Goal: Task Accomplishment & Management: Complete application form

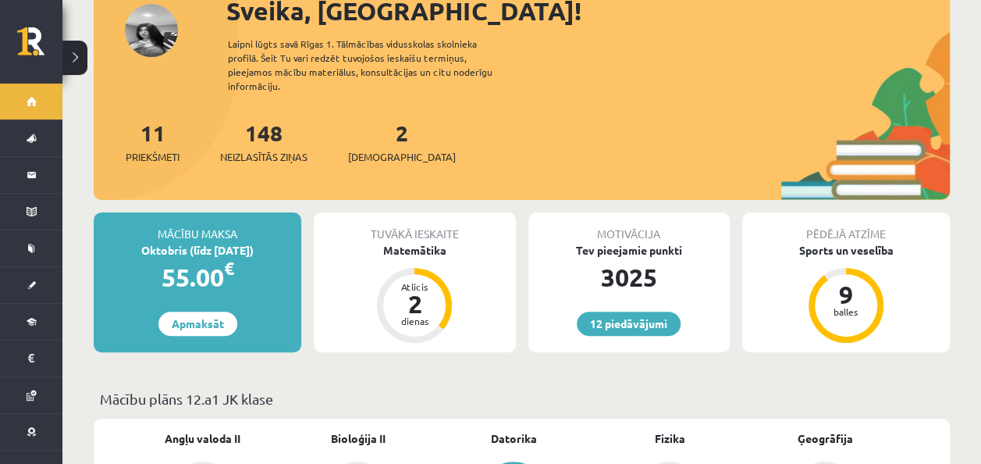
scroll to position [116, 0]
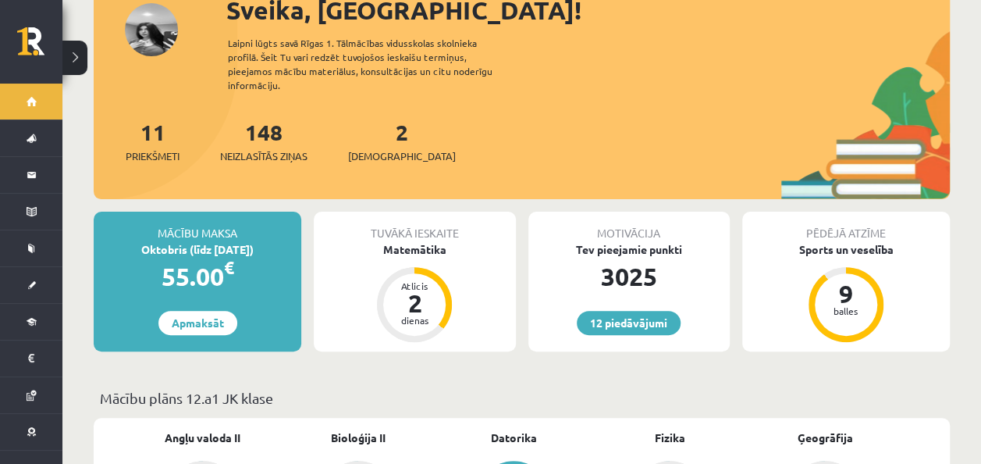
click at [398, 130] on div "2 Ieskaites" at bounding box center [402, 140] width 108 height 48
click at [366, 126] on div "2 Ieskaites" at bounding box center [402, 140] width 108 height 48
click at [375, 118] on link "2 Ieskaites" at bounding box center [402, 141] width 108 height 46
click at [378, 126] on link "2 Ieskaites" at bounding box center [402, 141] width 108 height 46
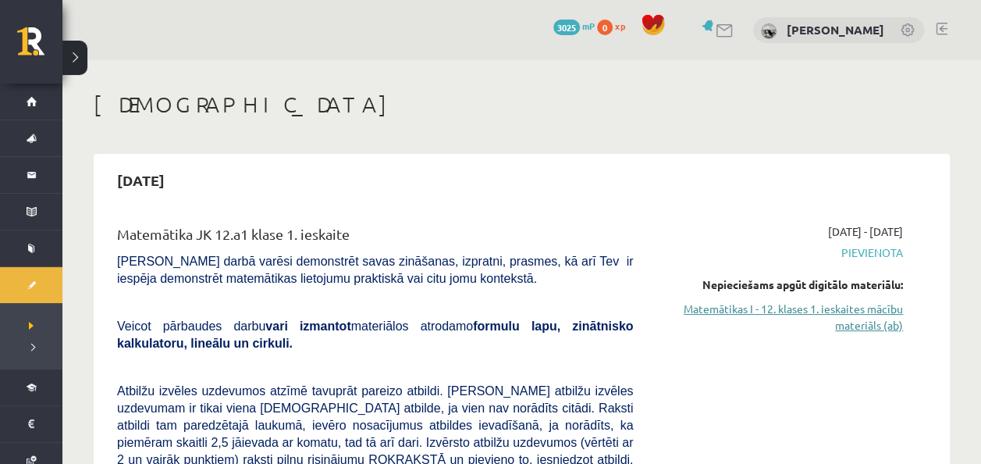
click at [874, 330] on link "Matemātikas I - 12. klases 1. ieskaites mācību materiāls (ab)" at bounding box center [780, 317] width 247 height 33
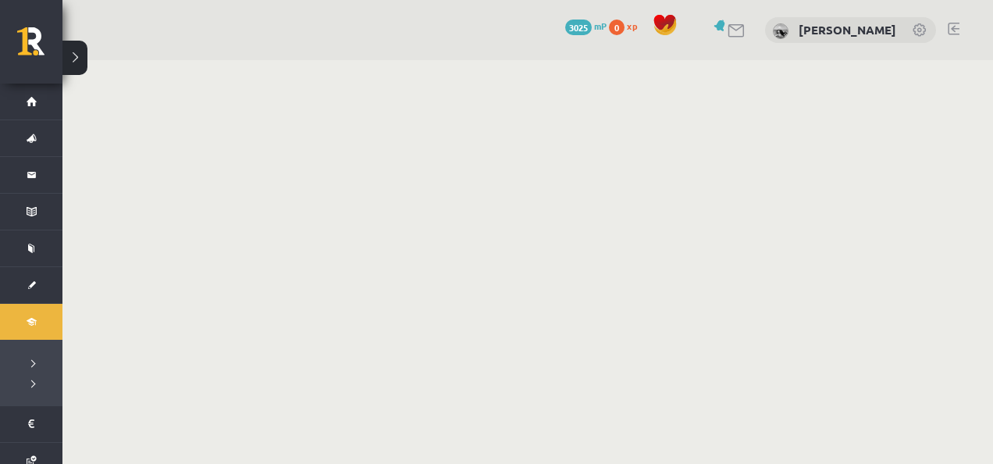
click at [642, 155] on body "0 Dāvanas 3025 mP 0 xp Dagnija Druva Sākums Aktuāli Kā mācīties eSKOLĀ Kontakti…" at bounding box center [496, 232] width 993 height 464
click at [702, 145] on body "0 Dāvanas 3025 mP 0 xp Dagnija Druva Sākums Aktuāli Kā mācīties eSKOLĀ Kontakti…" at bounding box center [496, 232] width 993 height 464
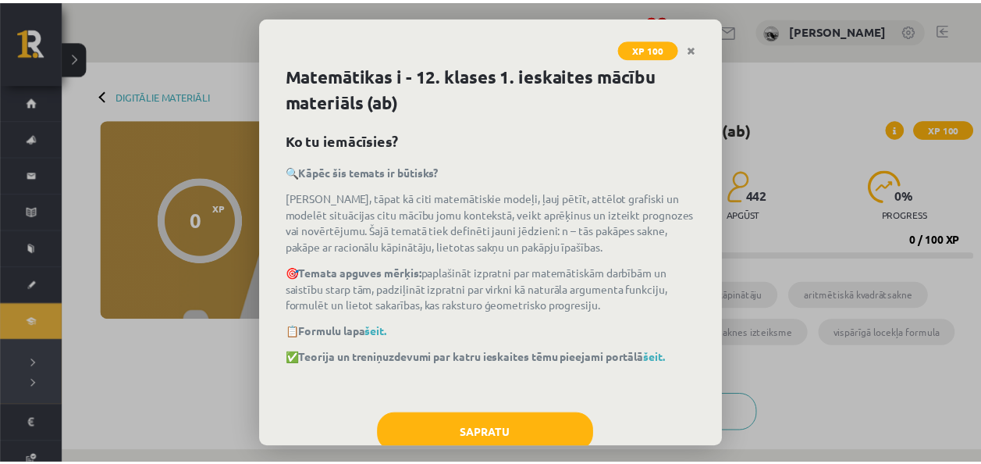
scroll to position [42, 0]
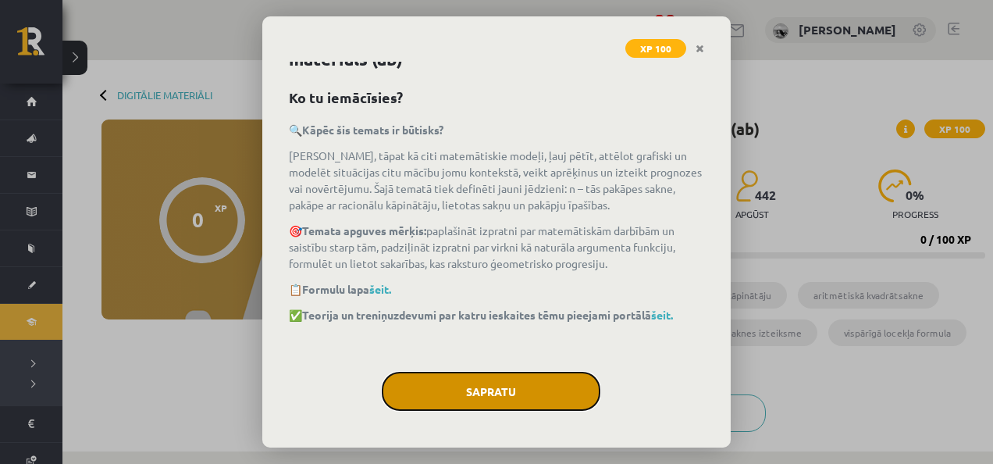
click at [507, 409] on button "Sapratu" at bounding box center [491, 391] width 219 height 39
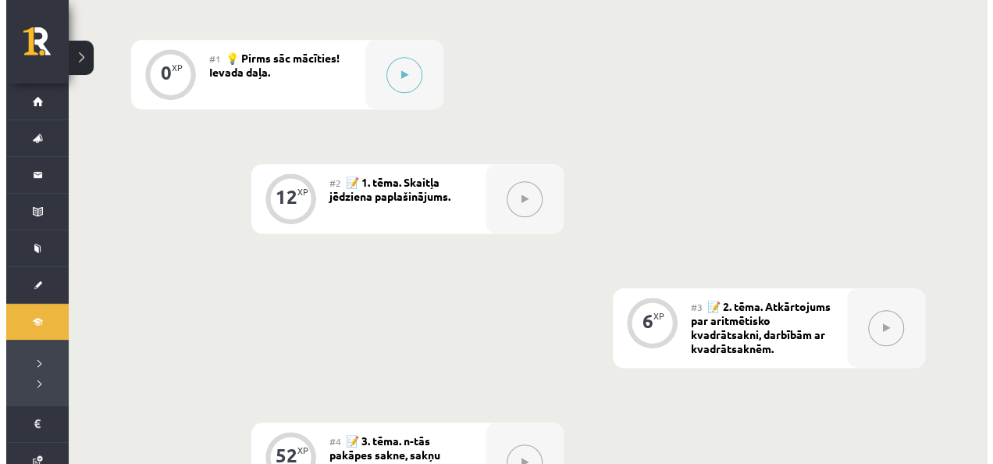
scroll to position [453, 0]
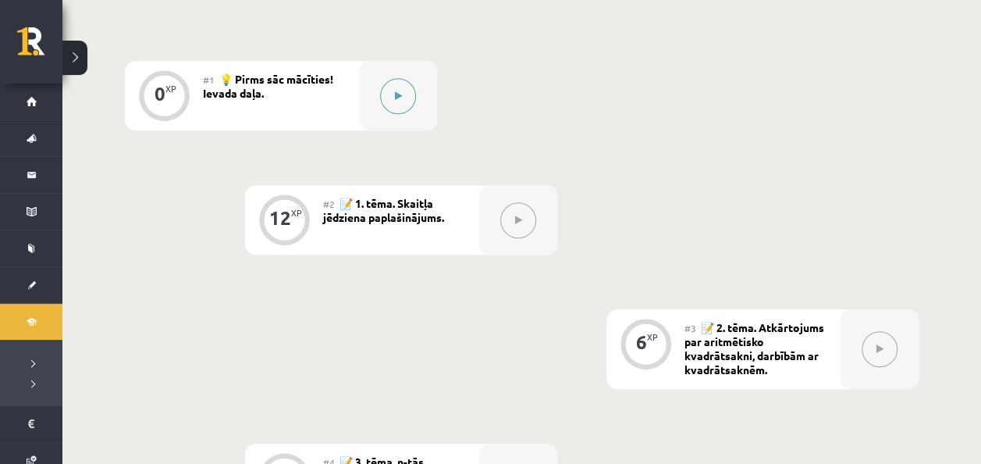
click at [397, 95] on icon at bounding box center [398, 95] width 7 height 9
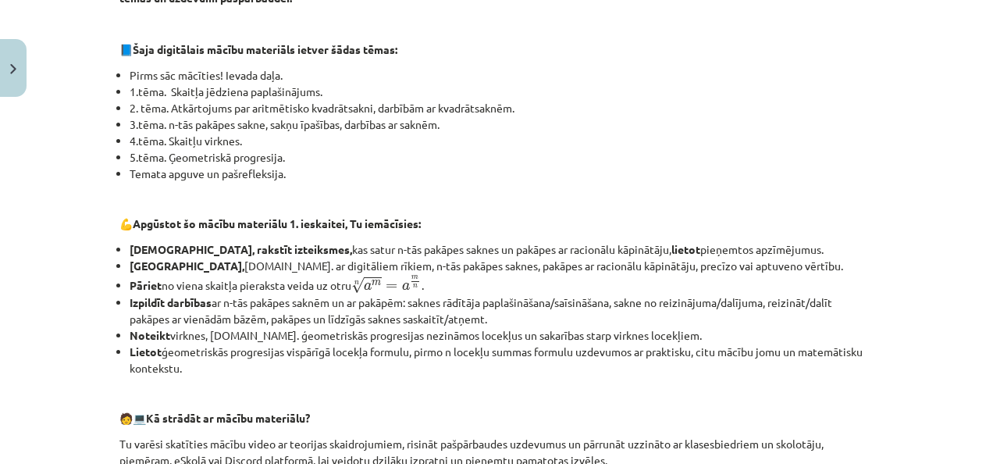
scroll to position [791, 0]
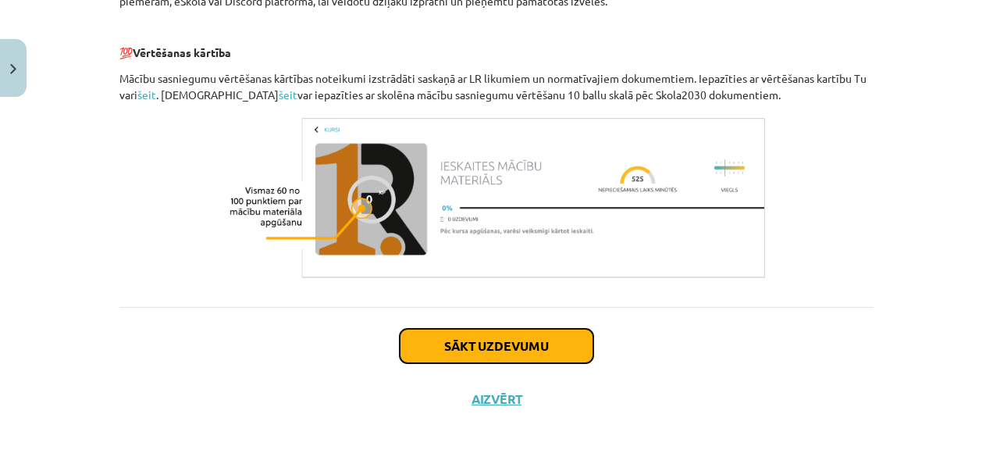
click at [498, 351] on button "Sākt uzdevumu" at bounding box center [497, 346] width 194 height 34
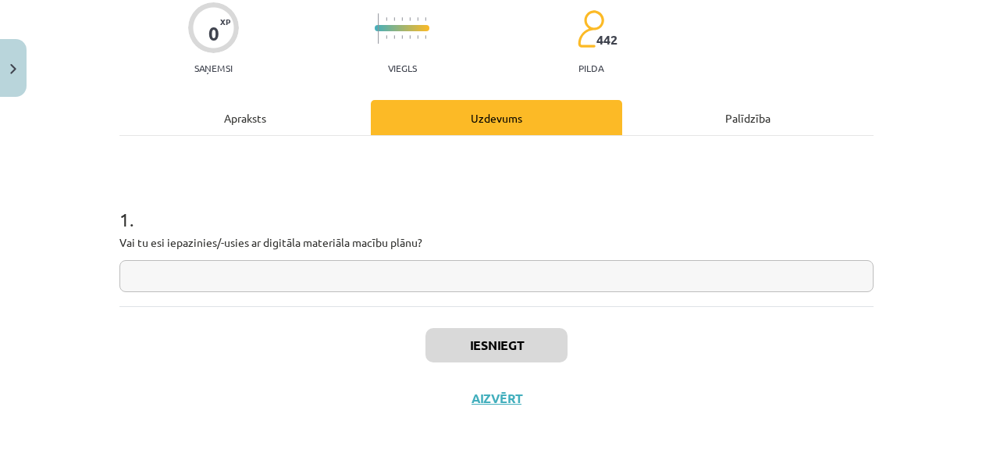
scroll to position [39, 0]
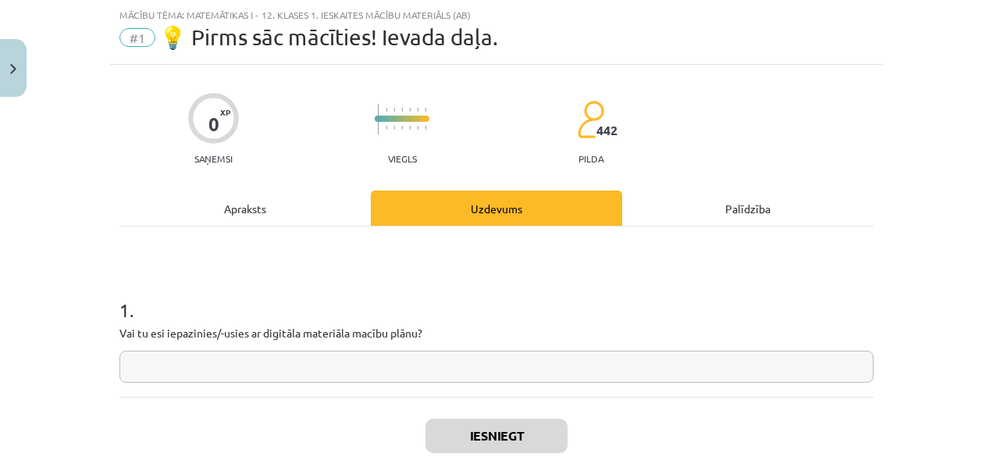
click at [399, 369] on input "text" at bounding box center [496, 367] width 754 height 32
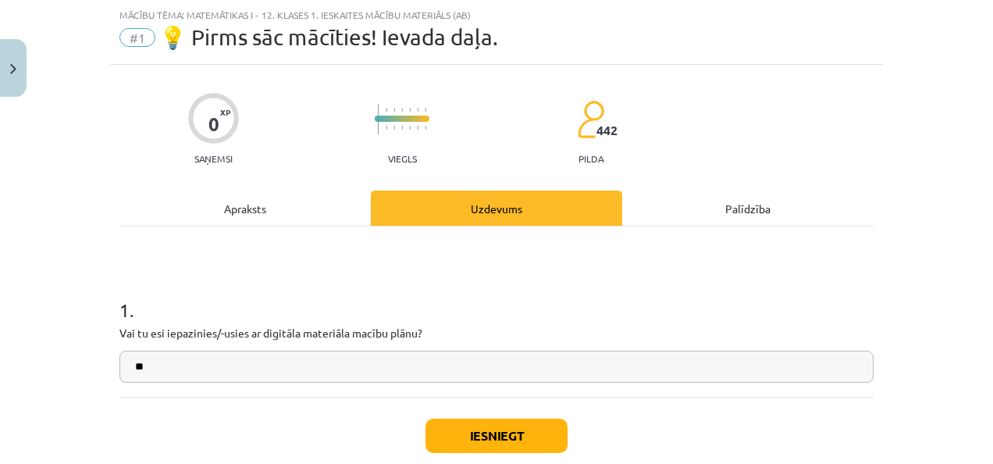
type input "**"
click at [470, 436] on button "Iesniegt" at bounding box center [497, 435] width 142 height 34
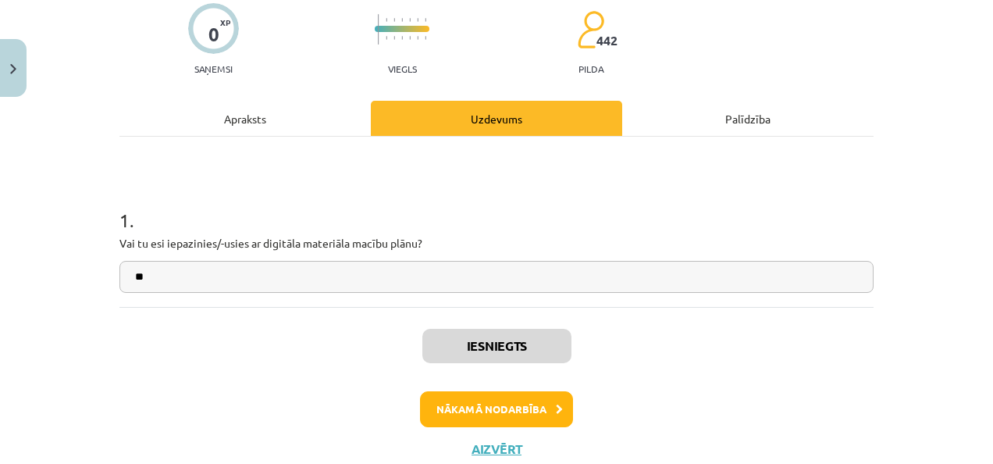
scroll to position [454, 0]
click at [541, 415] on button "Nākamā nodarbība" at bounding box center [496, 409] width 153 height 36
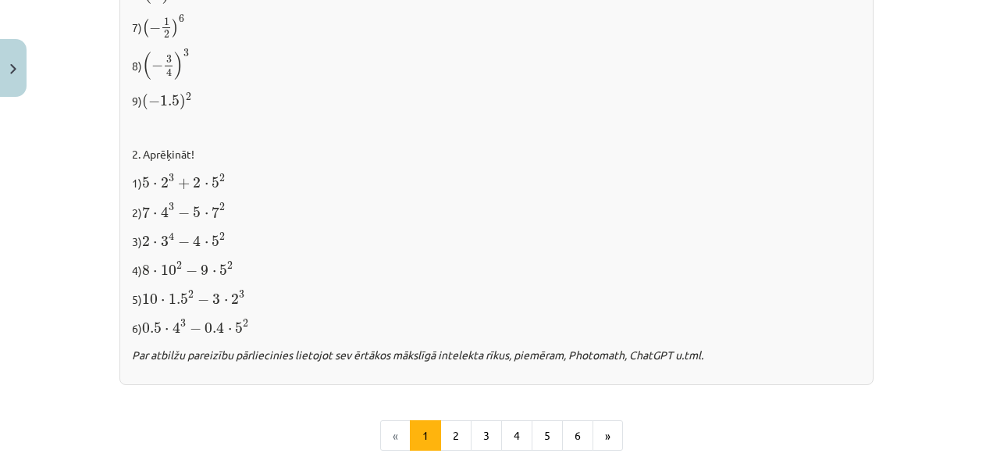
scroll to position [1752, 0]
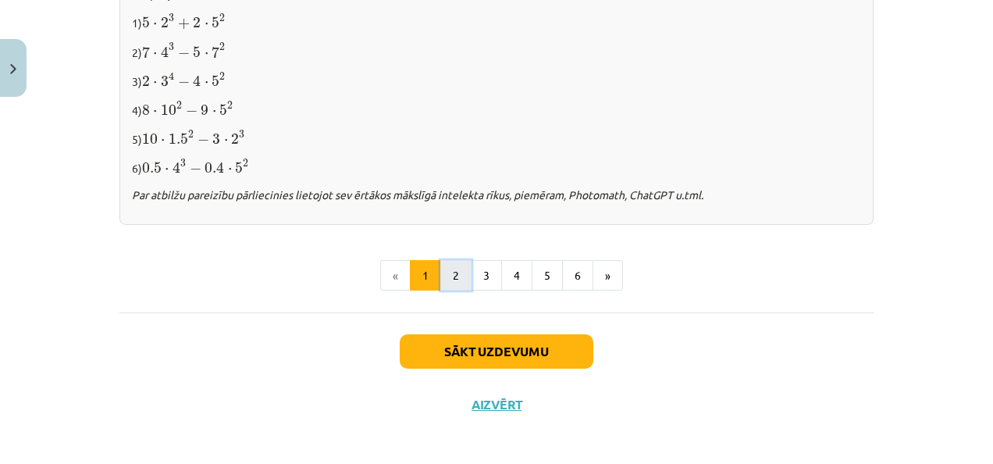
click at [446, 280] on button "2" at bounding box center [455, 275] width 31 height 31
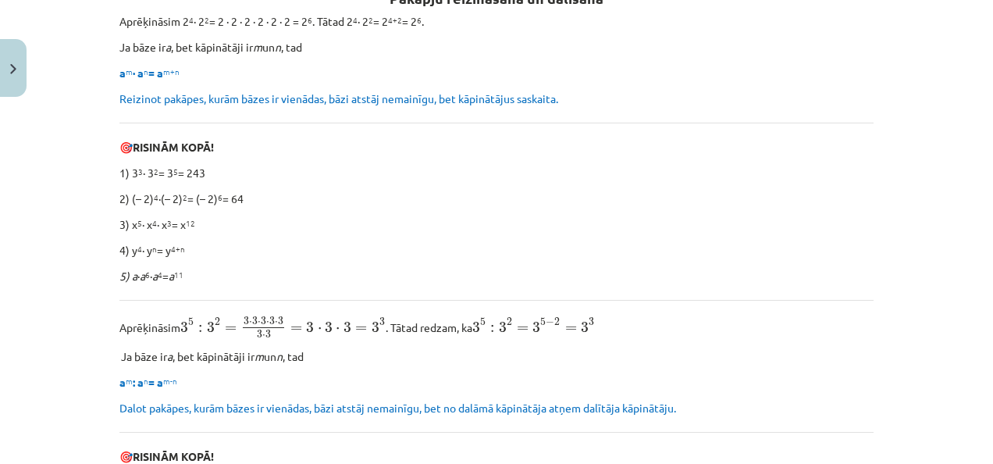
scroll to position [310, 0]
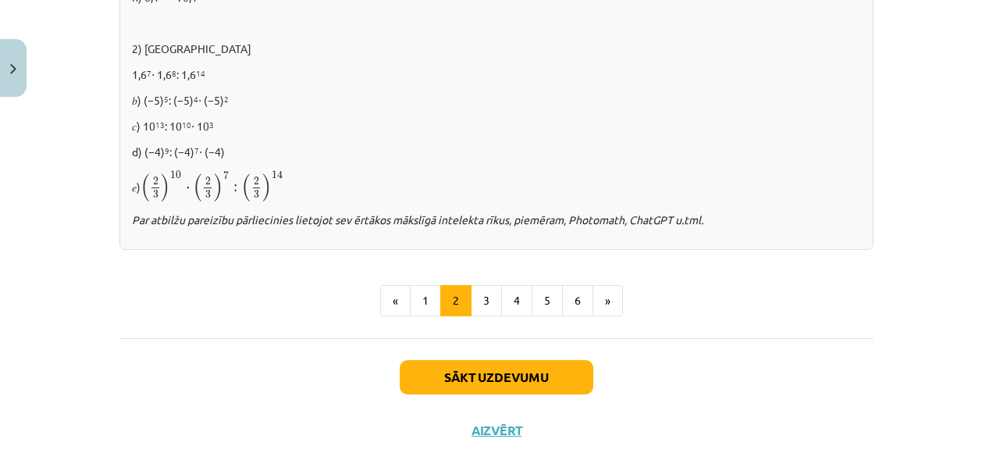
scroll to position [1168, 0]
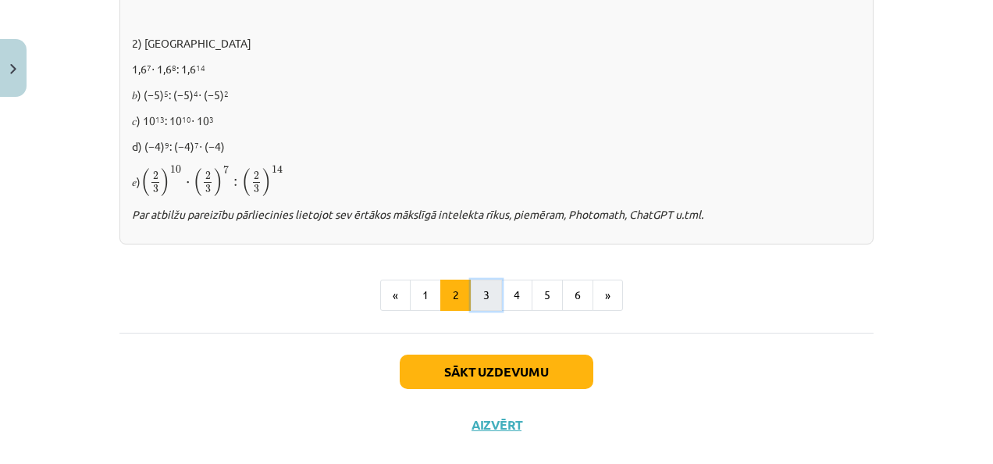
click at [485, 295] on button "3" at bounding box center [486, 295] width 31 height 31
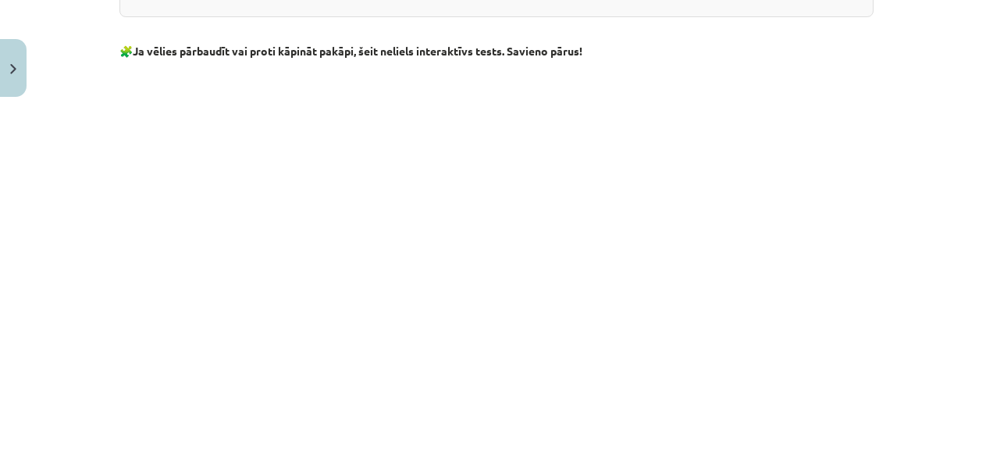
scroll to position [1209, 0]
drag, startPoint x: 867, startPoint y: 219, endPoint x: 868, endPoint y: 123, distance: 96.0
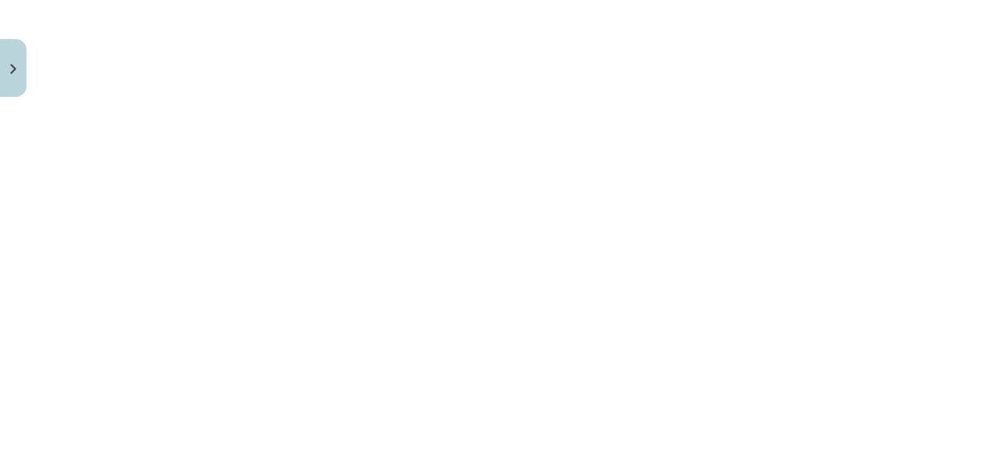
scroll to position [1301, 0]
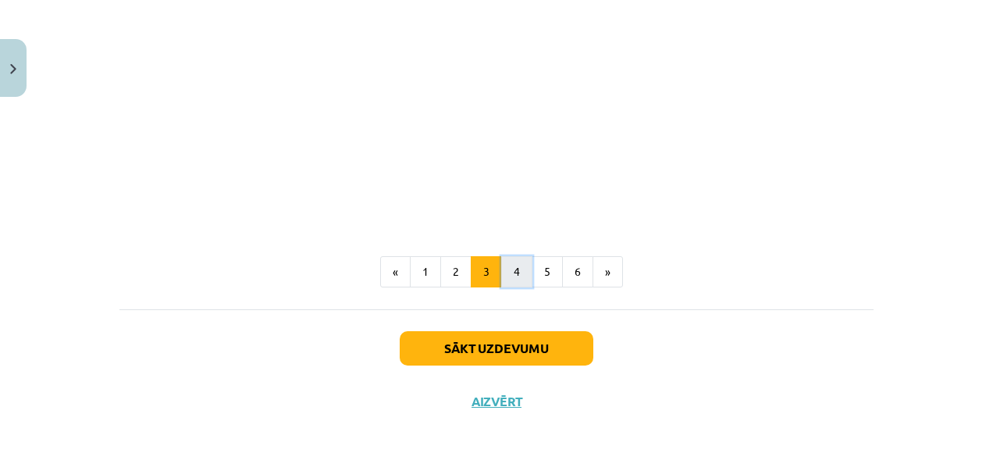
click at [501, 265] on button "4" at bounding box center [516, 271] width 31 height 31
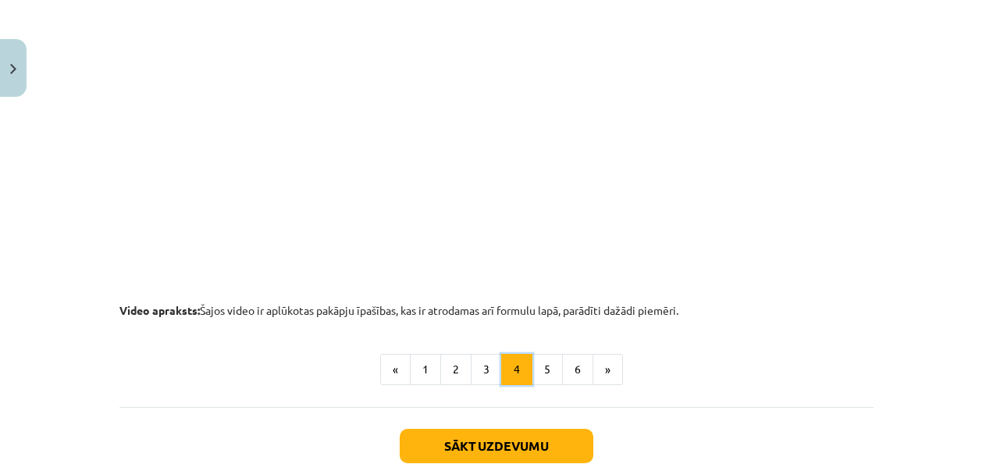
scroll to position [1746, 0]
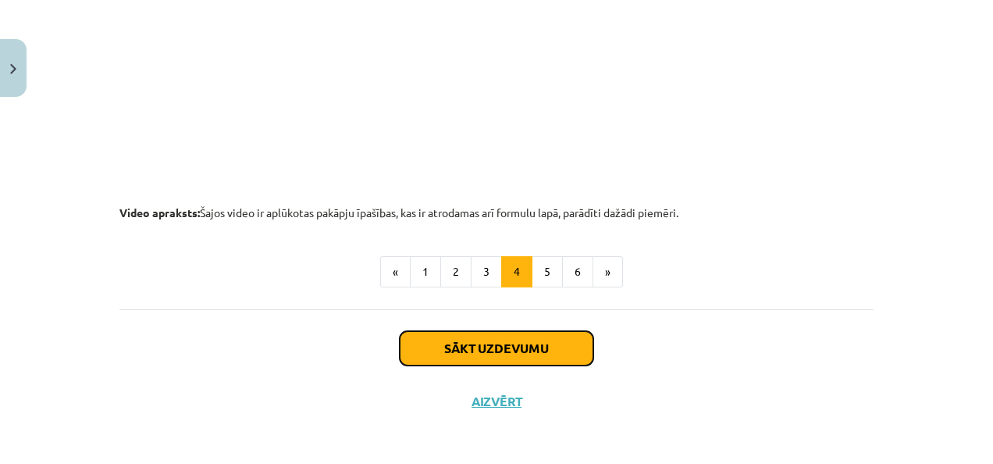
click at [453, 336] on button "Sākt uzdevumu" at bounding box center [497, 348] width 194 height 34
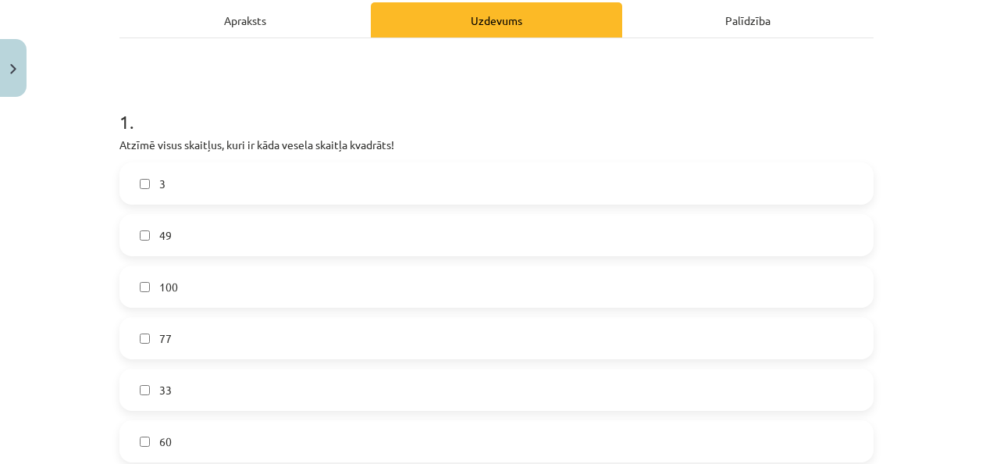
scroll to position [308, 0]
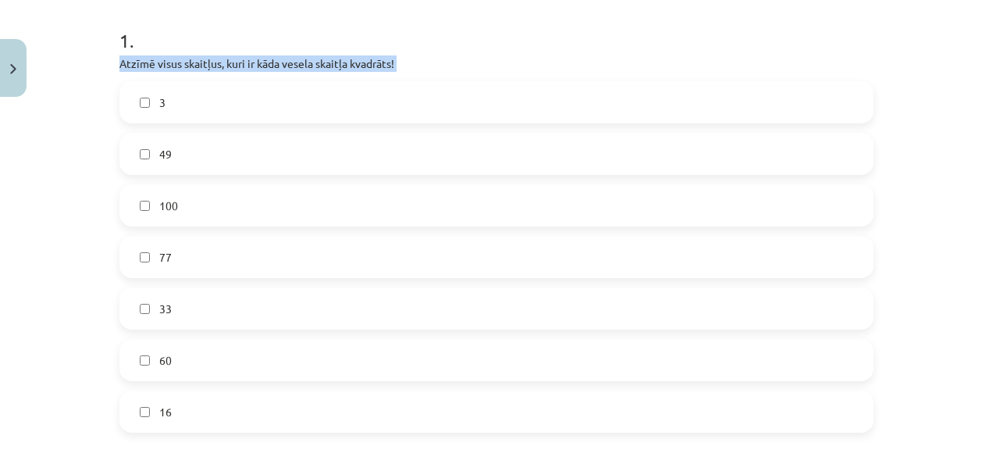
drag, startPoint x: 133, startPoint y: 37, endPoint x: 147, endPoint y: 101, distance: 65.5
click at [147, 101] on div "1 . Atzīmē visus skaitļus, kuri ir kāda vesela skaitļa kvadrāts! 3 49 100 77 33…" at bounding box center [496, 217] width 754 height 430
click at [87, 35] on div "Mācību tēma: Matemātikas i - 12. klases 1. ieskaites mācību materiāls (ab) #2 📝…" at bounding box center [496, 232] width 993 height 464
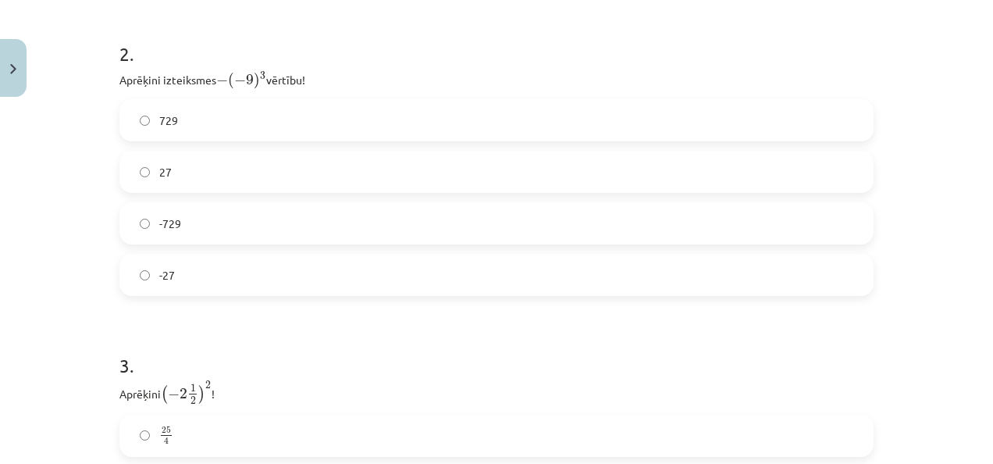
scroll to position [1031, 0]
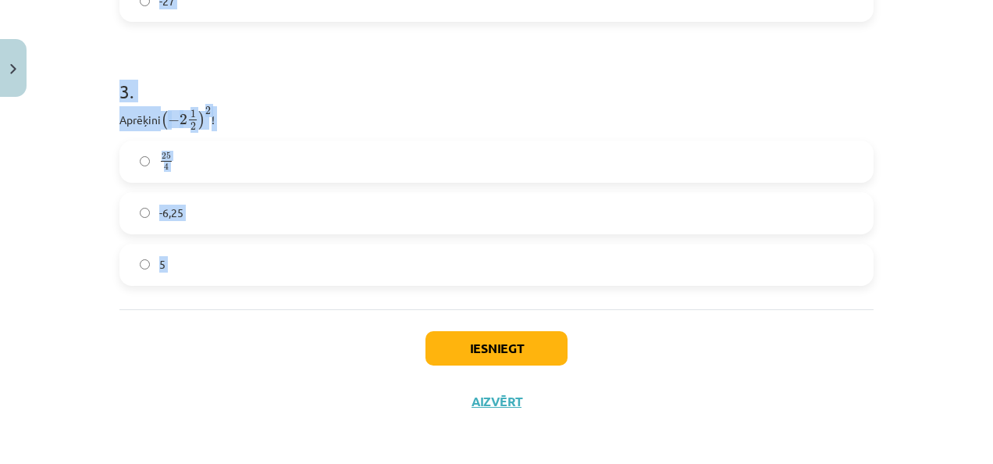
drag, startPoint x: 92, startPoint y: 35, endPoint x: 256, endPoint y: 333, distance: 339.7
click at [256, 333] on div "Mācību tēma: Matemātikas i - 12. klases 1. ieskaites mācību materiāls (ab) #2 📝…" at bounding box center [496, 232] width 993 height 464
copy form "1 . Atzīmē visus skaitļus, kuri ir kāda vesela skaitļa kvadrāts! 3 49 100 77 33…"
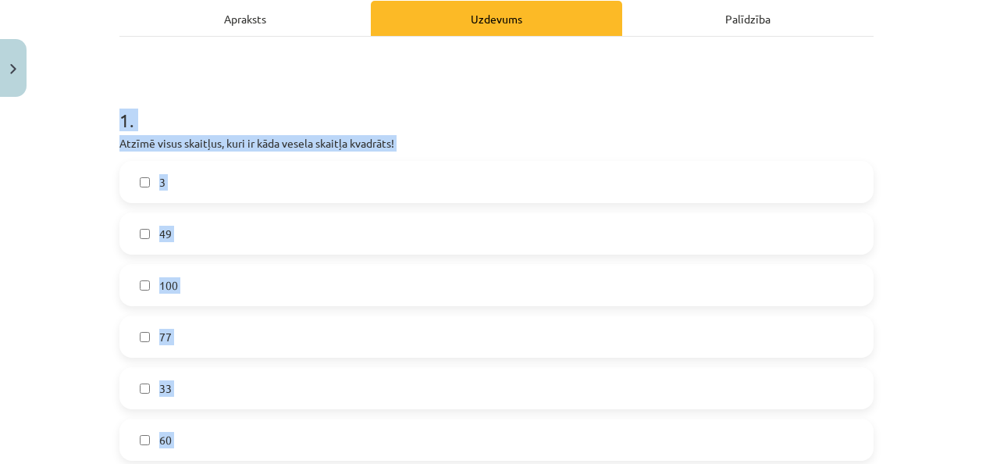
scroll to position [244, 0]
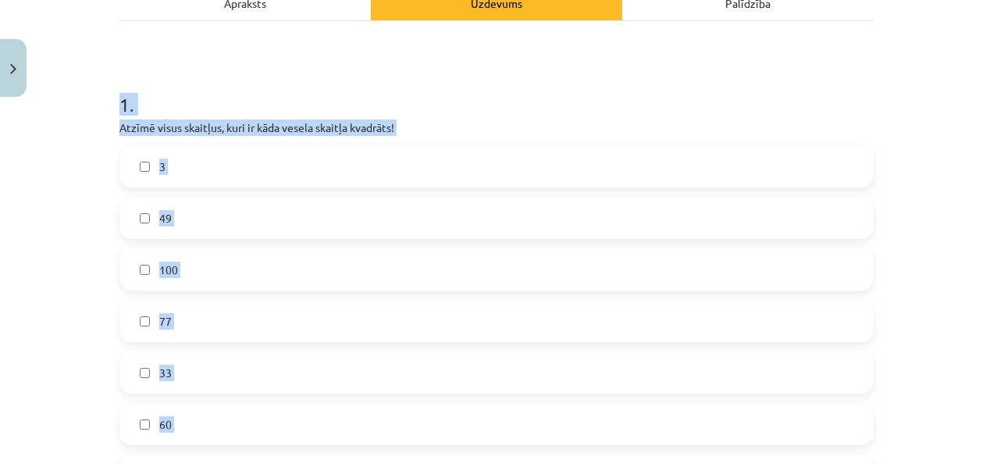
click at [254, 212] on label "49" at bounding box center [496, 217] width 751 height 39
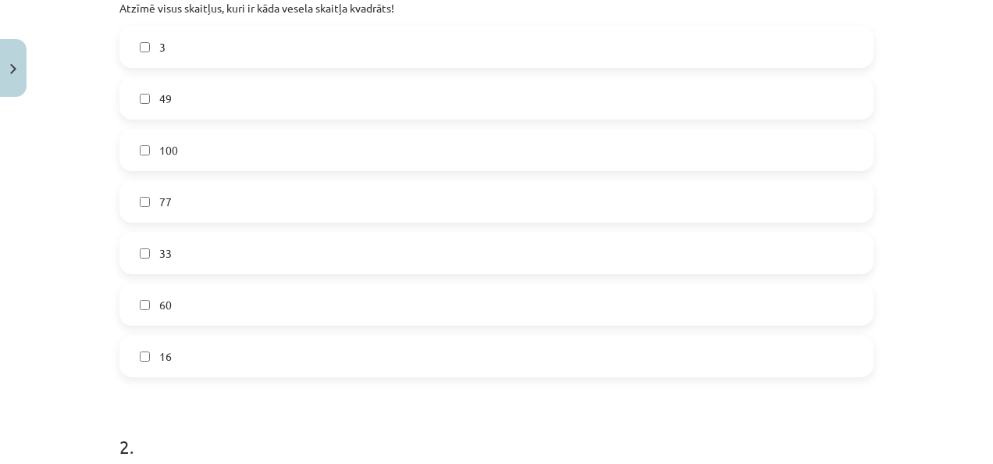
scroll to position [365, 0]
click at [234, 141] on label "100" at bounding box center [496, 149] width 751 height 39
click at [209, 357] on label "16" at bounding box center [496, 355] width 751 height 39
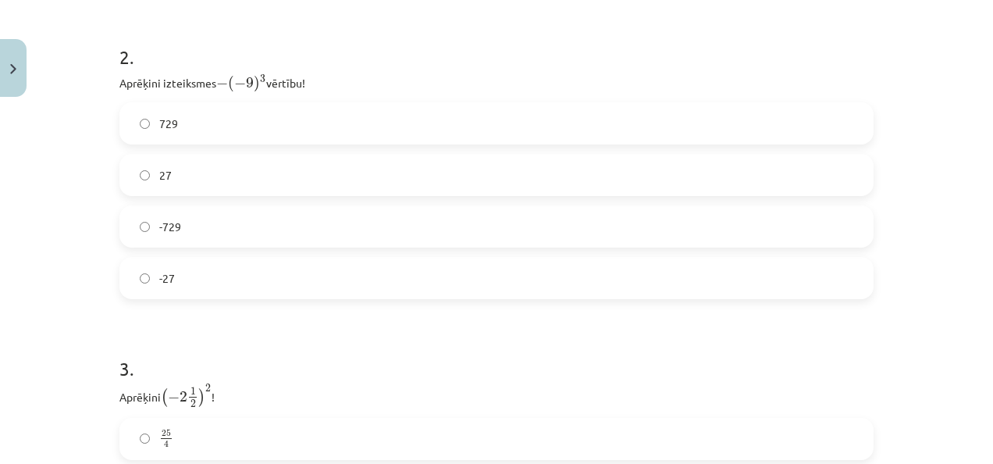
scroll to position [754, 0]
click at [190, 133] on label "729" at bounding box center [496, 122] width 751 height 39
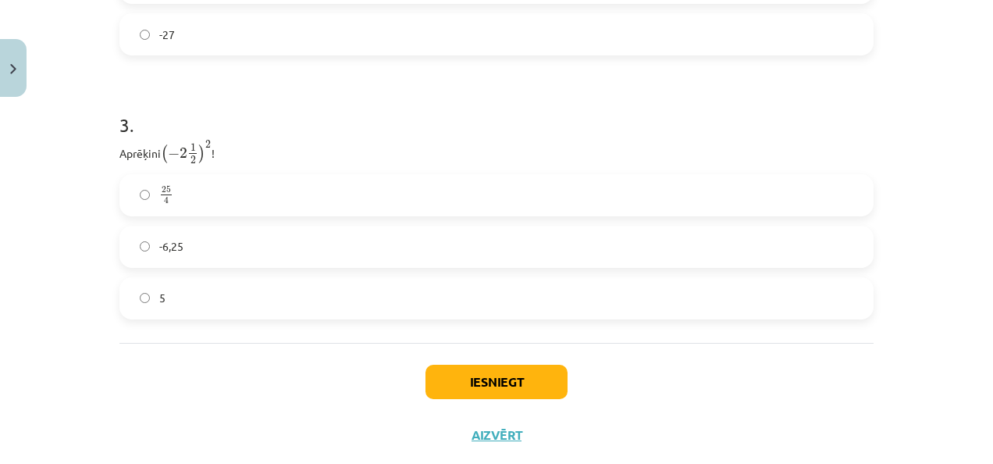
scroll to position [1003, 0]
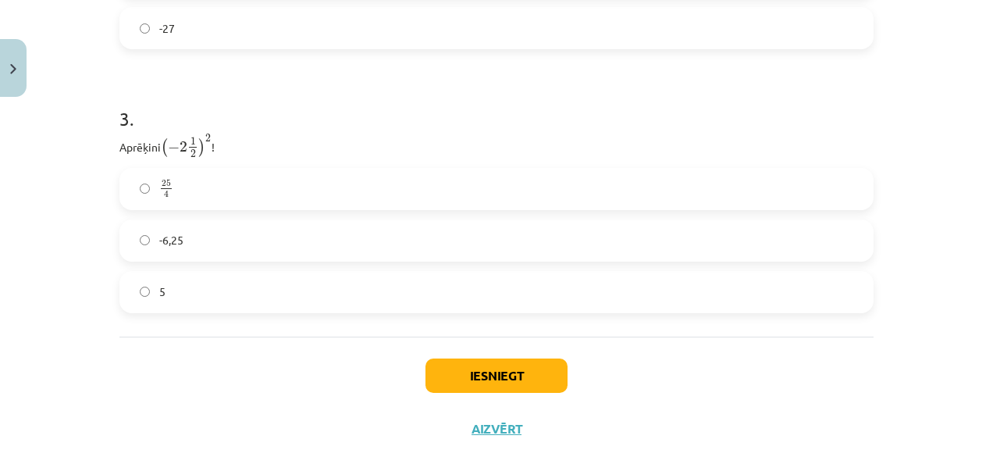
click at [247, 222] on label "-6,25" at bounding box center [496, 240] width 751 height 39
click at [365, 174] on label "25 4 25 4" at bounding box center [496, 188] width 751 height 39
click at [503, 358] on button "Iesniegt" at bounding box center [497, 375] width 142 height 34
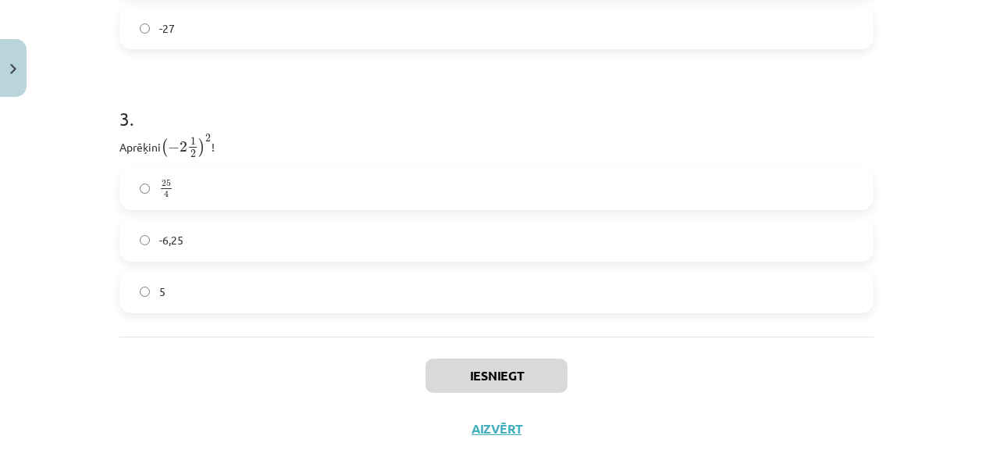
click at [540, 226] on label "-6,25" at bounding box center [496, 240] width 751 height 39
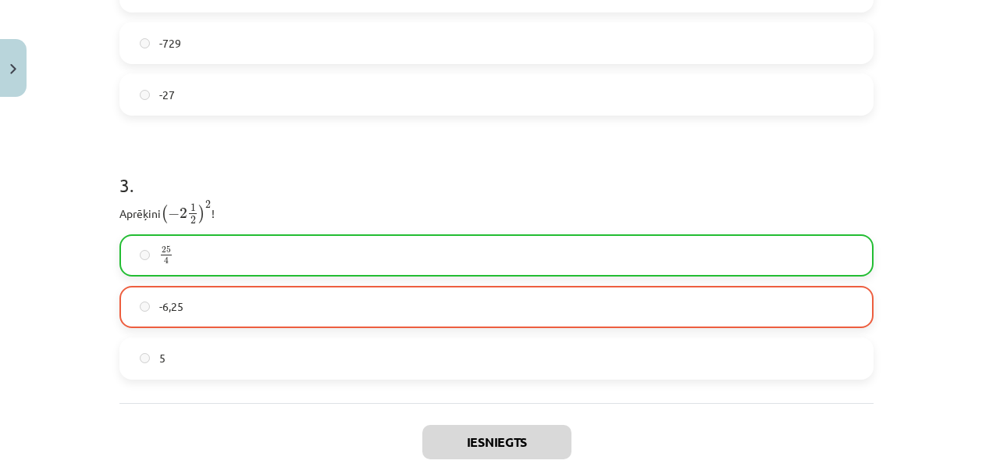
scroll to position [1081, 0]
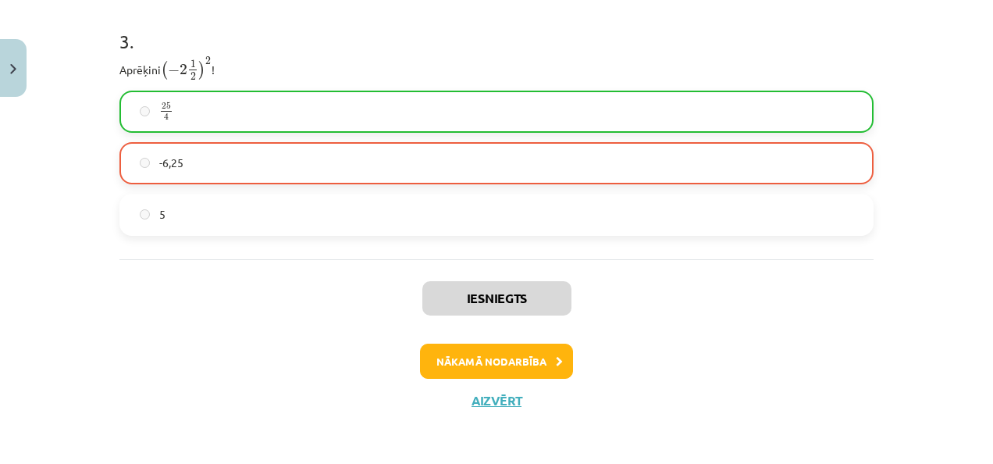
click at [294, 92] on label "25 4 25 4" at bounding box center [496, 111] width 751 height 39
click at [511, 355] on button "Nākamā nodarbība" at bounding box center [496, 362] width 153 height 36
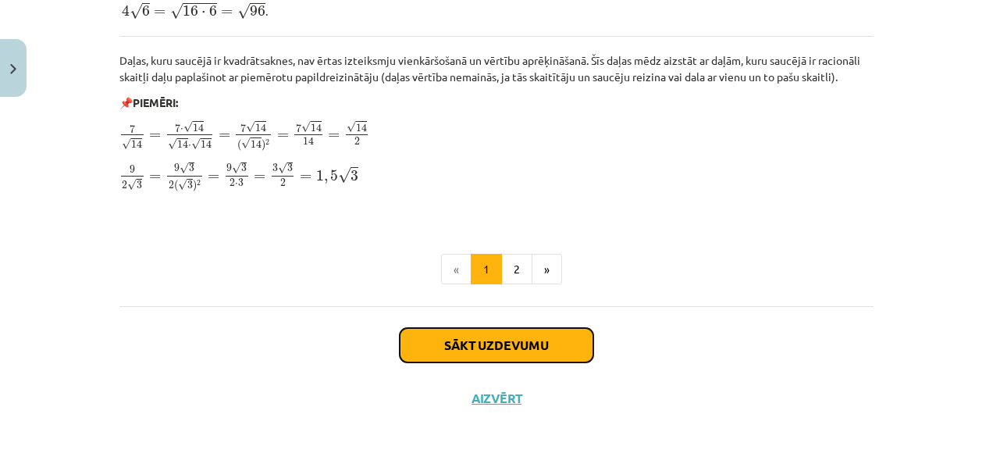
click at [498, 337] on button "Sākt uzdevumu" at bounding box center [497, 345] width 194 height 34
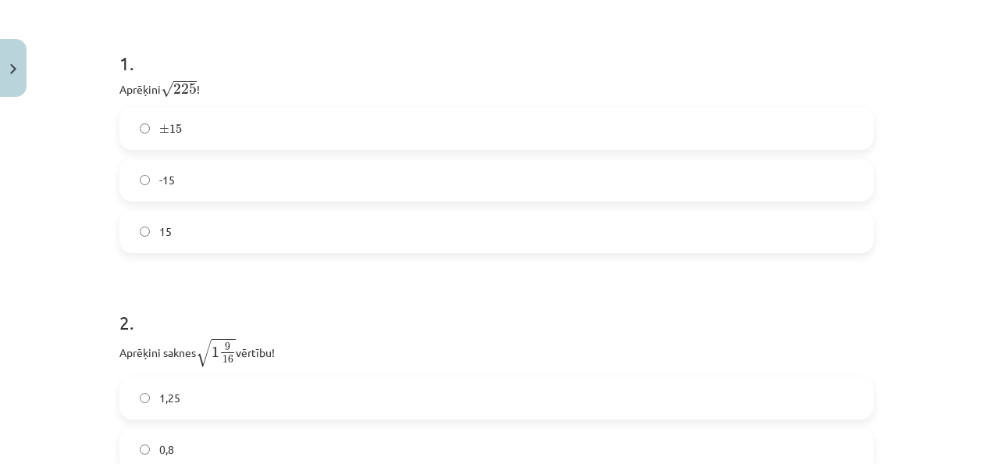
scroll to position [317, 0]
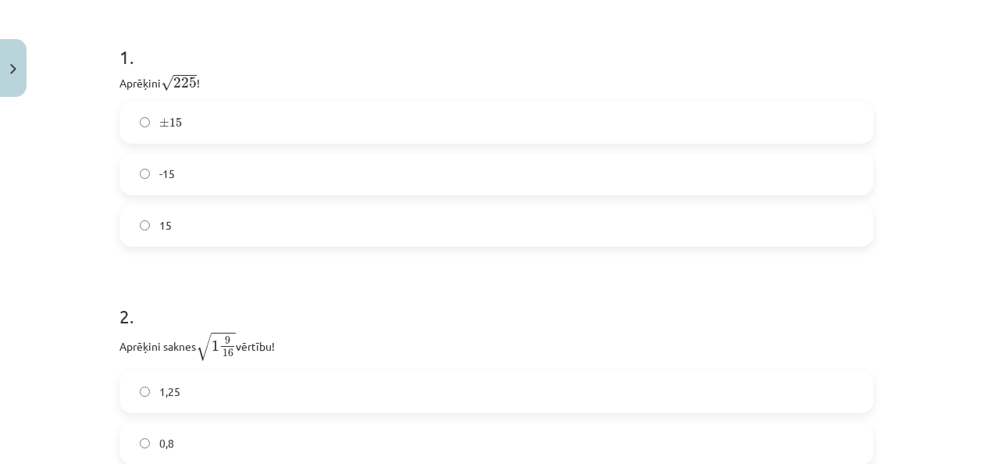
click at [200, 231] on label "15" at bounding box center [496, 225] width 751 height 39
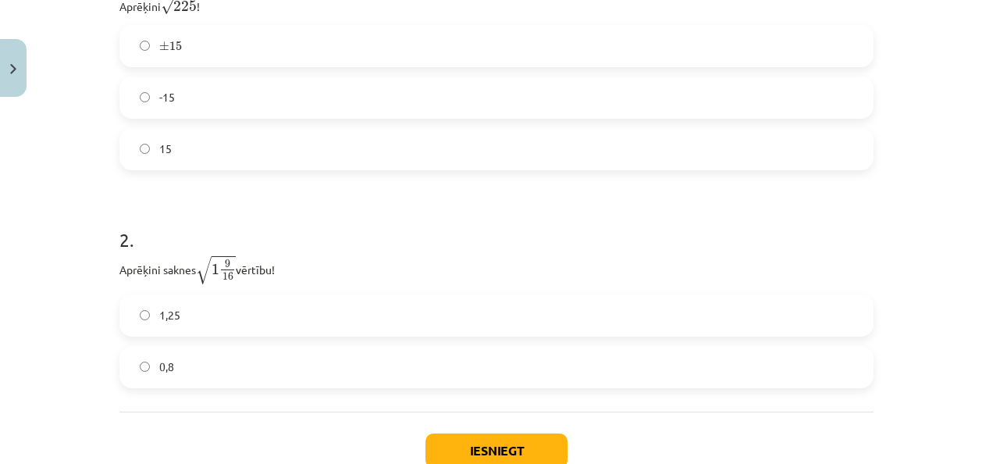
scroll to position [498, 0]
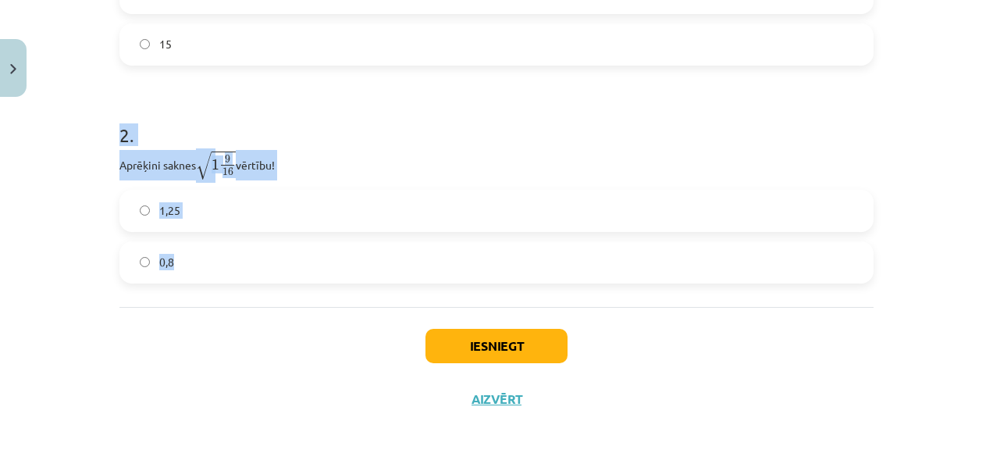
drag, startPoint x: 94, startPoint y: 116, endPoint x: 251, endPoint y: 301, distance: 243.1
click at [251, 301] on div "Mācību tēma: Matemātikas i - 12. klases 1. ieskaites mācību materiāls (ab) #3 📝…" at bounding box center [496, 232] width 993 height 464
copy div "2 . Aprēķini saknes √ 1 9 16 1 9 16 vērtību! 1,25 0,8"
click at [418, 253] on label "0,8" at bounding box center [496, 262] width 751 height 39
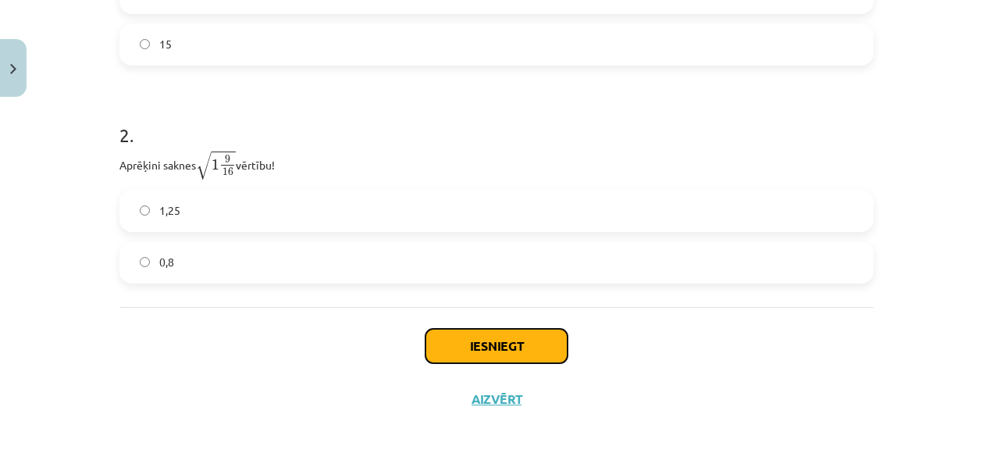
click at [459, 336] on button "Iesniegt" at bounding box center [497, 346] width 142 height 34
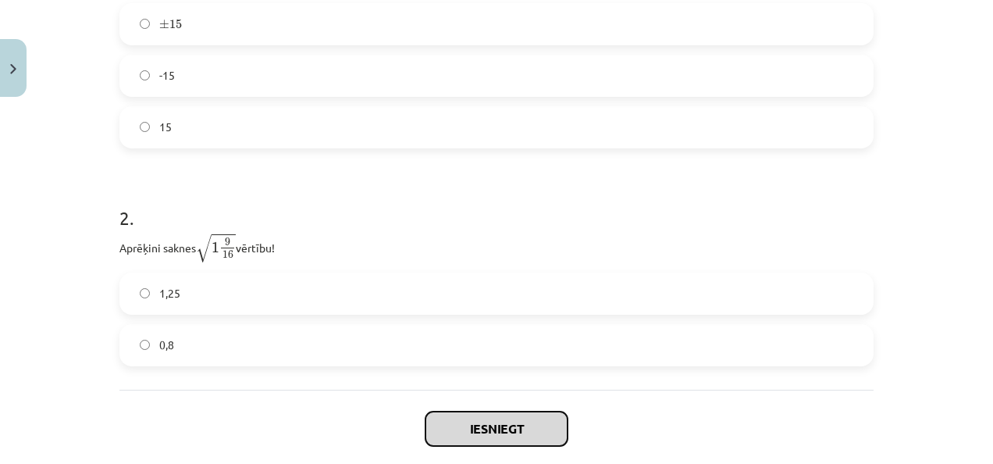
scroll to position [411, 0]
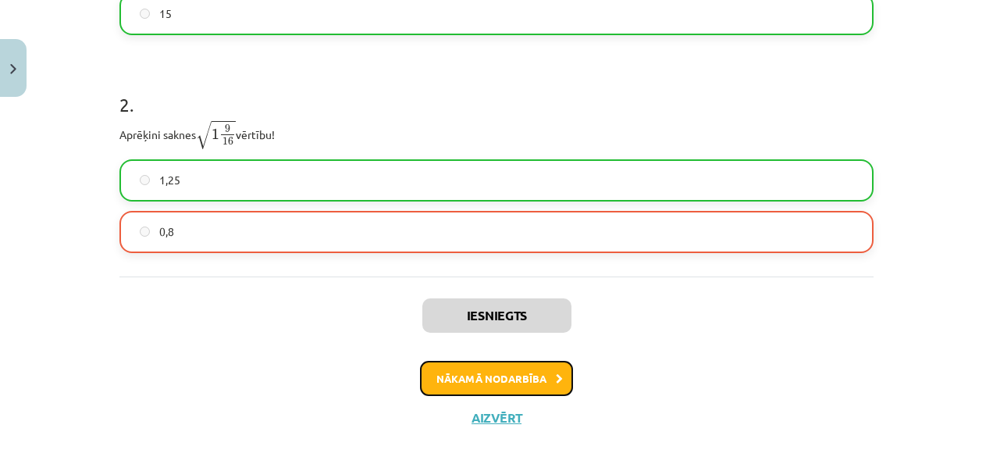
click at [498, 386] on button "Nākamā nodarbība" at bounding box center [496, 379] width 153 height 36
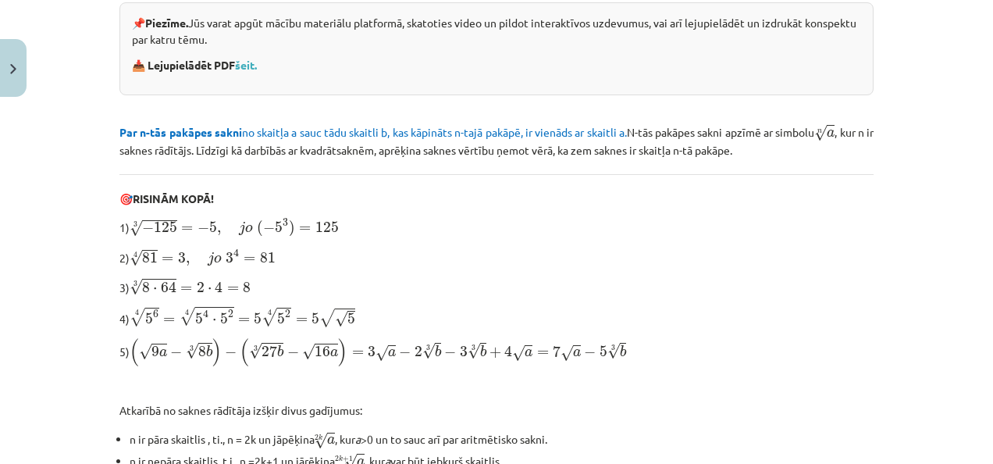
scroll to position [603, 0]
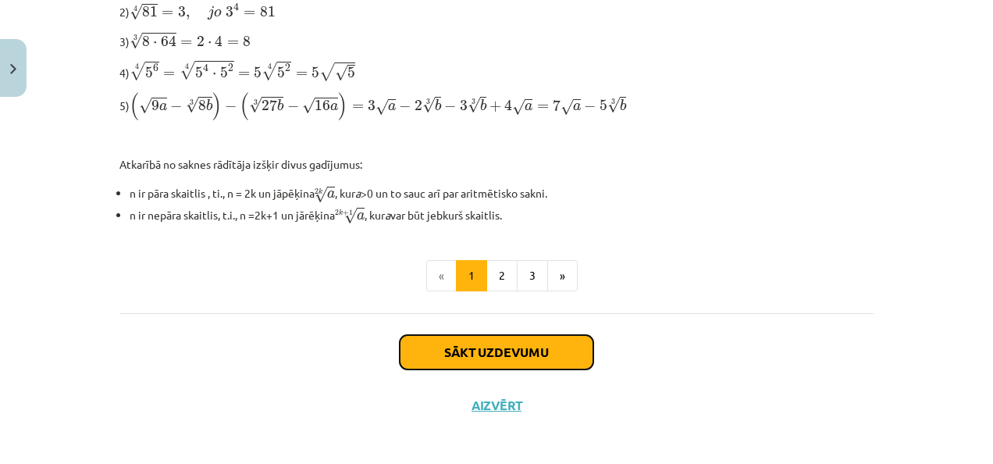
click at [489, 348] on button "Sākt uzdevumu" at bounding box center [497, 352] width 194 height 34
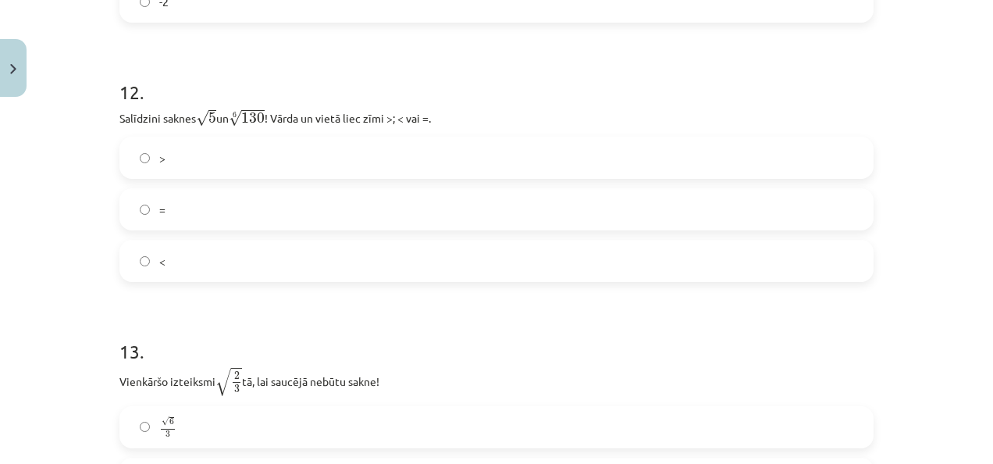
scroll to position [3602, 0]
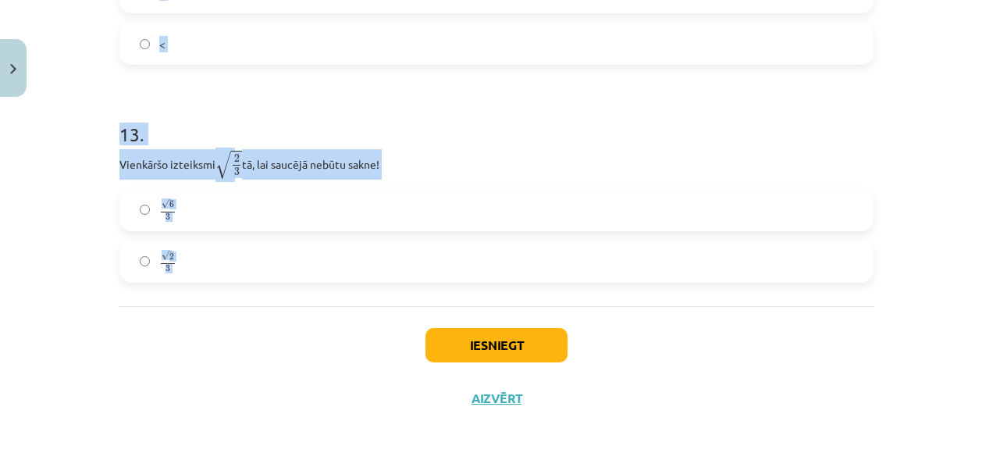
drag, startPoint x: 112, startPoint y: 136, endPoint x: 262, endPoint y: 343, distance: 256.0
copy form "1 . Kura izteiksme jāizvēlas vienādības a m n a m n = ⋯ labajā pusē, lai būtu p…"
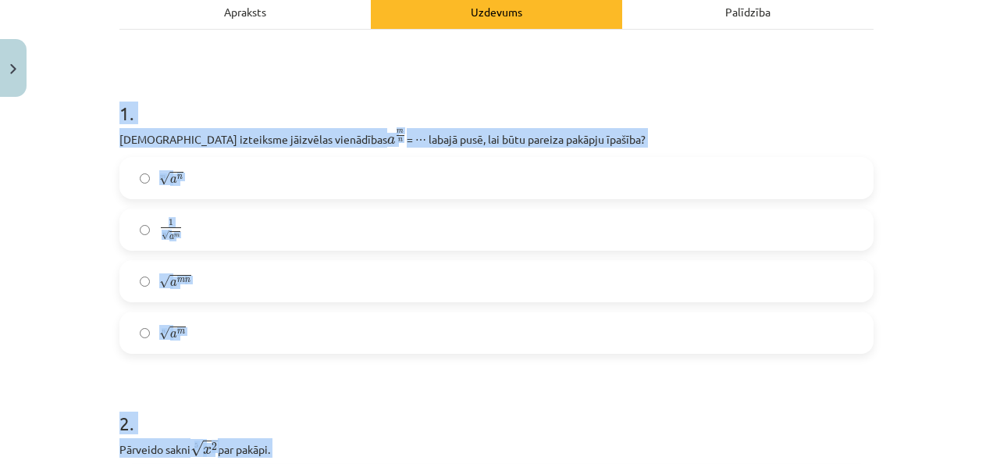
scroll to position [237, 0]
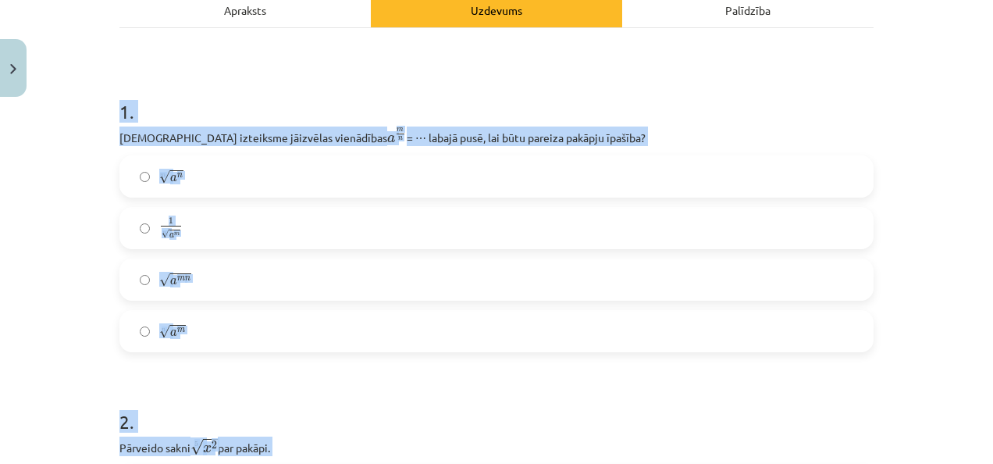
click at [700, 92] on h1 "1 ." at bounding box center [496, 97] width 754 height 48
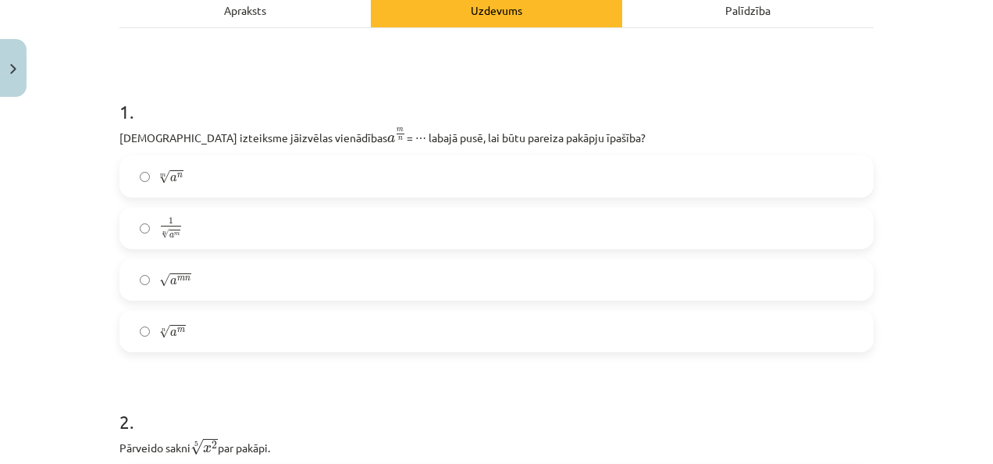
click at [243, 320] on label "n √ a m a m n" at bounding box center [496, 331] width 751 height 39
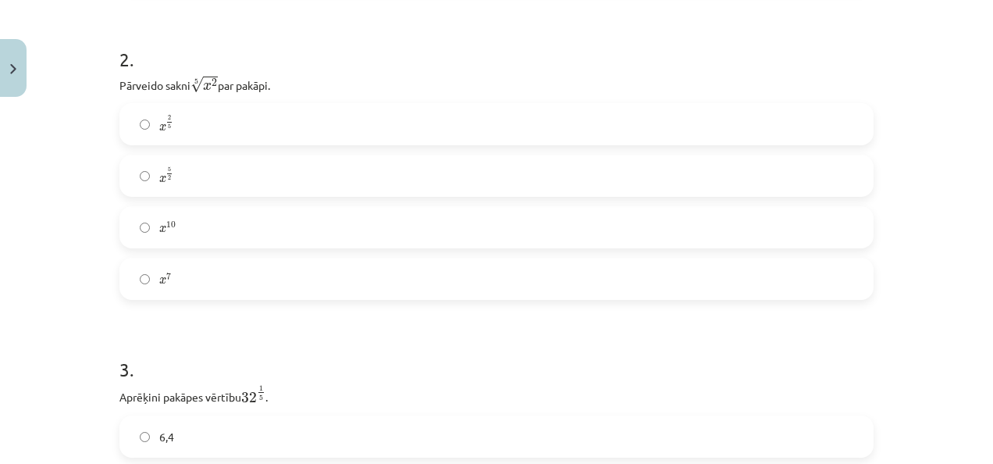
scroll to position [611, 0]
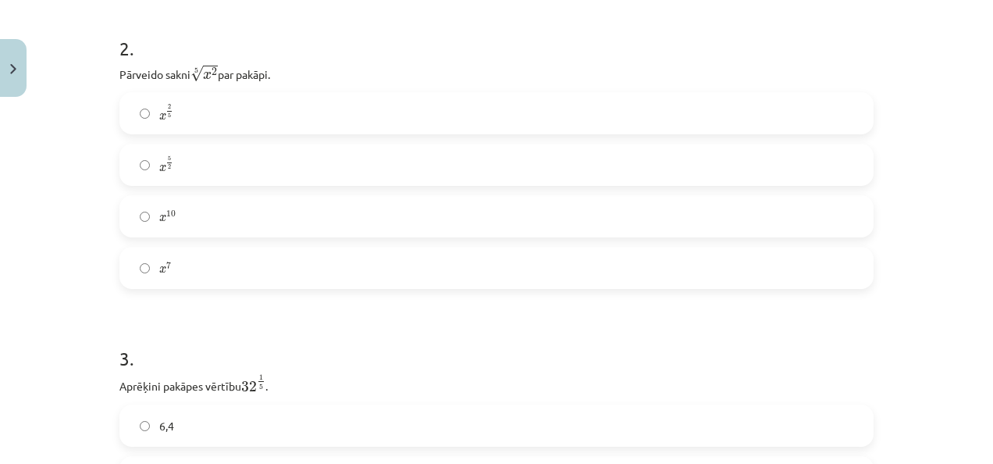
click at [214, 162] on label "x 5 2 x 5 2" at bounding box center [496, 164] width 751 height 39
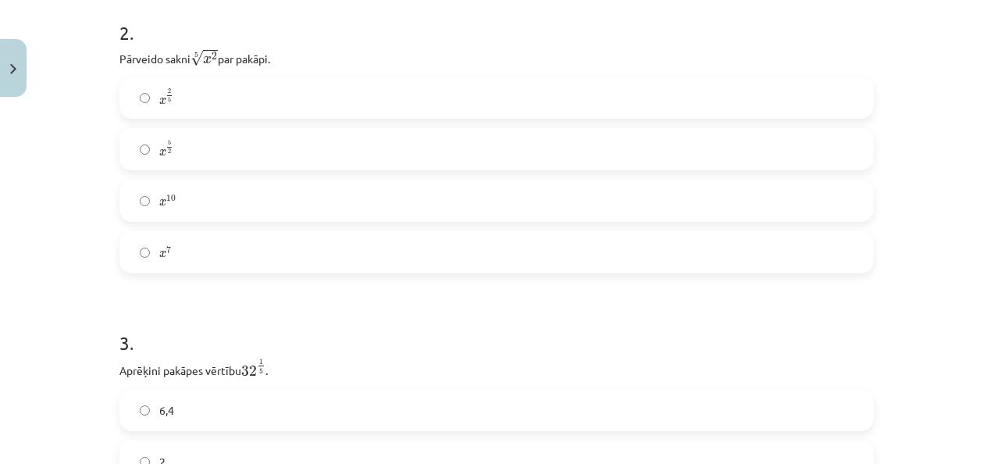
click at [213, 96] on label "x 2 5 x 2 5" at bounding box center [496, 97] width 751 height 39
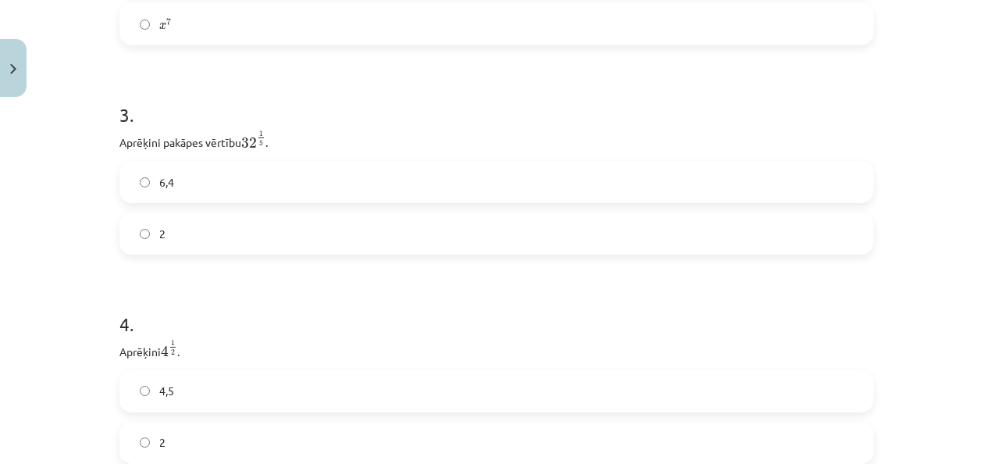
scroll to position [906, 0]
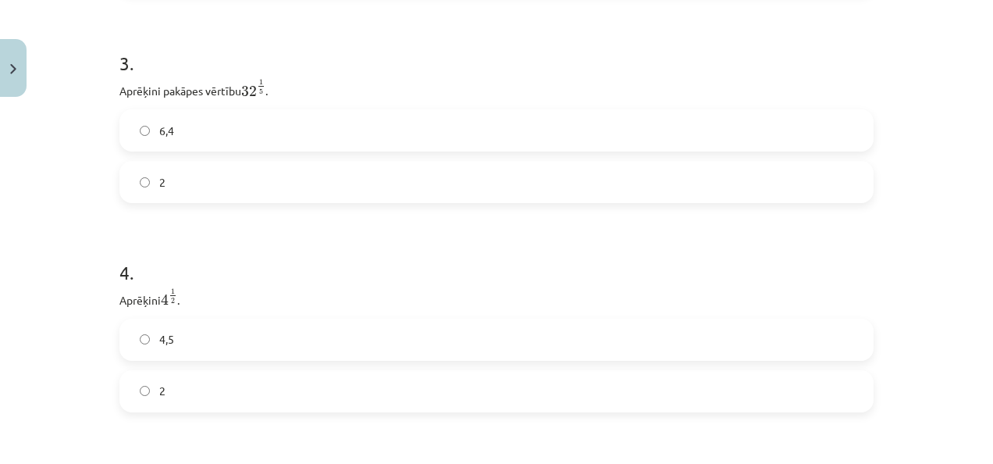
click at [177, 191] on label "2" at bounding box center [496, 181] width 751 height 39
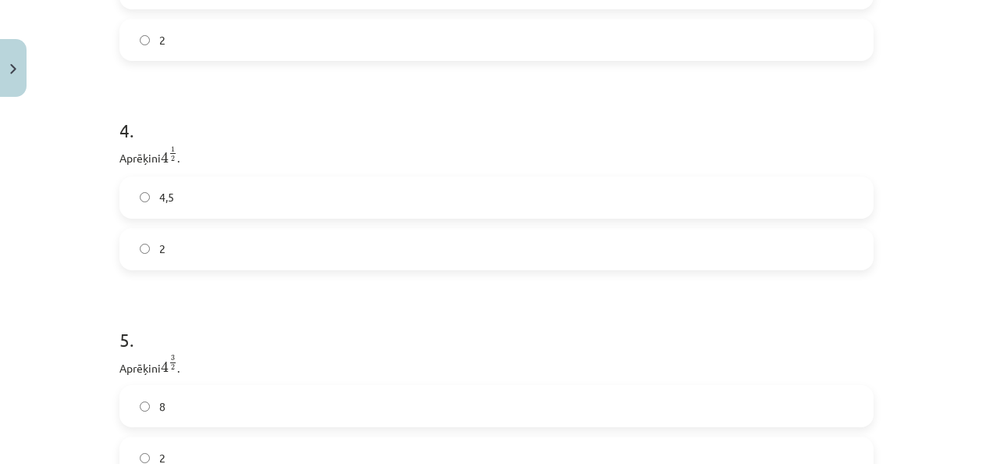
scroll to position [1054, 0]
click at [171, 239] on label "2" at bounding box center [496, 242] width 751 height 39
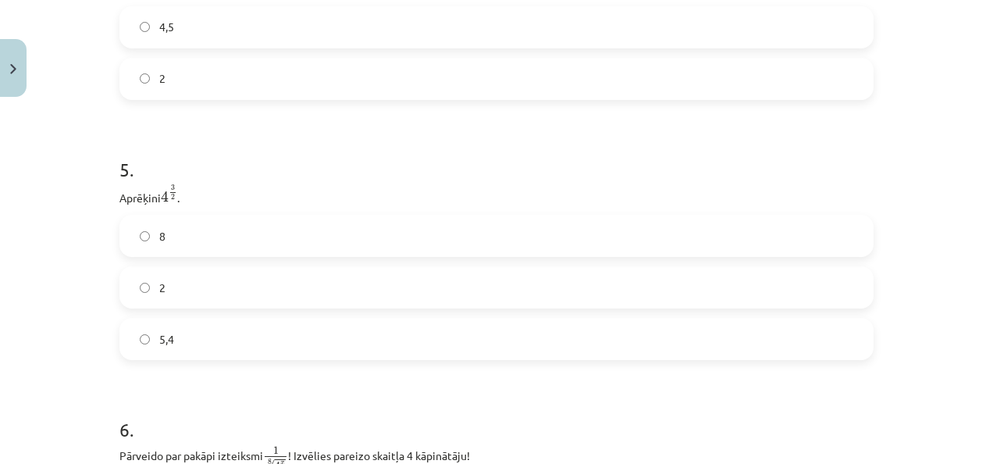
click at [209, 250] on label "8" at bounding box center [496, 235] width 751 height 39
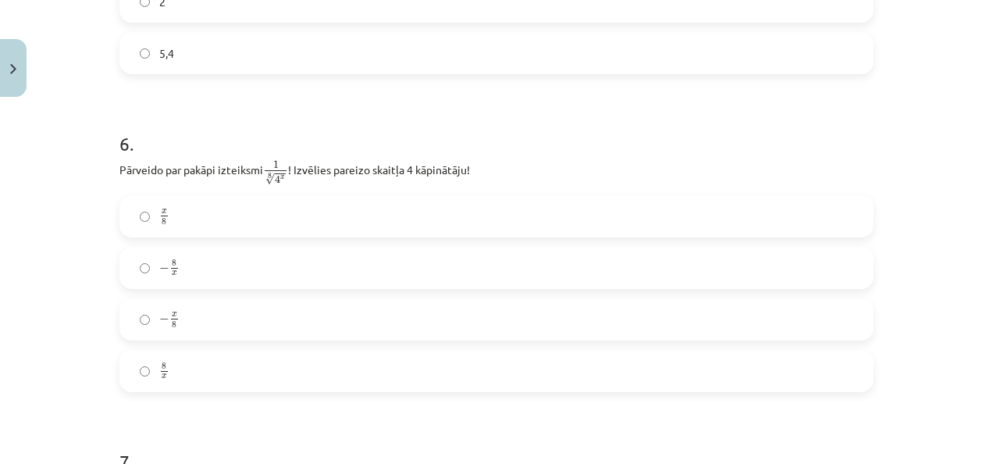
scroll to position [1546, 0]
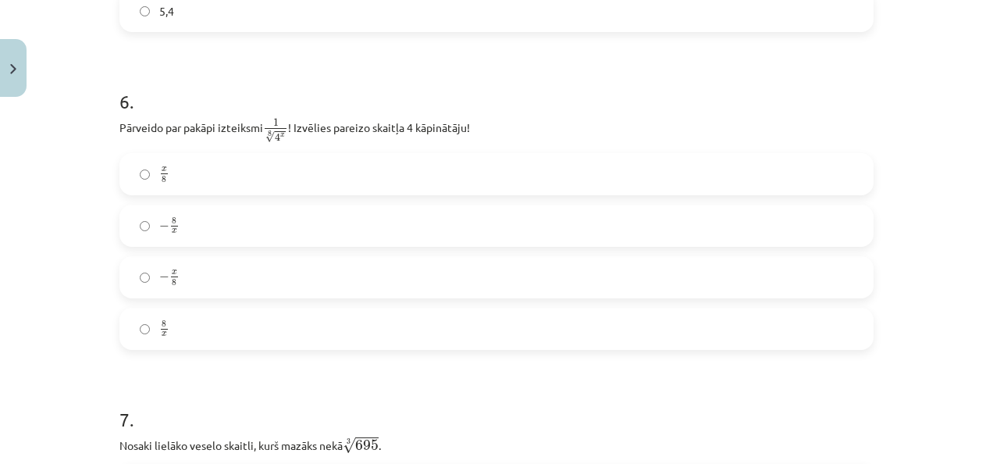
click at [311, 169] on label "x 8 x 8" at bounding box center [496, 174] width 751 height 39
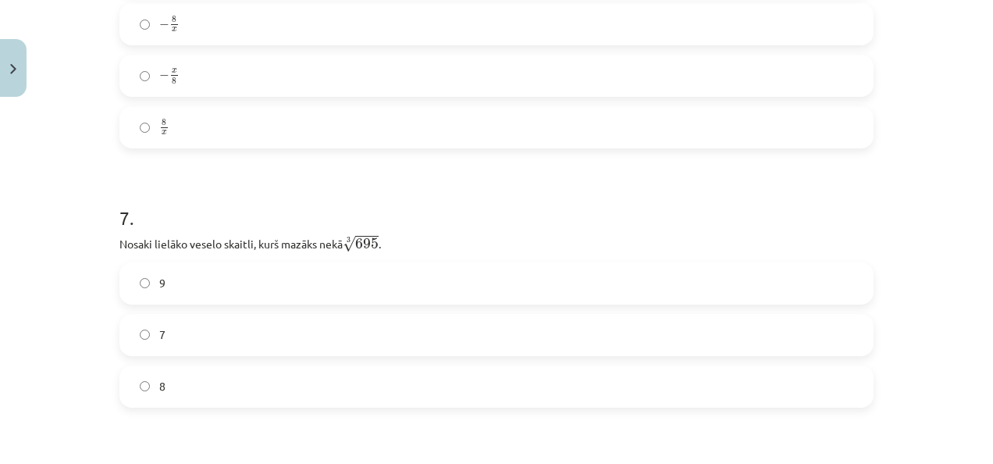
scroll to position [1754, 0]
click at [205, 376] on label "8" at bounding box center [496, 380] width 751 height 39
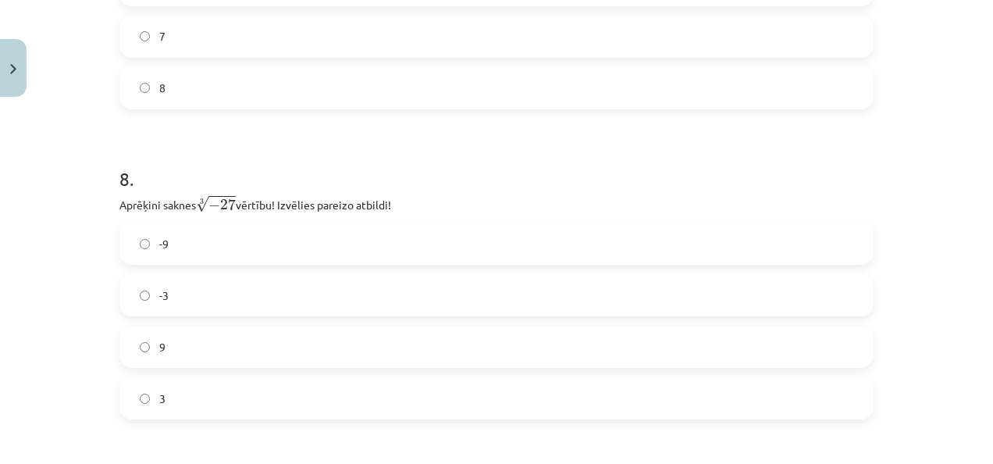
scroll to position [2142, 0]
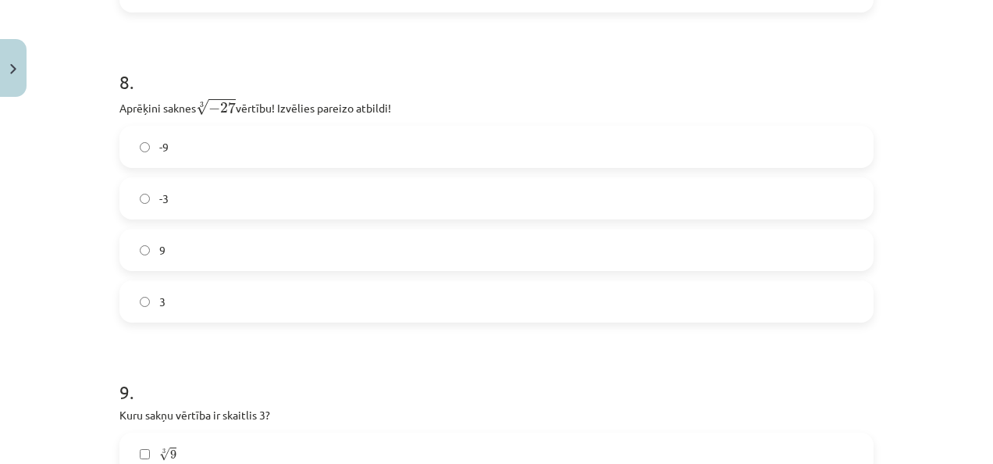
click at [211, 226] on div "-9 -3 9 3" at bounding box center [496, 224] width 754 height 197
click at [208, 204] on label "-3" at bounding box center [496, 198] width 751 height 39
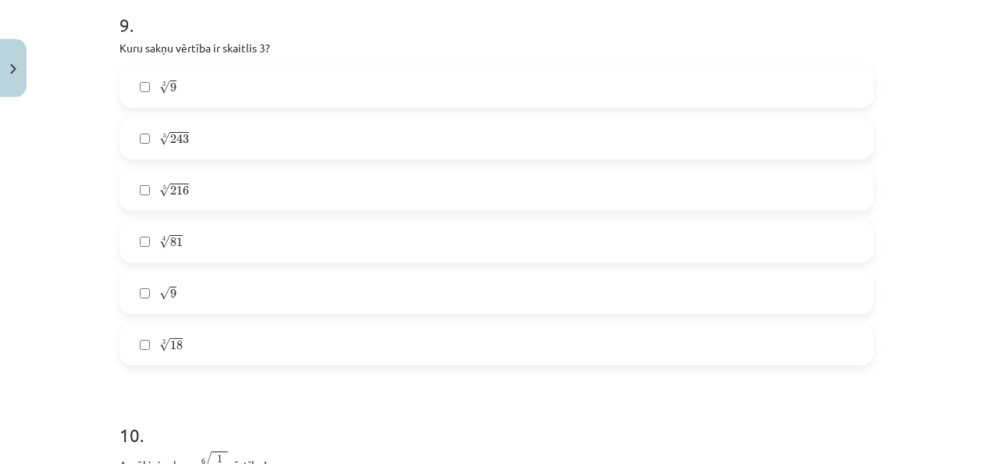
scroll to position [2511, 0]
click at [265, 91] on label "3 √ 9 9 3" at bounding box center [496, 85] width 751 height 39
click at [208, 236] on label "4 √ 81 81 4" at bounding box center [496, 239] width 751 height 39
click at [221, 87] on label "3 √ 9 9 3" at bounding box center [496, 85] width 751 height 39
click at [197, 288] on label "√ 9 9" at bounding box center [496, 291] width 751 height 39
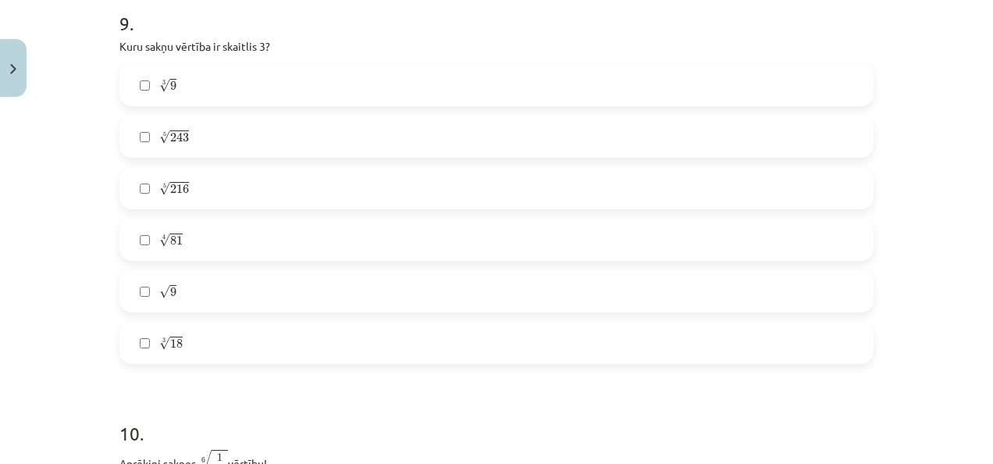
click at [198, 142] on label "5 √ 243 243 5" at bounding box center [496, 136] width 751 height 39
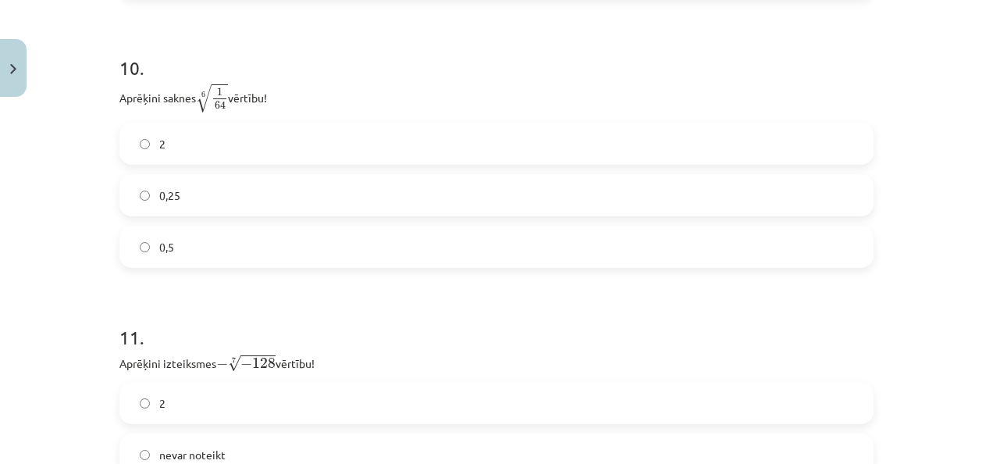
scroll to position [2878, 0]
click at [244, 244] on label "0,5" at bounding box center [496, 245] width 751 height 39
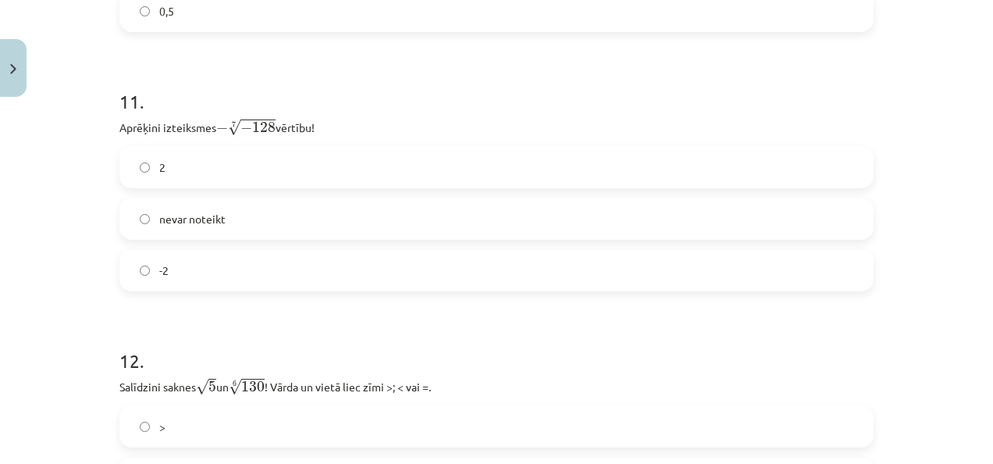
scroll to position [3117, 0]
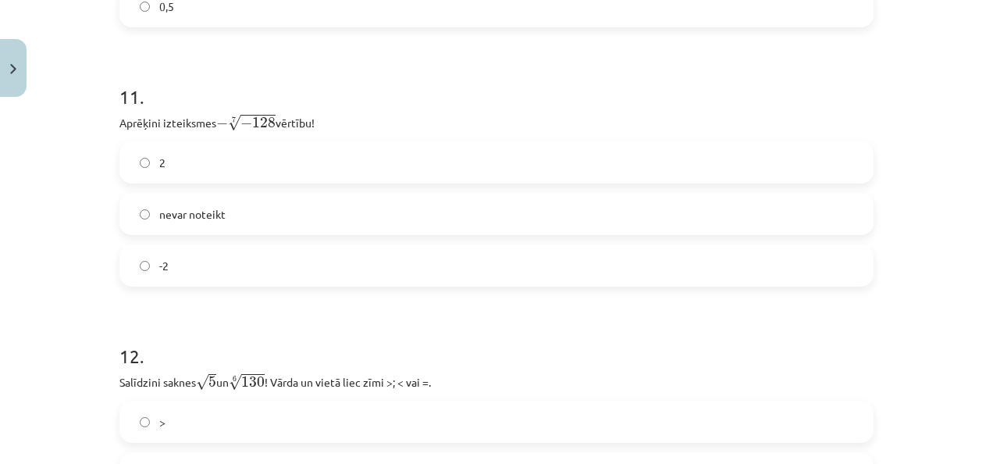
click at [272, 169] on label "2" at bounding box center [496, 162] width 751 height 39
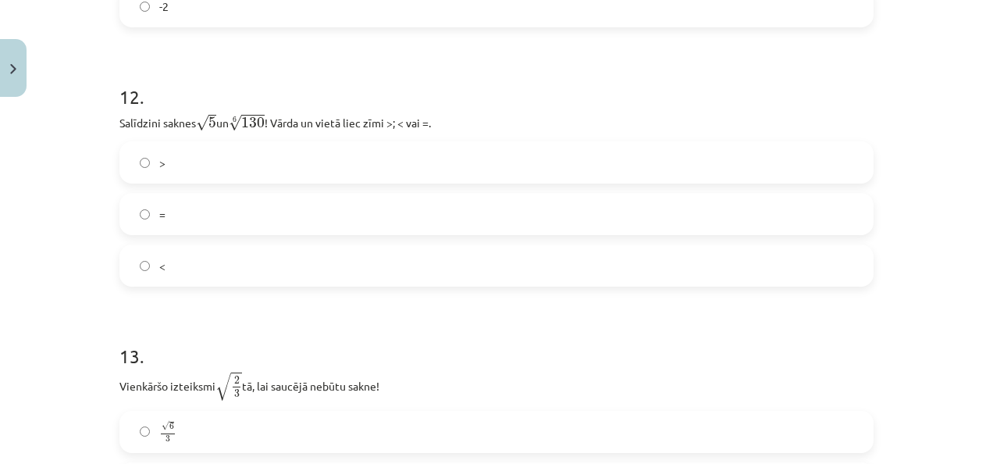
scroll to position [3420, 0]
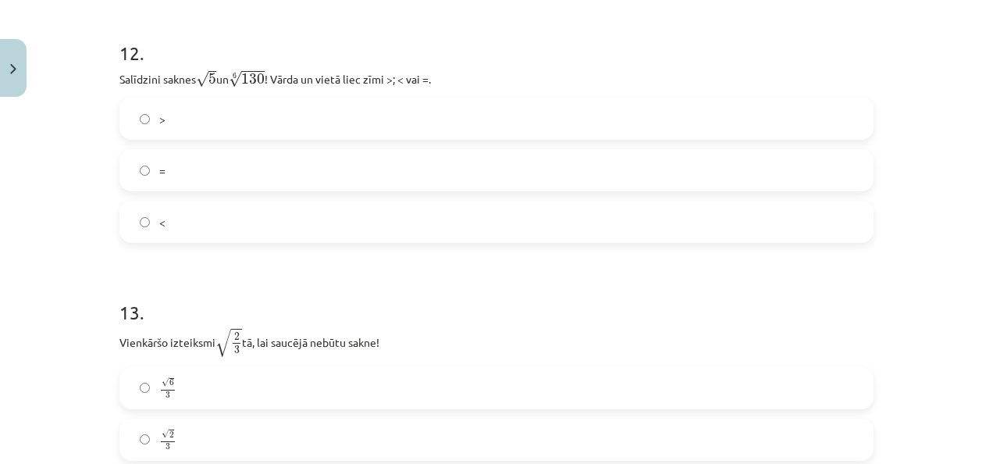
click at [217, 222] on label "<" at bounding box center [496, 221] width 751 height 39
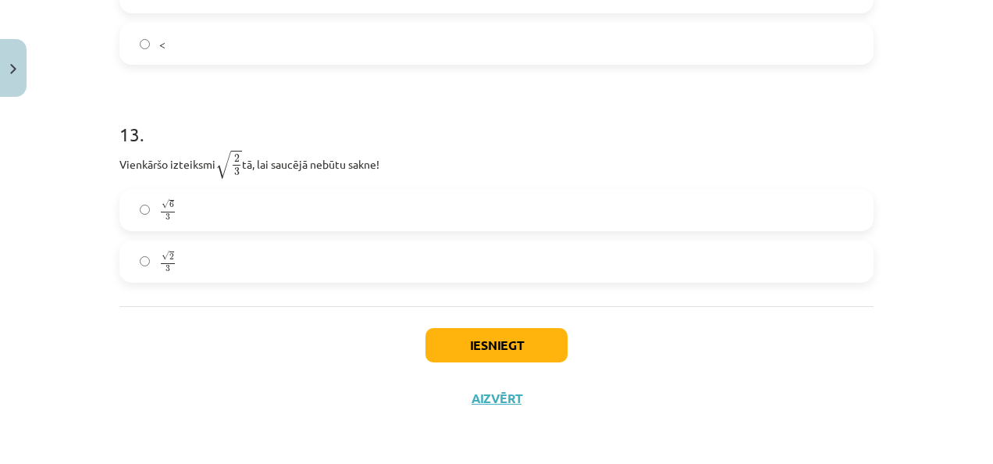
click at [234, 219] on label "√ 6 3 6 3" at bounding box center [496, 210] width 751 height 39
click at [472, 358] on button "Iesniegt" at bounding box center [497, 345] width 142 height 34
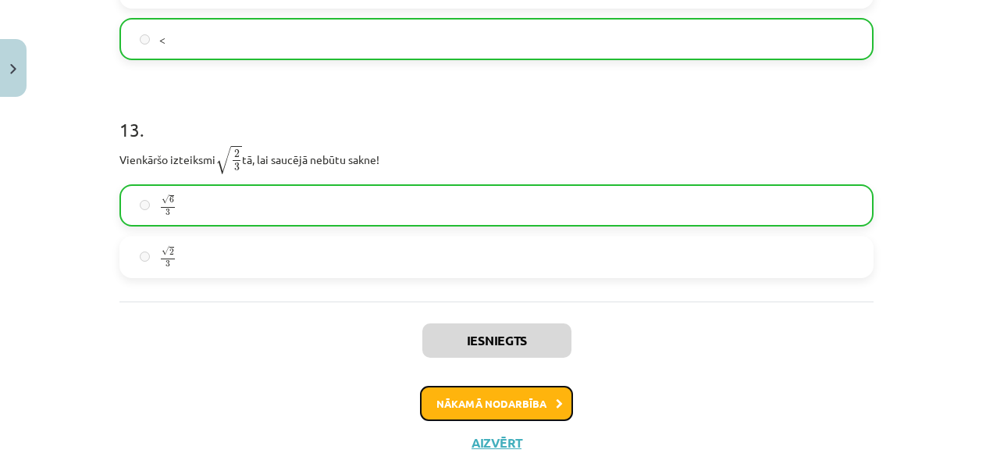
click at [483, 398] on button "Nākamā nodarbība" at bounding box center [496, 404] width 153 height 36
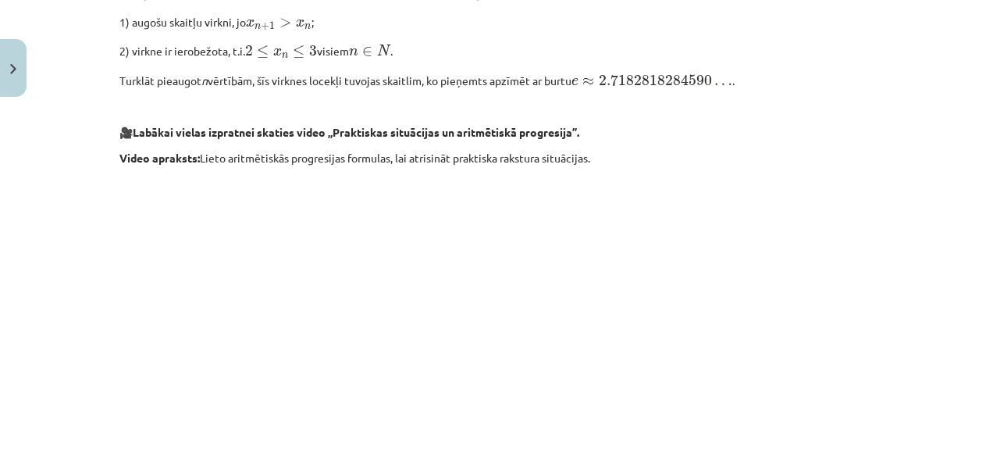
scroll to position [1722, 0]
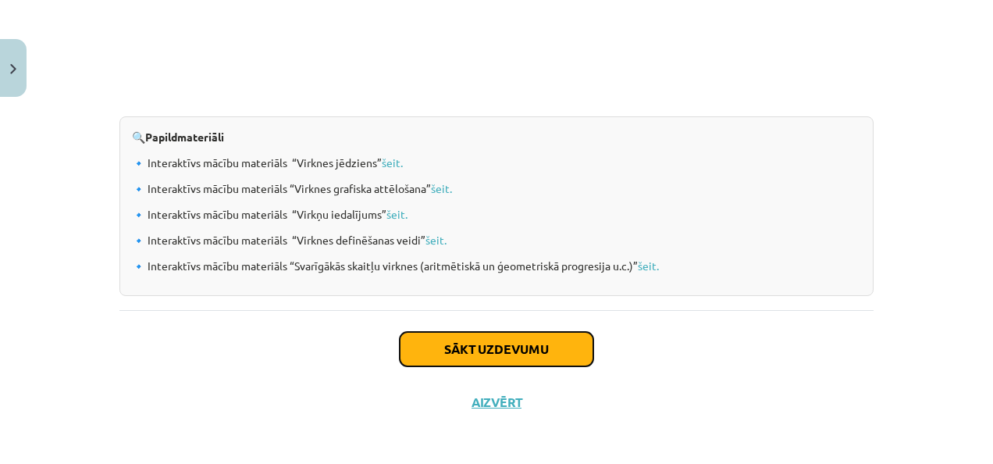
click at [483, 337] on button "Sākt uzdevumu" at bounding box center [497, 349] width 194 height 34
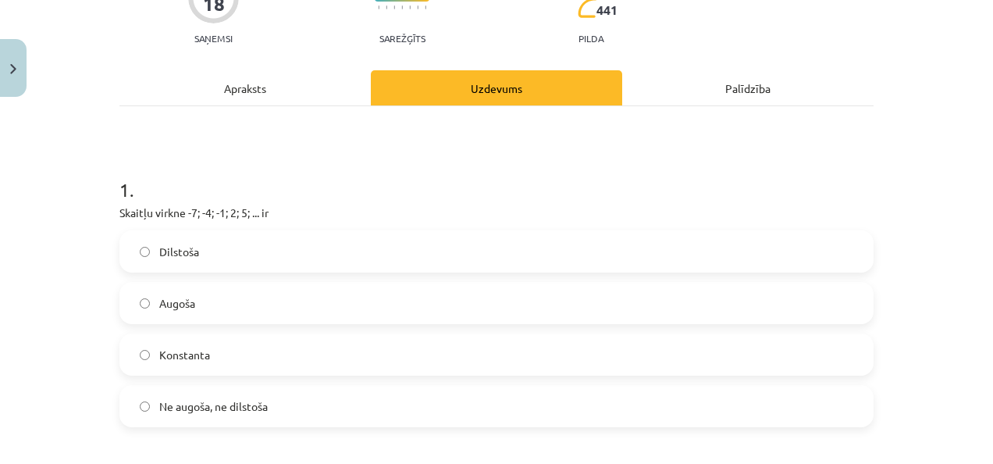
scroll to position [181, 0]
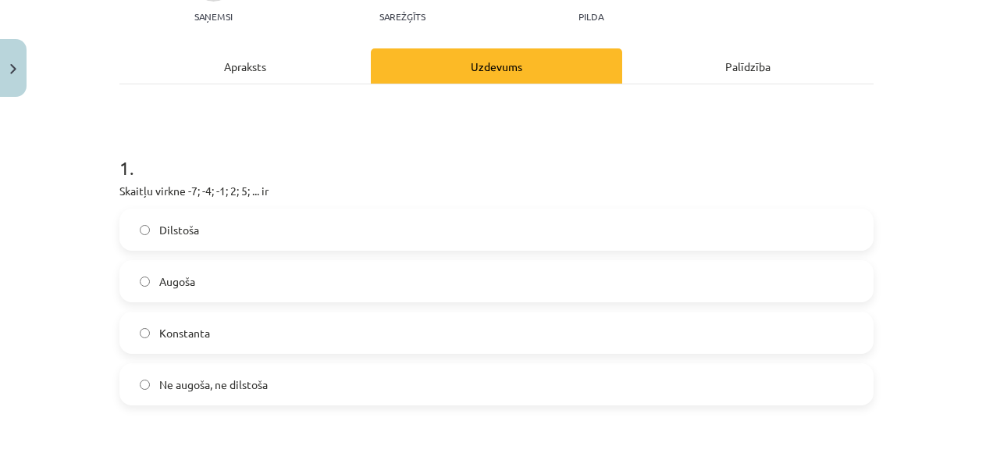
click at [242, 290] on label "Augoša" at bounding box center [496, 281] width 751 height 39
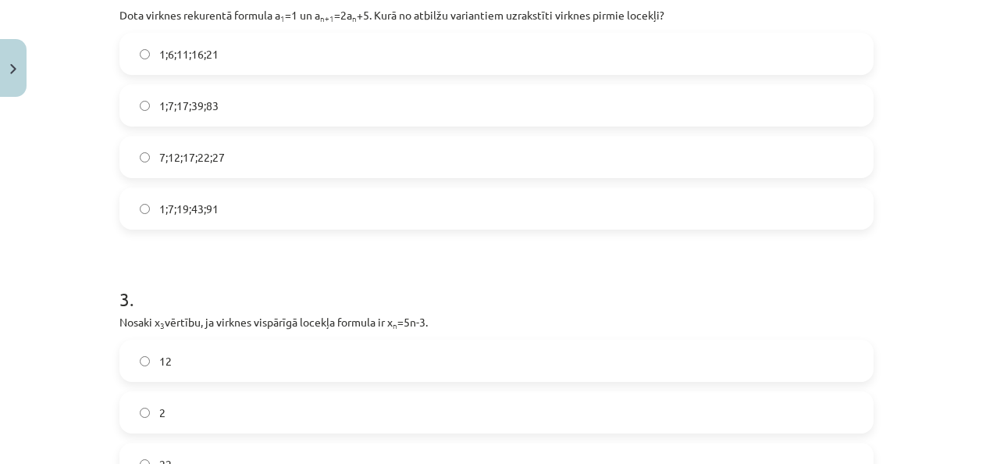
scroll to position [663, 0]
click at [346, 140] on label "7;12;17;22;27" at bounding box center [496, 157] width 751 height 39
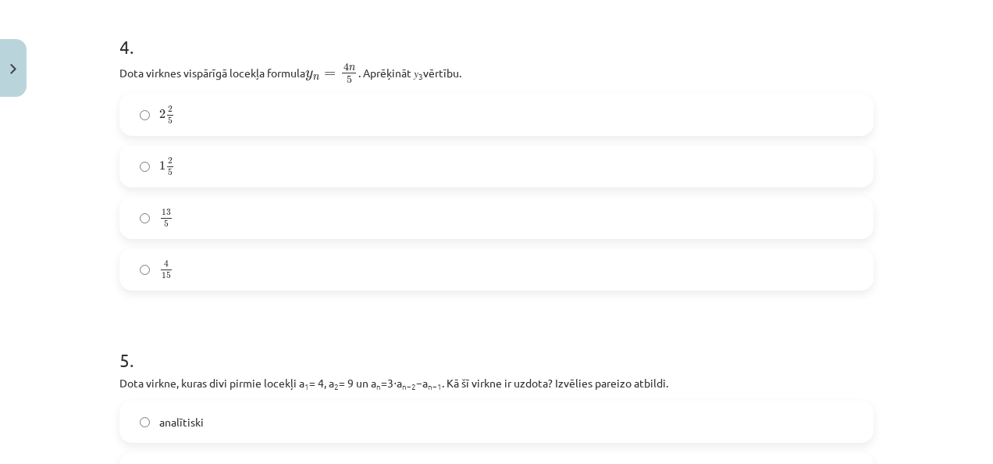
scroll to position [1843, 0]
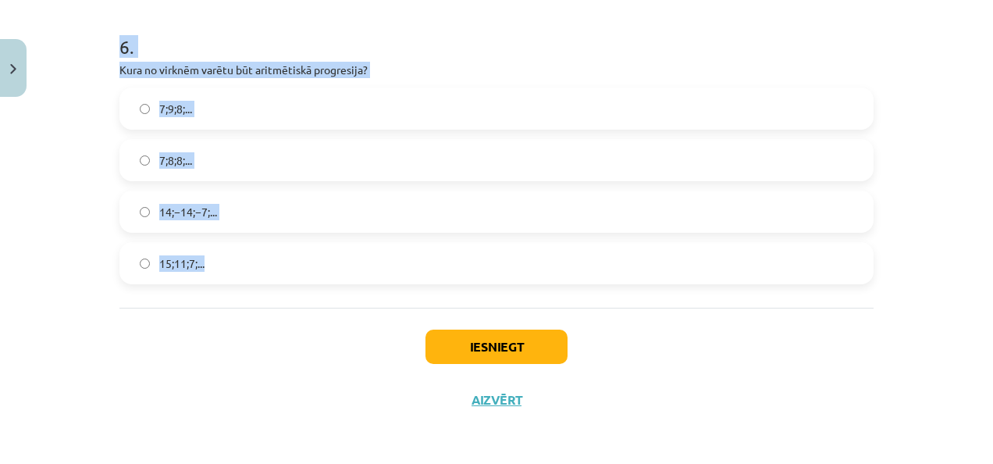
drag, startPoint x: 108, startPoint y: 42, endPoint x: 292, endPoint y: 296, distance: 313.6
copy form "3 . Nosaki x 3 vērtību, ja virknes vispārīgā locekļa formula ir x n =5n-3. 12 2…"
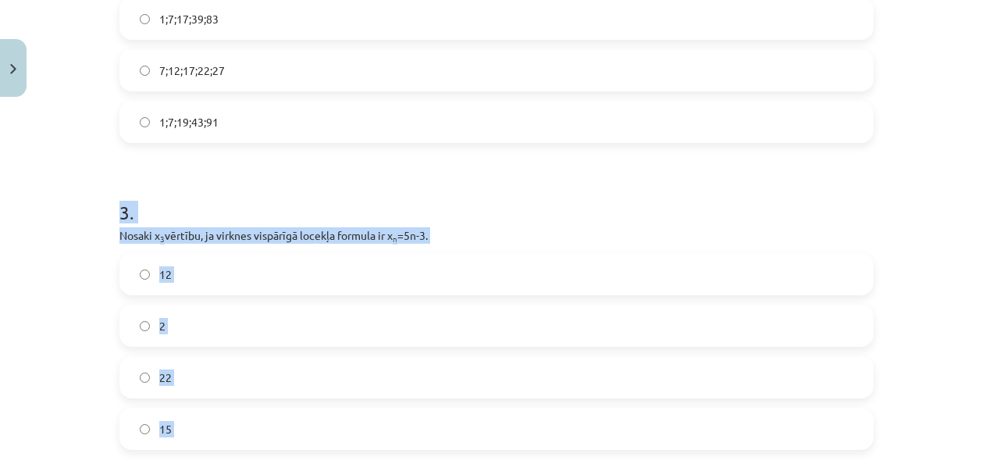
click at [417, 169] on form "1 . Skaitļu virkne -7; -4; -1; 2; 5; ... ir Dilstoša Augoša Konstanta Ne augoša…" at bounding box center [496, 468] width 754 height 1816
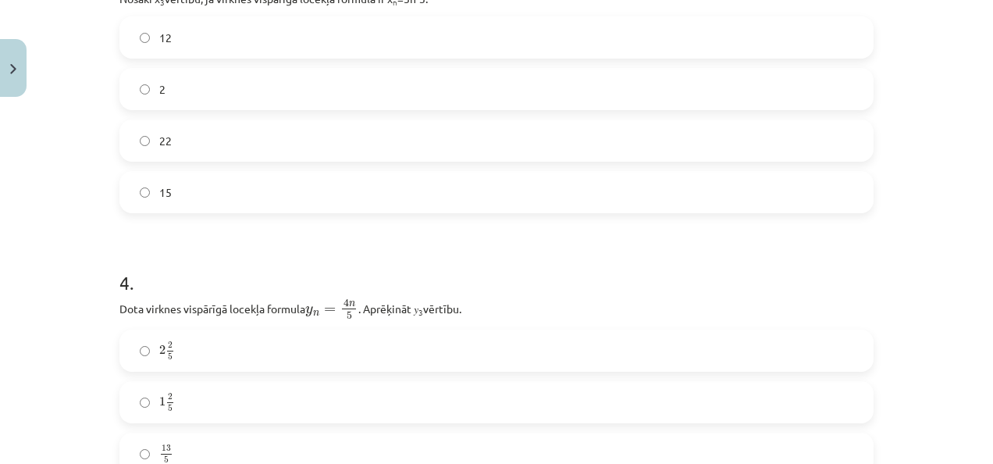
scroll to position [991, 0]
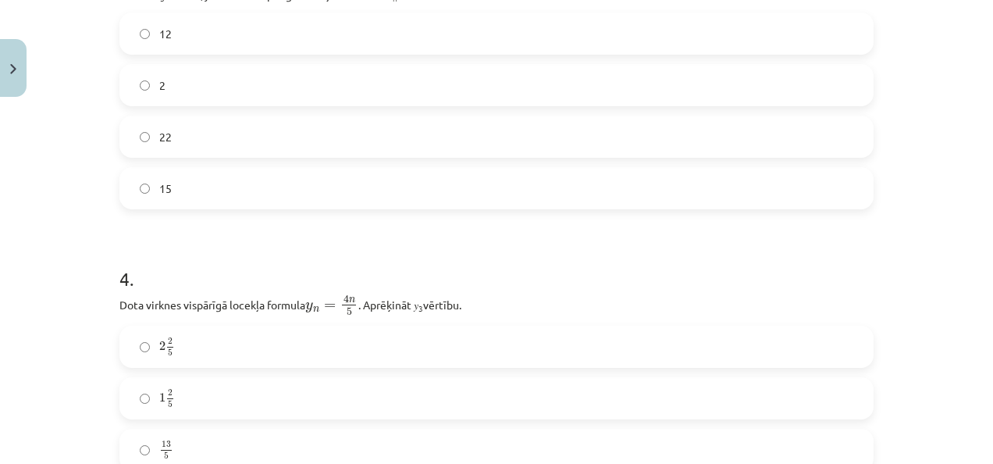
click at [198, 38] on label "12" at bounding box center [496, 33] width 751 height 39
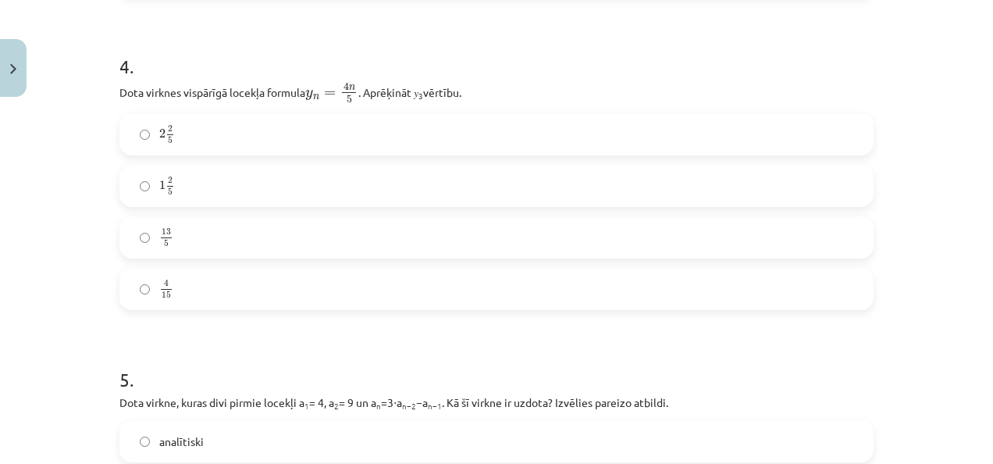
scroll to position [1206, 0]
click at [237, 187] on label "1 2 5 1 2 5" at bounding box center [496, 183] width 751 height 39
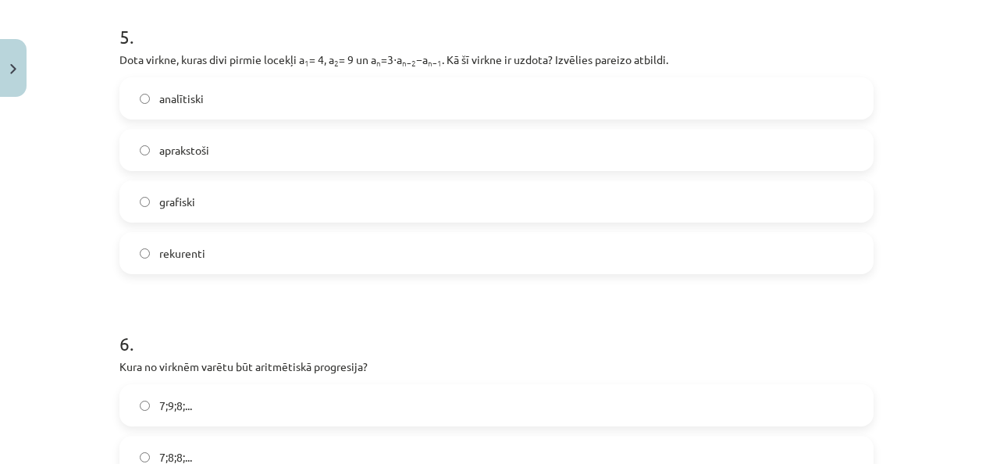
scroll to position [1547, 0]
click at [230, 258] on label "rekurenti" at bounding box center [496, 252] width 751 height 39
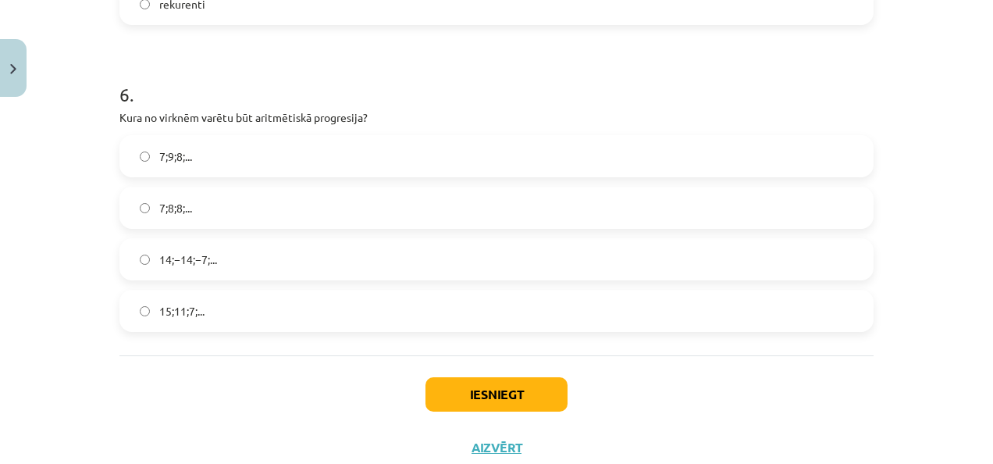
scroll to position [1829, 0]
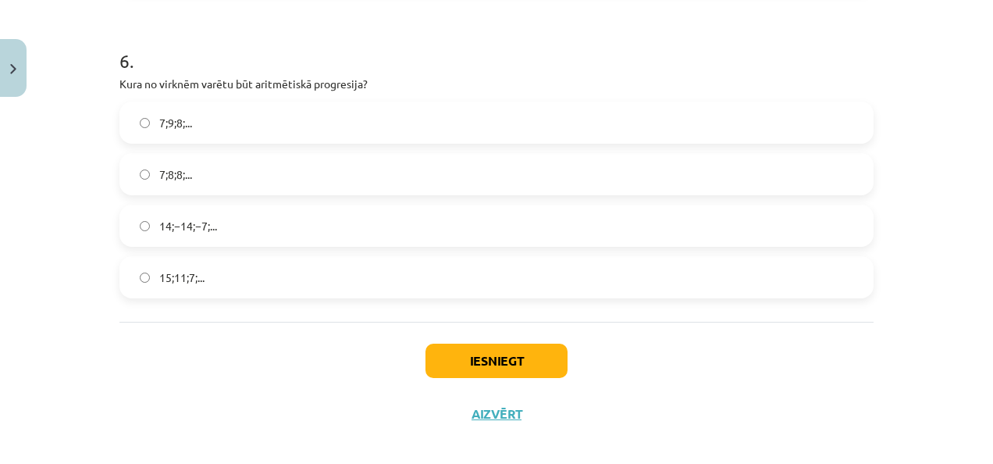
click at [201, 276] on label "15;11;7;..." at bounding box center [496, 277] width 751 height 39
click at [472, 365] on button "Iesniegt" at bounding box center [497, 361] width 142 height 34
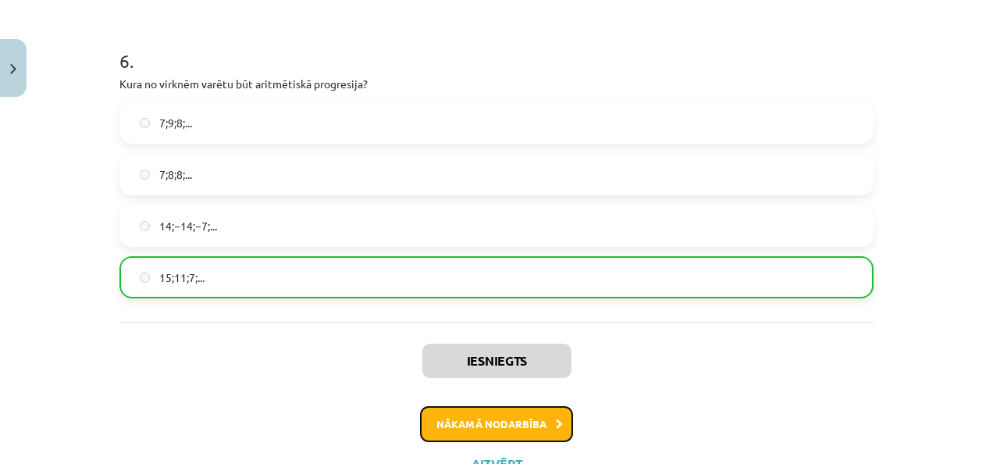
click at [492, 418] on button "Nākamā nodarbība" at bounding box center [496, 424] width 153 height 36
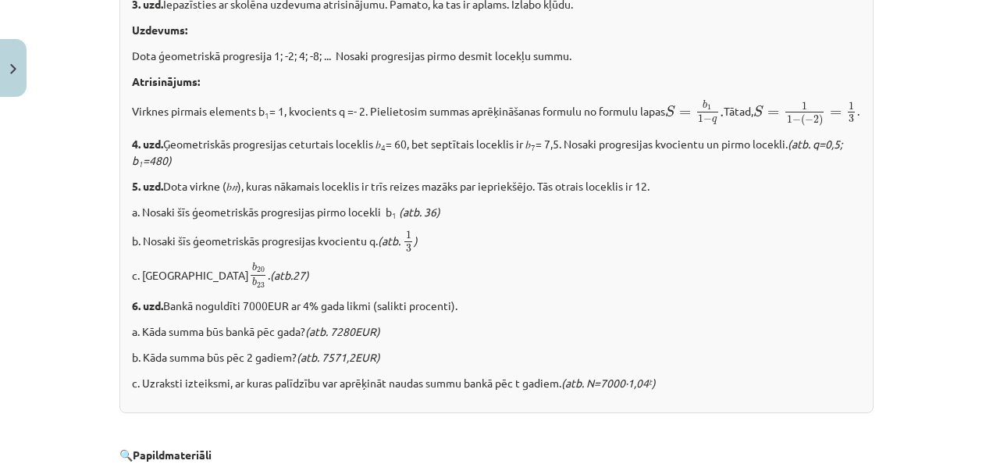
scroll to position [2065, 0]
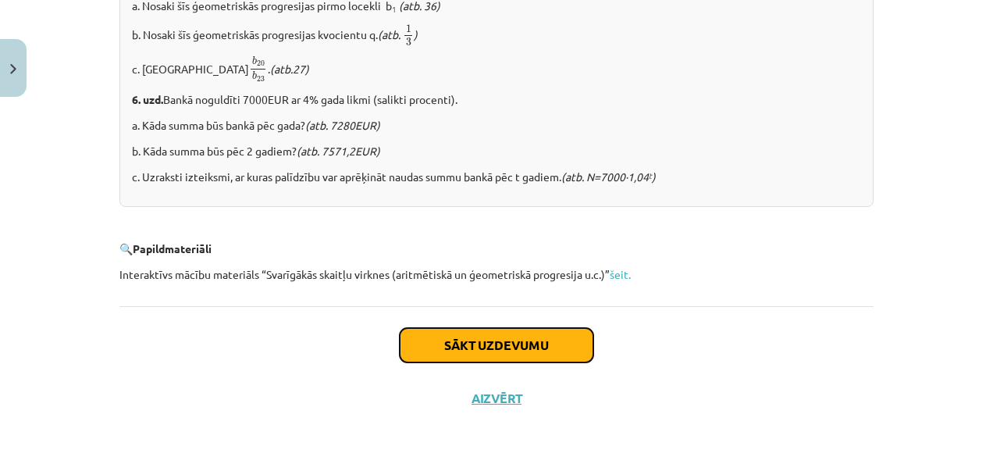
click at [509, 347] on button "Sākt uzdevumu" at bounding box center [497, 345] width 194 height 34
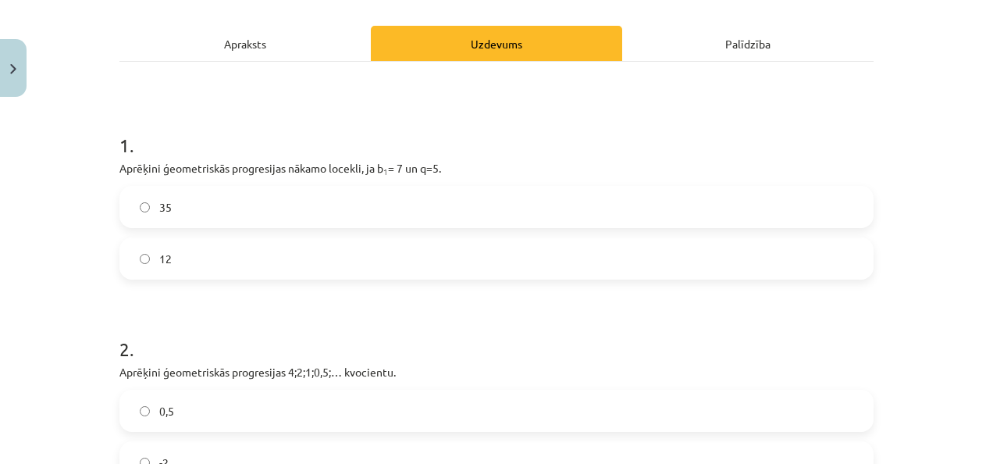
scroll to position [205, 0]
click at [163, 225] on div "35" at bounding box center [496, 206] width 754 height 42
click at [181, 216] on label "35" at bounding box center [496, 206] width 751 height 39
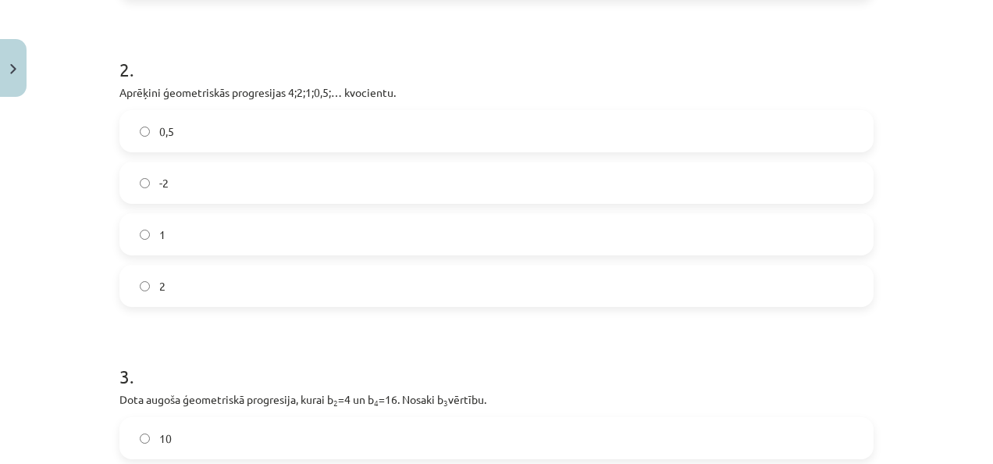
scroll to position [814, 0]
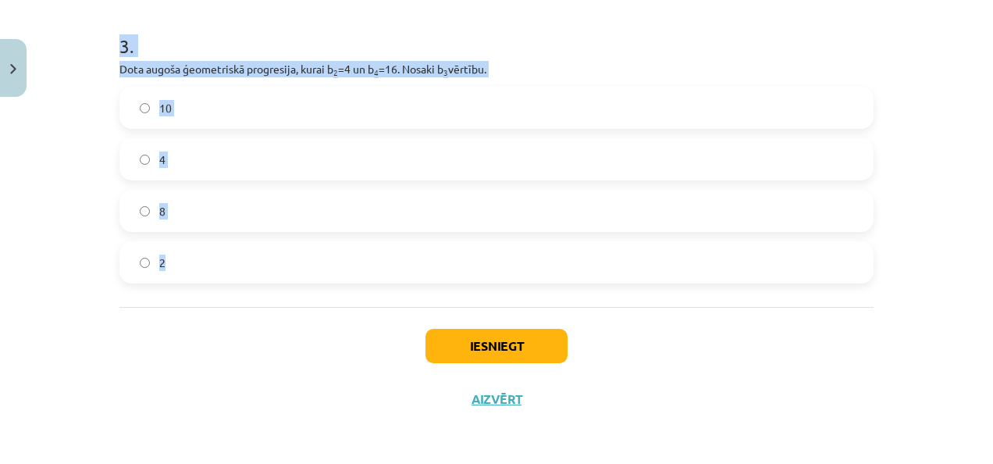
drag, startPoint x: 99, startPoint y: 55, endPoint x: 239, endPoint y: 280, distance: 264.1
click at [239, 280] on div "Mācību tēma: Matemātikas i - 12. klases 1. ieskaites mācību materiāls (ab) #6 📝…" at bounding box center [496, 232] width 993 height 464
copy form "2 . Aprēķini ģeometriskās progresijas 4;2;1;0,5;… kvocientu. 0,5 -2 1 2 3 . Dot…"
click at [269, 215] on label "8" at bounding box center [496, 210] width 751 height 39
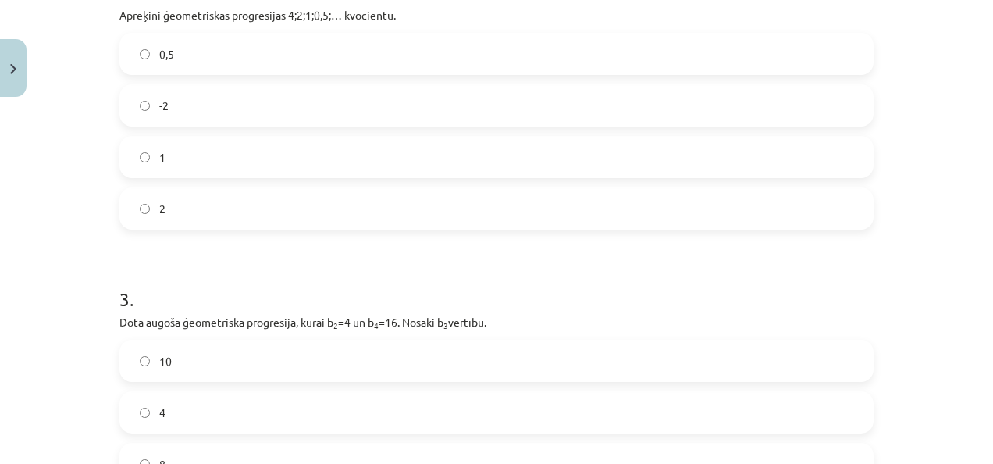
scroll to position [554, 0]
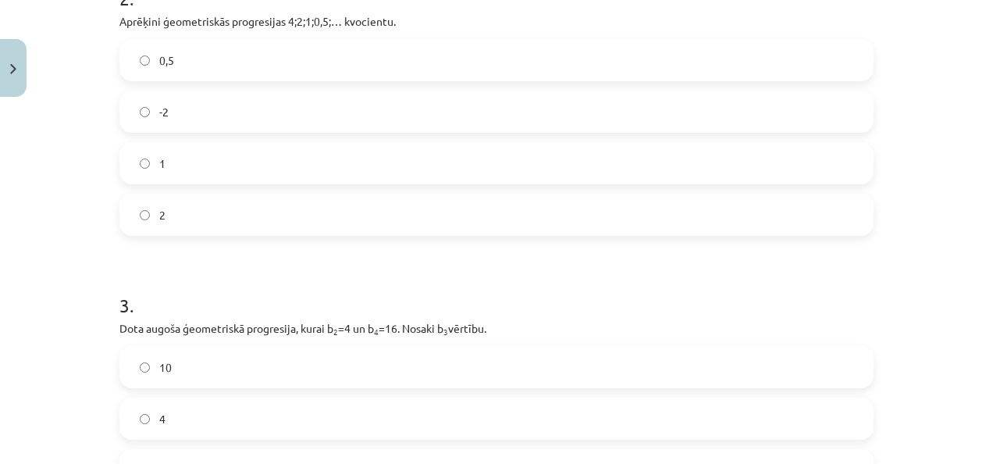
click at [215, 66] on label "0,5" at bounding box center [496, 60] width 751 height 39
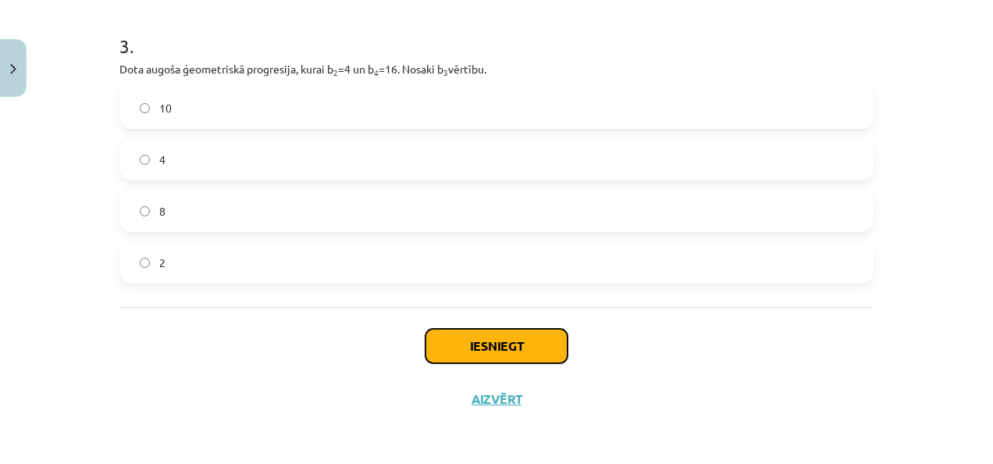
click at [489, 346] on button "Iesniegt" at bounding box center [497, 346] width 142 height 34
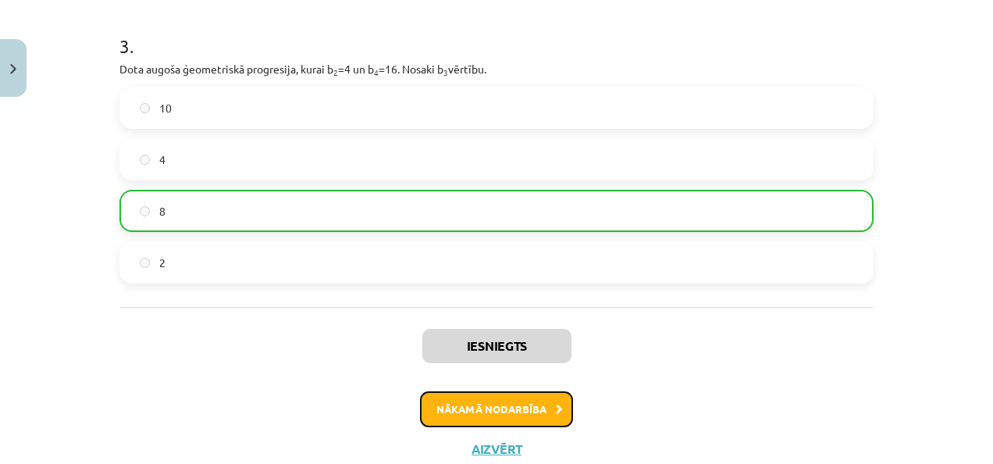
click at [507, 422] on button "Nākamā nodarbība" at bounding box center [496, 409] width 153 height 36
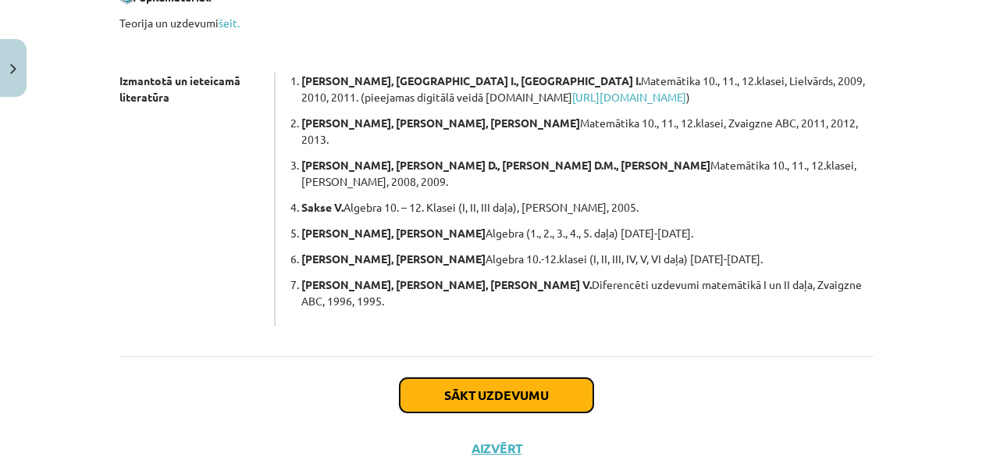
click at [472, 378] on button "Sākt uzdevumu" at bounding box center [497, 395] width 194 height 34
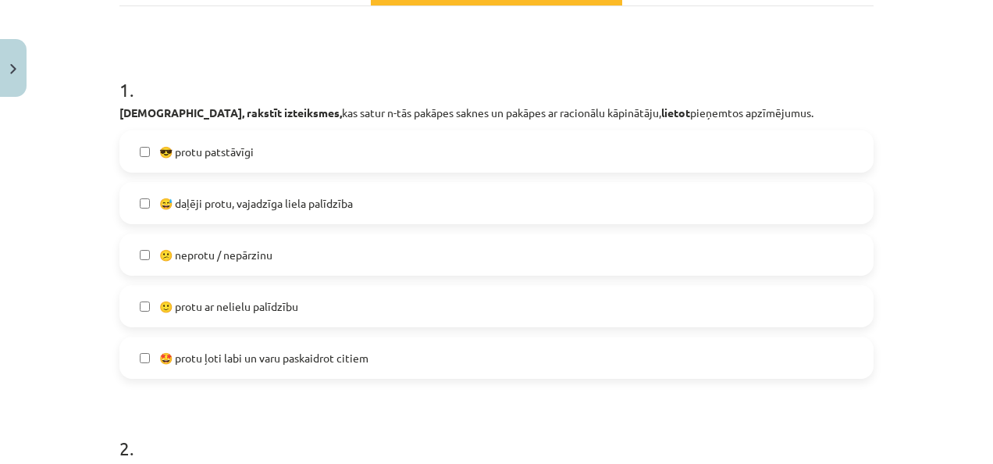
scroll to position [261, 0]
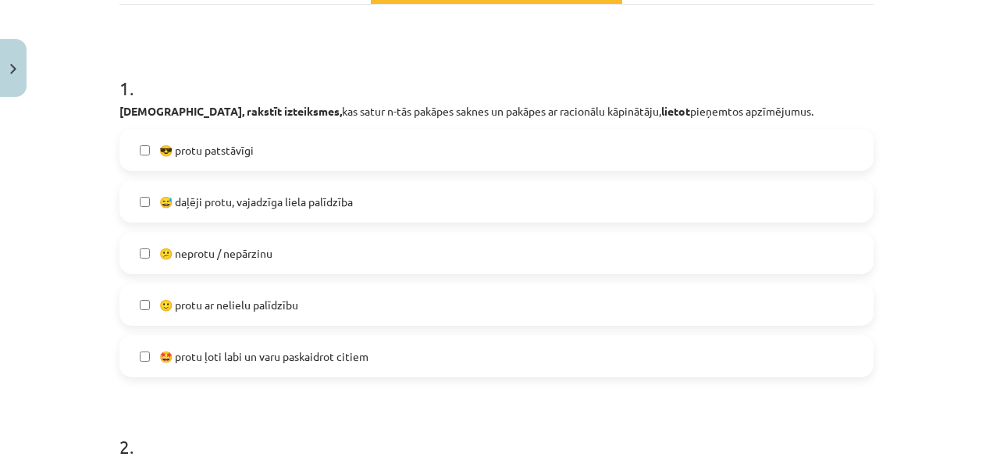
click at [276, 209] on label "😅 daļēji protu, vajadzīga liela palīdzība" at bounding box center [496, 201] width 751 height 39
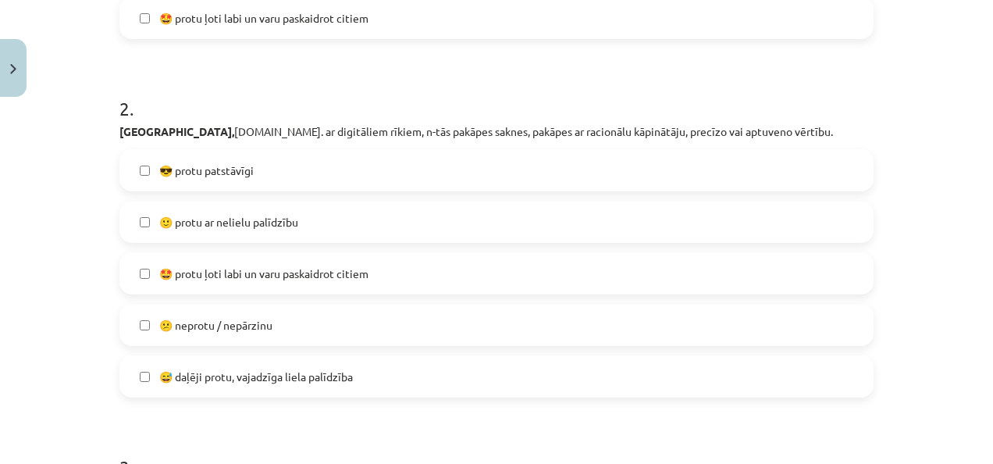
scroll to position [600, 0]
click at [290, 226] on span "🙂 protu ar nelielu palīdzību" at bounding box center [228, 221] width 139 height 16
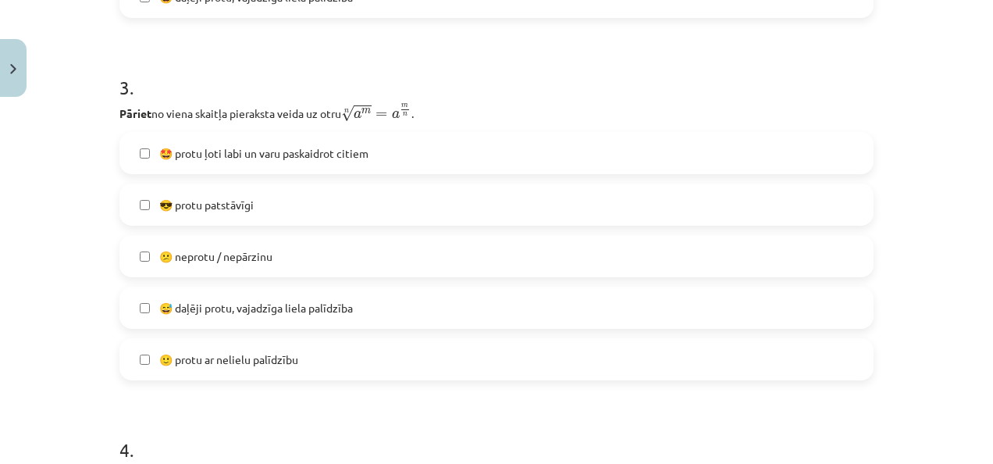
scroll to position [1007, 0]
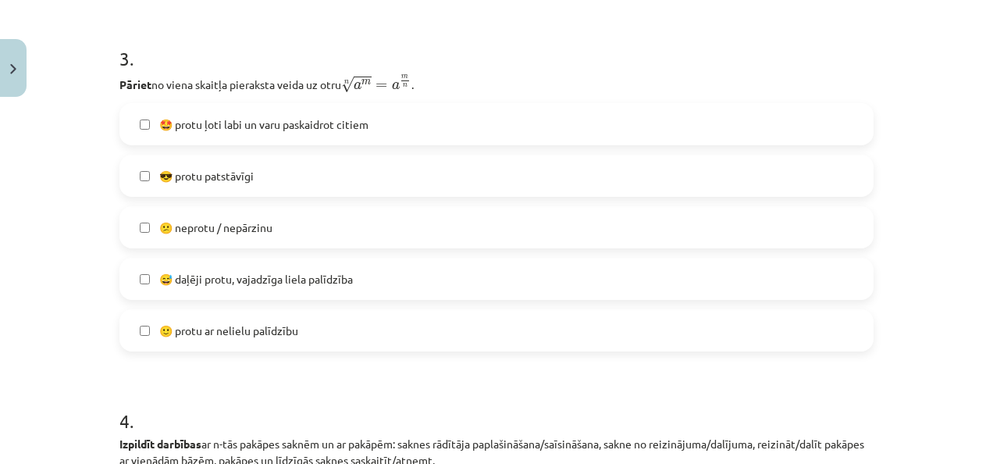
click at [283, 166] on label "😎 protu patstāvīgi" at bounding box center [496, 175] width 751 height 39
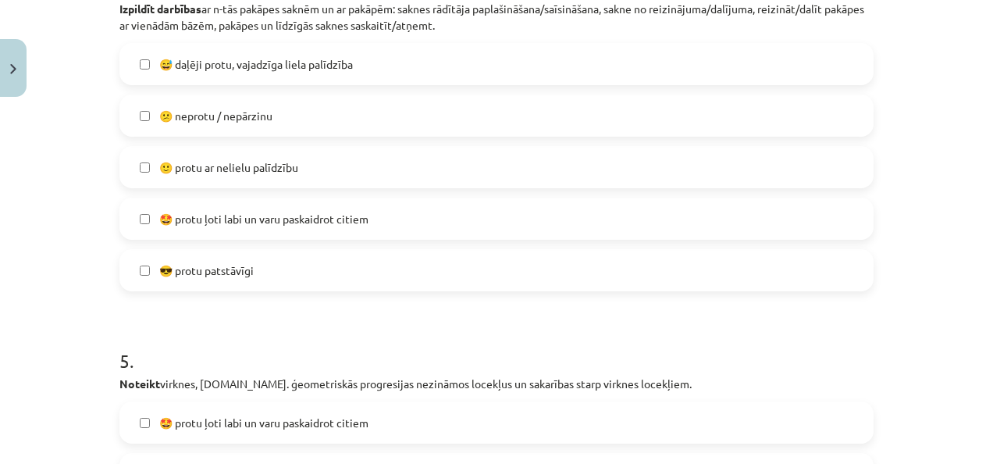
scroll to position [1443, 0]
click at [267, 59] on span "😅 daļēji protu, vajadzīga liela palīdzība" at bounding box center [256, 63] width 194 height 16
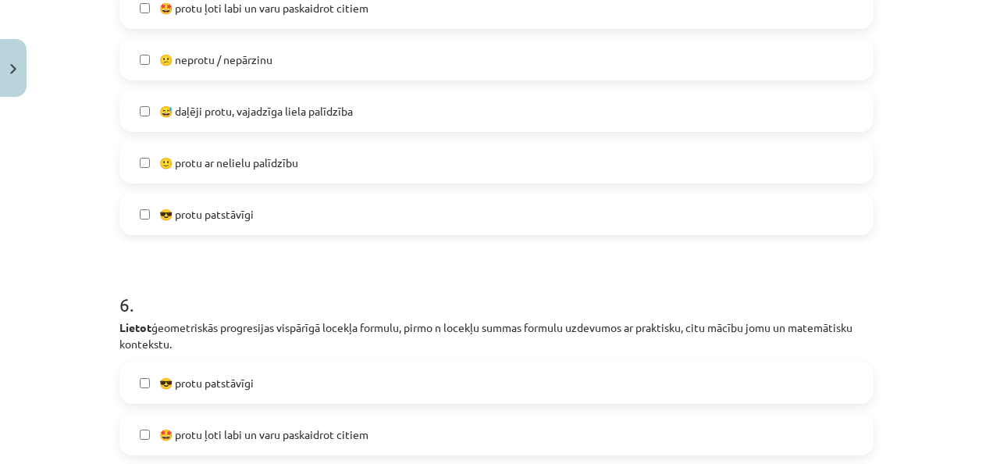
scroll to position [1865, 0]
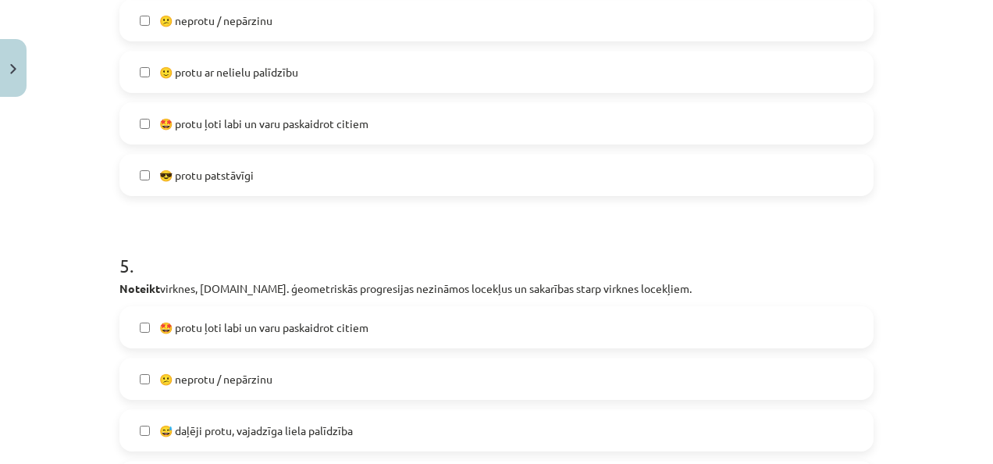
click at [270, 72] on span "🙂 protu ar nelielu palīdzību" at bounding box center [228, 72] width 139 height 16
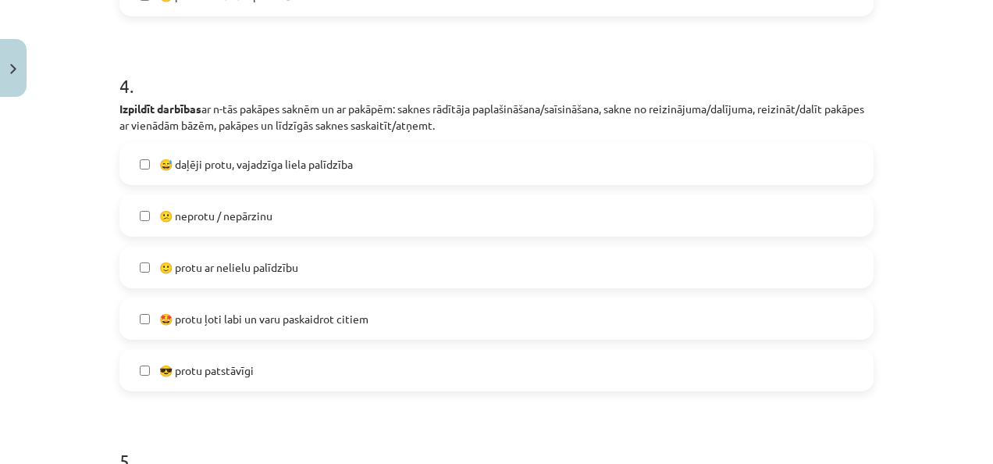
scroll to position [1344, 0]
click at [283, 169] on span "😅 daļēji protu, vajadzīga liela palīdzība" at bounding box center [256, 163] width 194 height 16
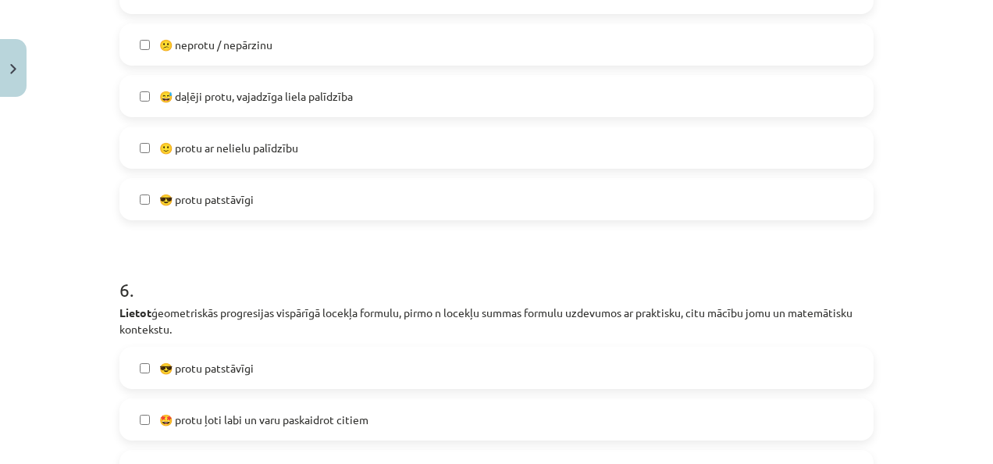
scroll to position [1872, 0]
click at [276, 203] on label "😎 protu patstāvīgi" at bounding box center [496, 199] width 751 height 39
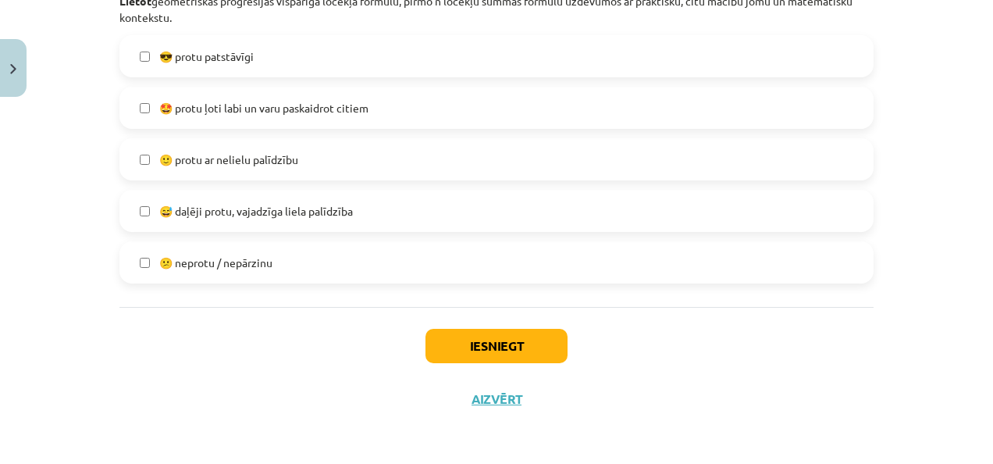
click at [326, 197] on label "😅 daļēji protu, vajadzīga liela palīdzība" at bounding box center [496, 210] width 751 height 39
click at [486, 361] on button "Iesniegt" at bounding box center [497, 346] width 142 height 34
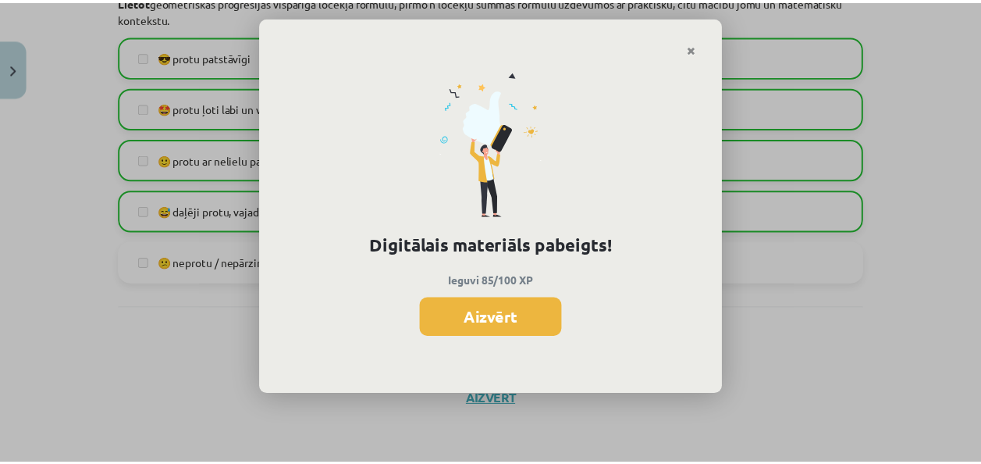
scroll to position [453, 0]
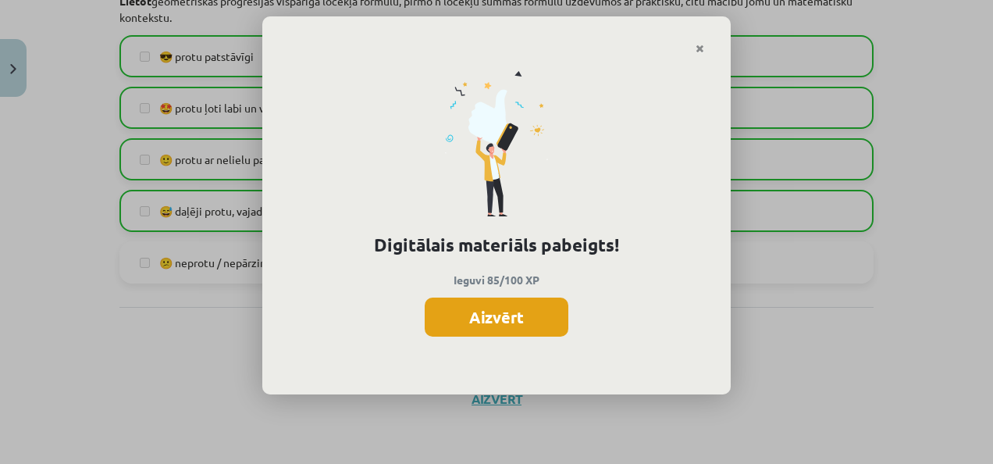
click at [529, 309] on button "Aizvērt" at bounding box center [497, 316] width 144 height 39
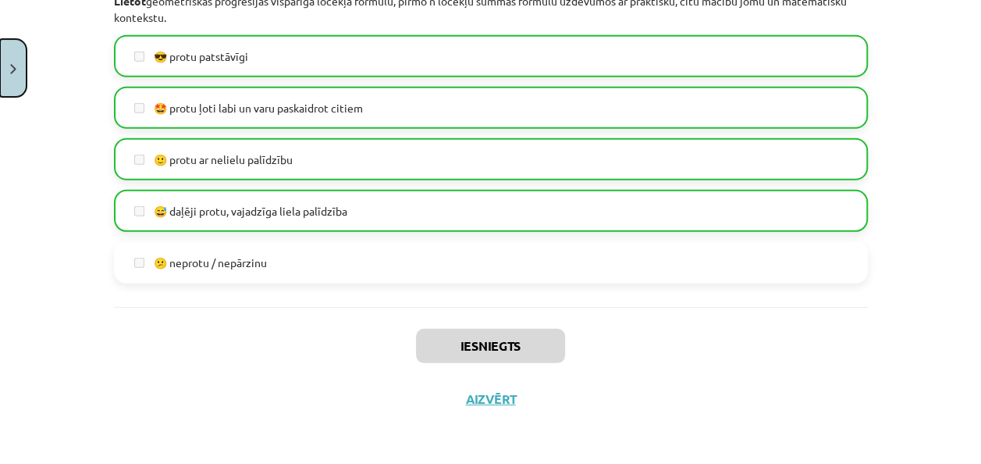
click at [22, 61] on button "Close" at bounding box center [13, 68] width 27 height 58
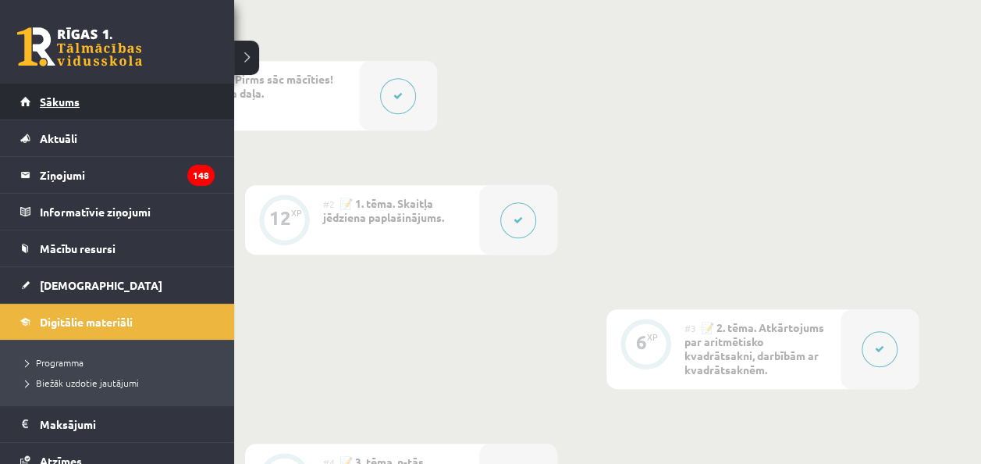
click at [20, 109] on link "Sākums" at bounding box center [117, 102] width 194 height 36
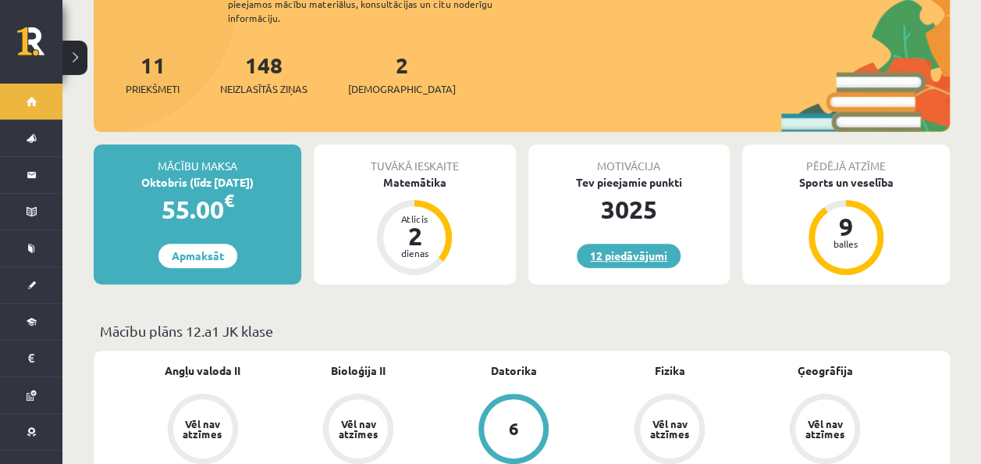
scroll to position [182, 0]
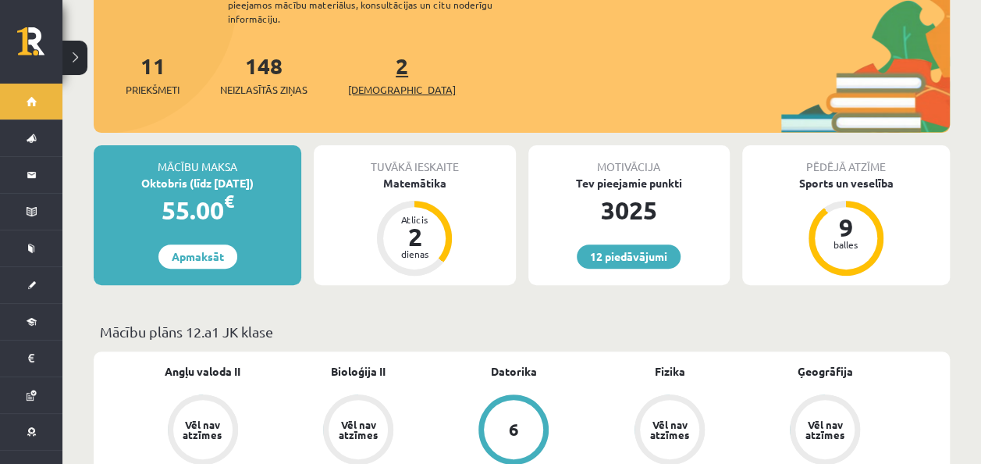
click at [378, 57] on link "2 Ieskaites" at bounding box center [402, 75] width 108 height 46
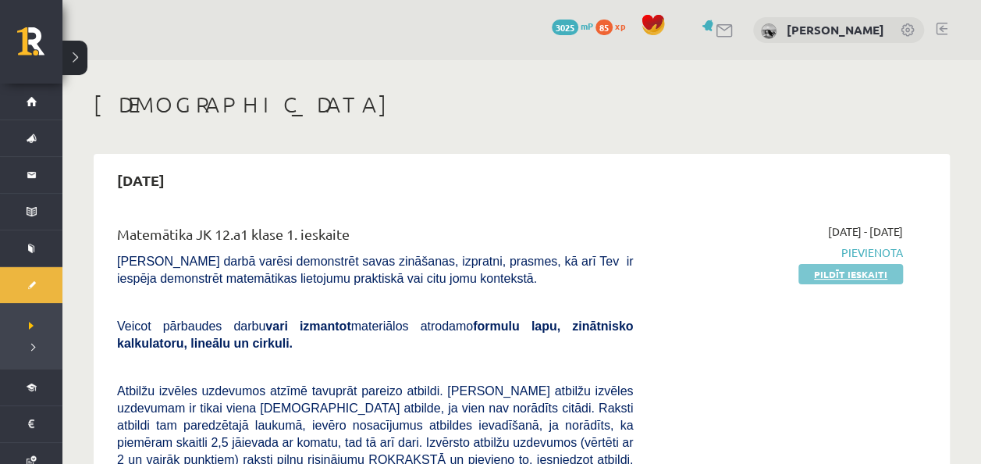
click at [845, 280] on link "Pildīt ieskaiti" at bounding box center [851, 274] width 105 height 20
click at [857, 275] on link "Pildīt ieskaiti" at bounding box center [851, 274] width 105 height 20
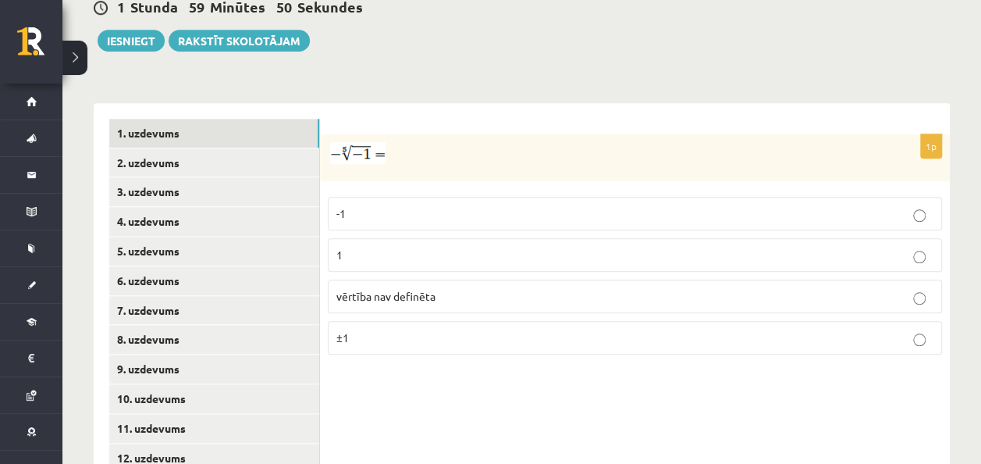
scroll to position [592, 0]
click at [414, 205] on p "-1" at bounding box center [635, 213] width 597 height 16
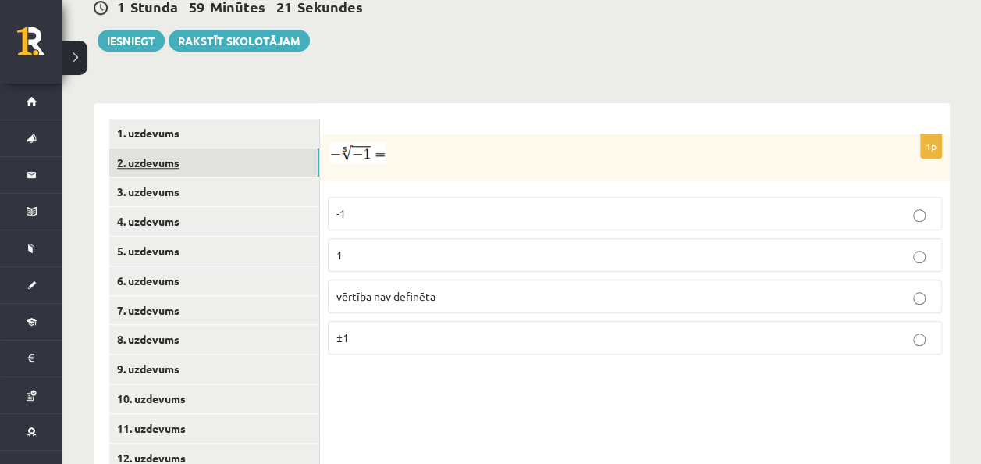
click at [258, 148] on link "2. uzdevums" at bounding box center [214, 162] width 210 height 29
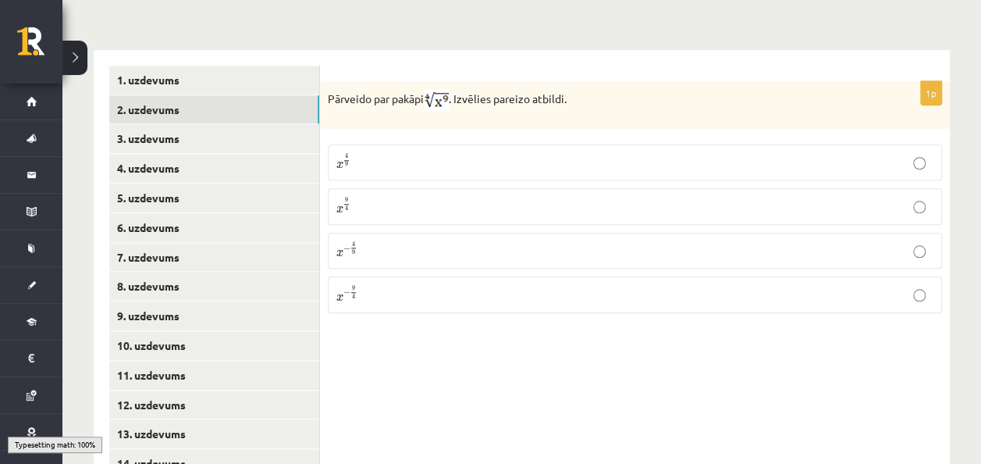
scroll to position [646, 0]
click at [445, 195] on p "x 9 4 x 9 4" at bounding box center [635, 204] width 597 height 19
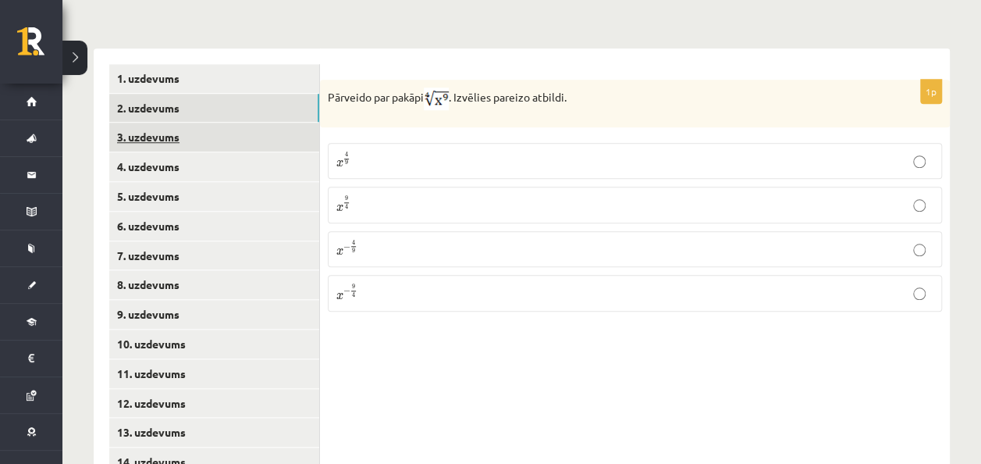
click at [206, 123] on link "3. uzdevums" at bounding box center [214, 137] width 210 height 29
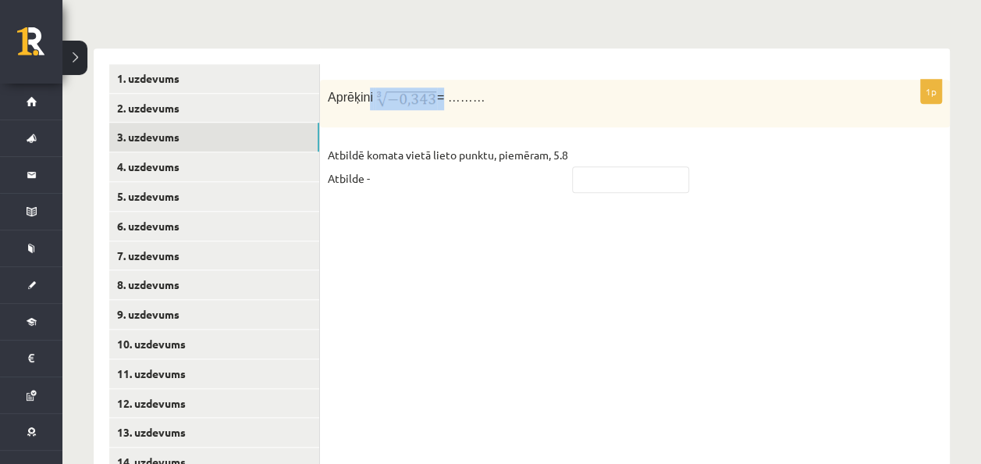
drag, startPoint x: 367, startPoint y: 74, endPoint x: 439, endPoint y: 88, distance: 73.2
click at [439, 88] on p "Aprēķini = ………" at bounding box center [596, 98] width 536 height 23
click at [339, 102] on div "Aprēķini = ………" at bounding box center [635, 104] width 630 height 48
drag, startPoint x: 320, startPoint y: 73, endPoint x: 492, endPoint y: 73, distance: 171.8
click at [492, 80] on div "Aprēķini = ………" at bounding box center [635, 104] width 630 height 48
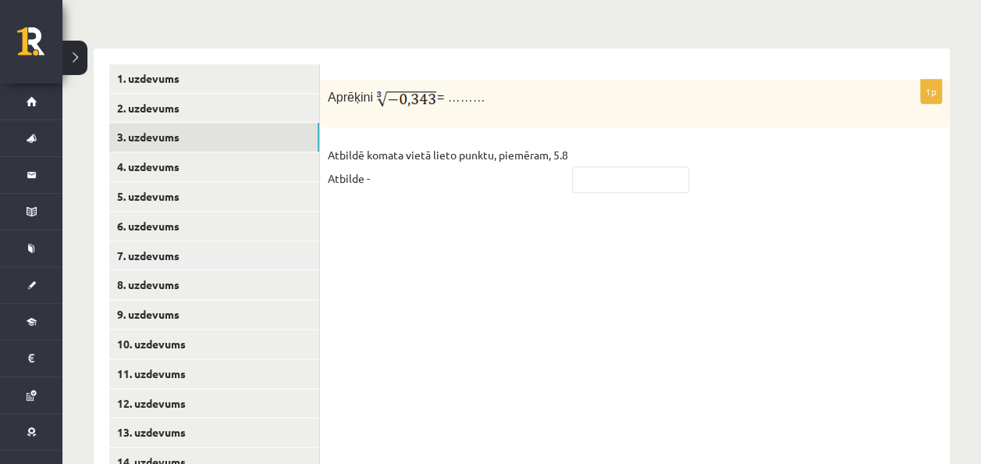
click at [401, 172] on p "Atbildē komata vietā lieto punktu, piemēram, 5.8 Atbilde -" at bounding box center [448, 166] width 240 height 47
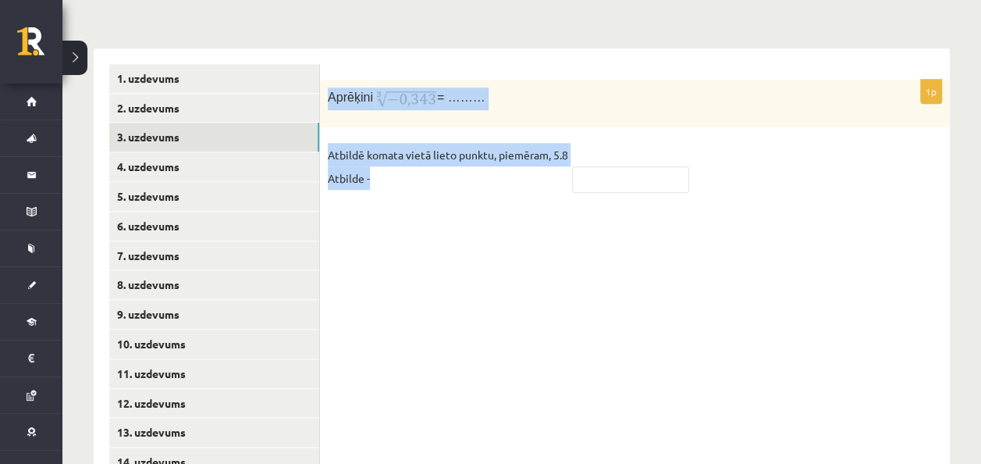
drag, startPoint x: 322, startPoint y: 70, endPoint x: 425, endPoint y: 176, distance: 147.4
click at [425, 176] on div "1p Aprēķini = ……… Atbildē komata vietā lieto punktu, piemēram, 5.8 Atbilde -" at bounding box center [635, 143] width 630 height 127
copy div "Aprēķini = ……… Atbildē komata vietā lieto punktu, piemēram, 5.8 Atbilde -"
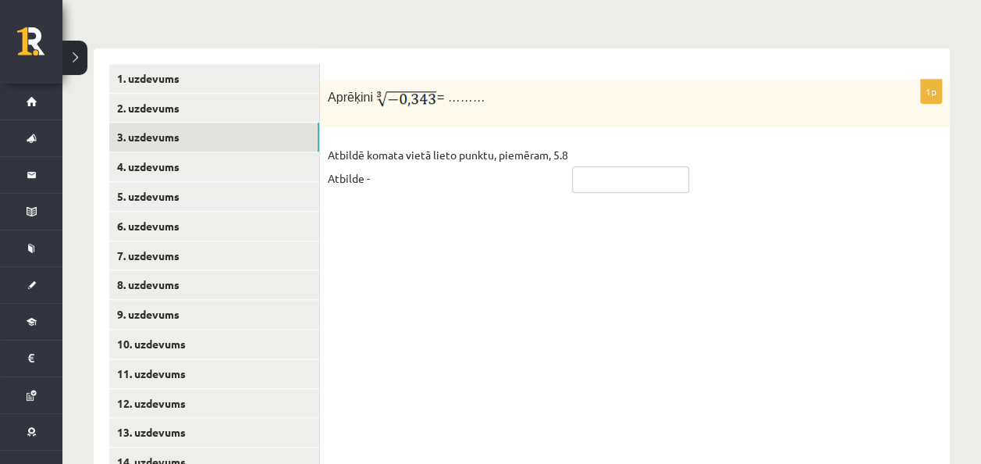
click at [604, 166] on input "text" at bounding box center [630, 179] width 117 height 27
type input "****"
click at [247, 153] on link "4. uzdevums" at bounding box center [214, 166] width 210 height 29
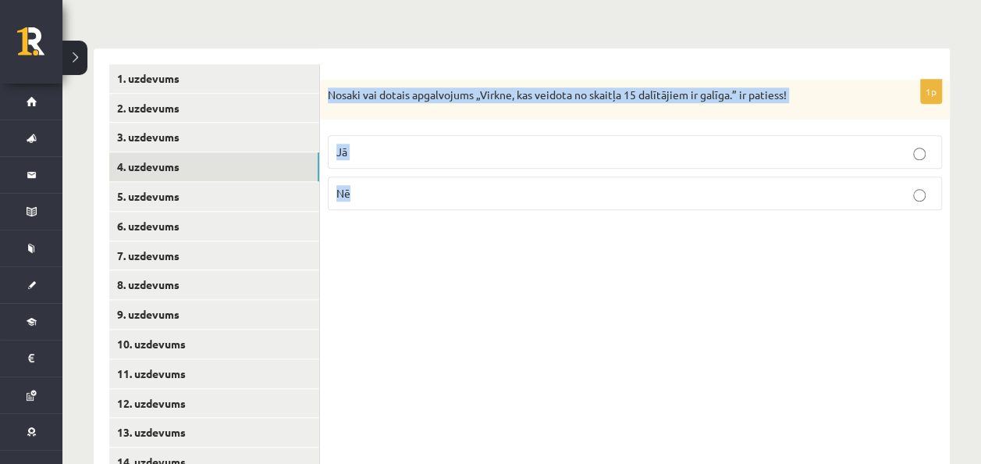
drag, startPoint x: 329, startPoint y: 70, endPoint x: 379, endPoint y: 205, distance: 143.3
click at [379, 205] on div "1p Nosaki vai dotais apgalvojums „Virkne, kas veidota no skaitļa 15 dalītājiem …" at bounding box center [635, 285] width 630 height 474
copy div "Nosaki vai dotais apgalvojums „Virkne, kas veidota no skaitļa 15 dalītājiem ir …"
click at [500, 127] on fieldset "Jā Nē" at bounding box center [635, 170] width 614 height 87
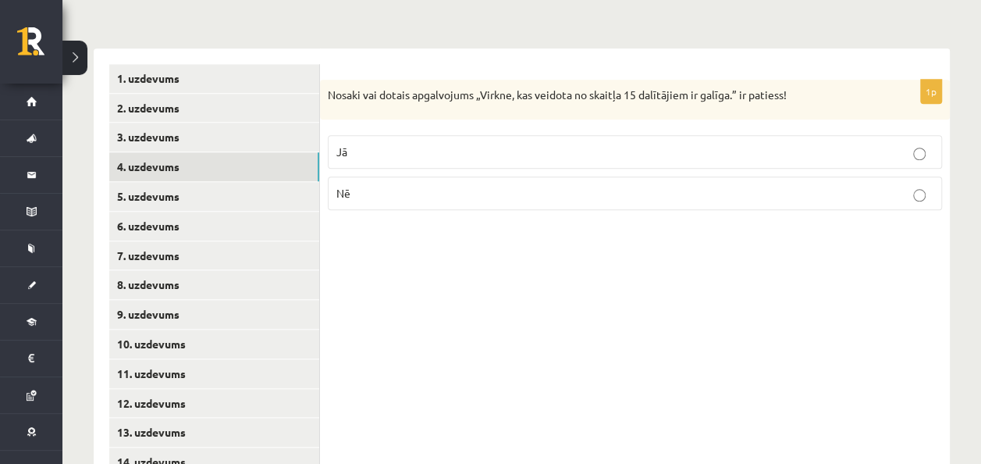
click at [498, 144] on p "Jā" at bounding box center [635, 152] width 597 height 16
click at [257, 185] on link "5. uzdevums" at bounding box center [214, 196] width 210 height 29
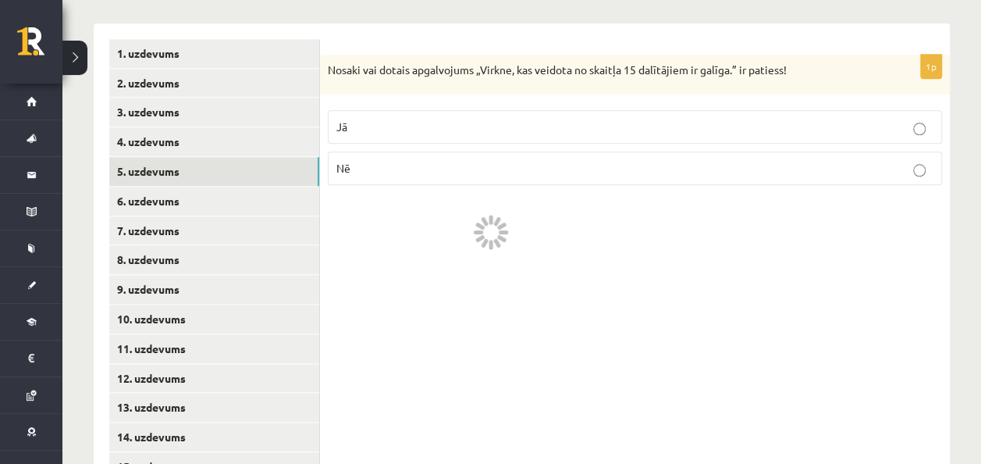
scroll to position [678, 0]
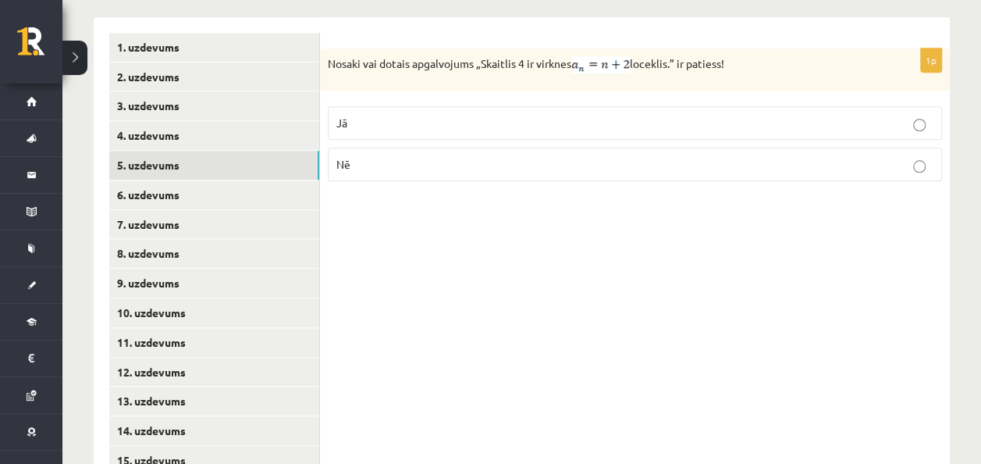
click at [392, 159] on label "Nē" at bounding box center [635, 165] width 614 height 34
click at [236, 181] on link "6. uzdevums" at bounding box center [214, 194] width 210 height 29
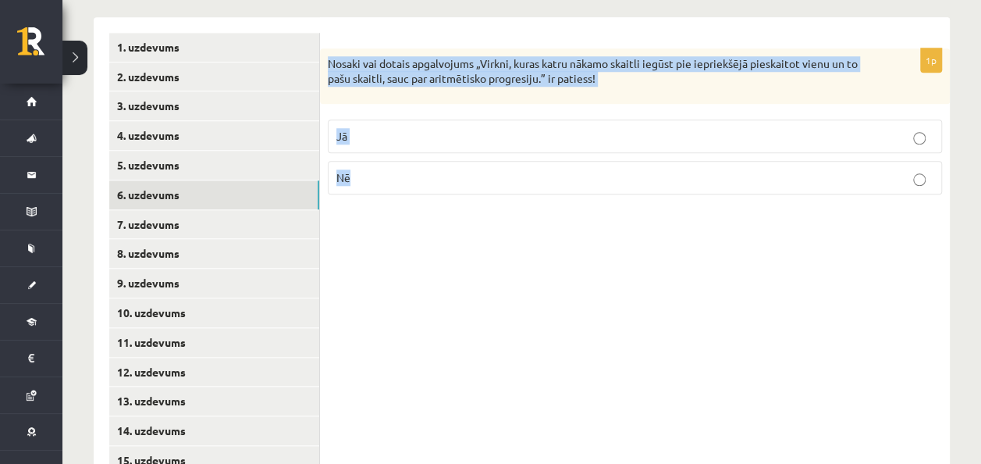
drag, startPoint x: 328, startPoint y: 39, endPoint x: 403, endPoint y: 183, distance: 162.7
click at [403, 183] on div "1p Nosaki vai dotais apgalvojums „Virkni, kuras katru nākamo skaitli iegūst pie…" at bounding box center [635, 127] width 630 height 158
copy div "Nosaki vai dotais apgalvojums „Virkni, kuras katru nākamo skaitli iegūst pie ie…"
click at [383, 128] on p "Jā" at bounding box center [635, 136] width 597 height 16
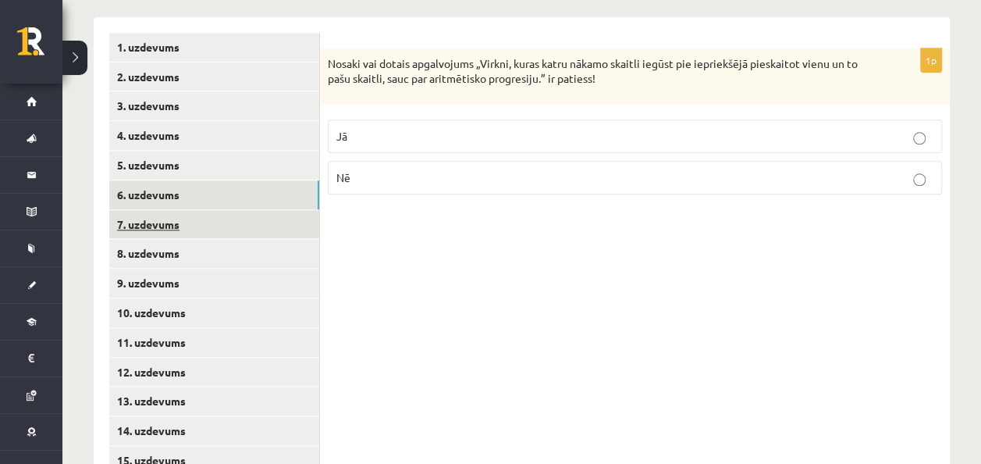
click at [265, 210] on link "7. uzdevums" at bounding box center [214, 224] width 210 height 29
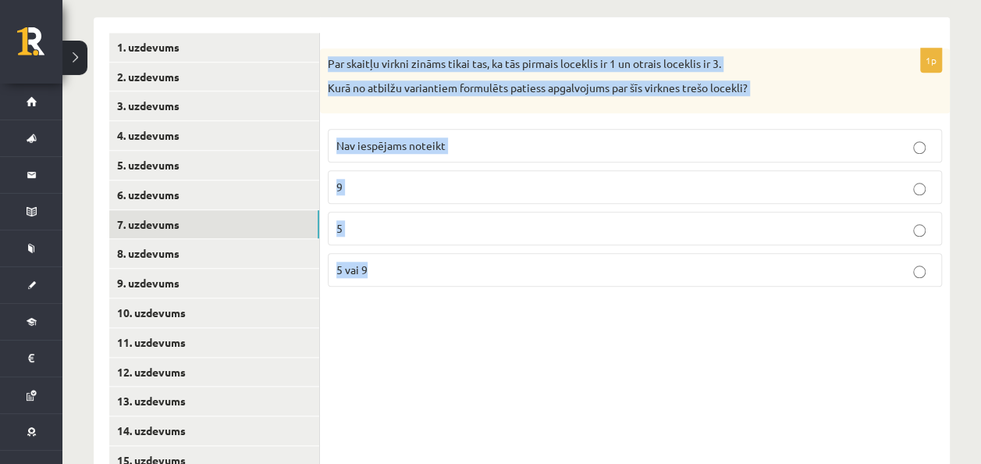
drag, startPoint x: 328, startPoint y: 42, endPoint x: 434, endPoint y: 240, distance: 225.0
click at [434, 240] on div "1p Par skaitļu virkni zināms tikai tas, ka tās pirmais loceklis ir 1 un otrais …" at bounding box center [635, 173] width 630 height 251
copy div "Par skaitļu virkni zināms tikai tas, ka tās pirmais loceklis ir 1 un otrais loc…"
click at [436, 137] on p "Nav iespējams noteikt" at bounding box center [635, 145] width 597 height 16
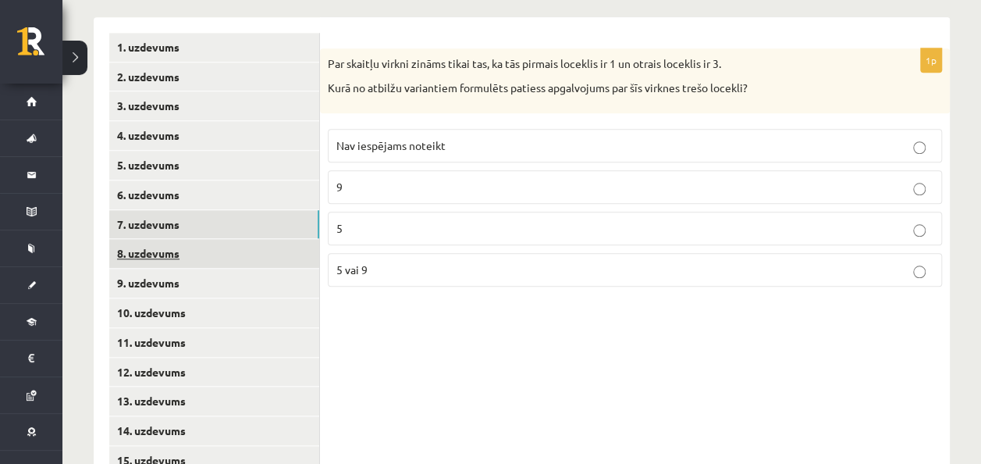
click at [227, 245] on link "8. uzdevums" at bounding box center [214, 253] width 210 height 29
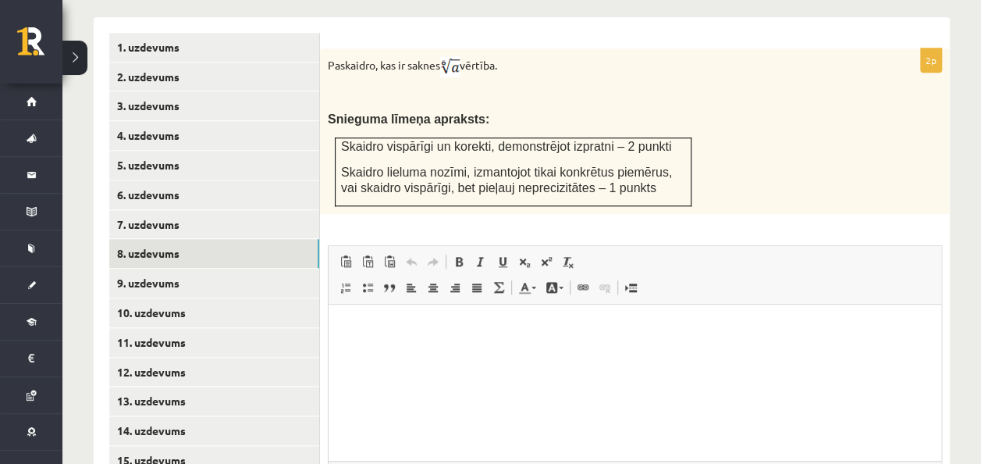
scroll to position [813, 0]
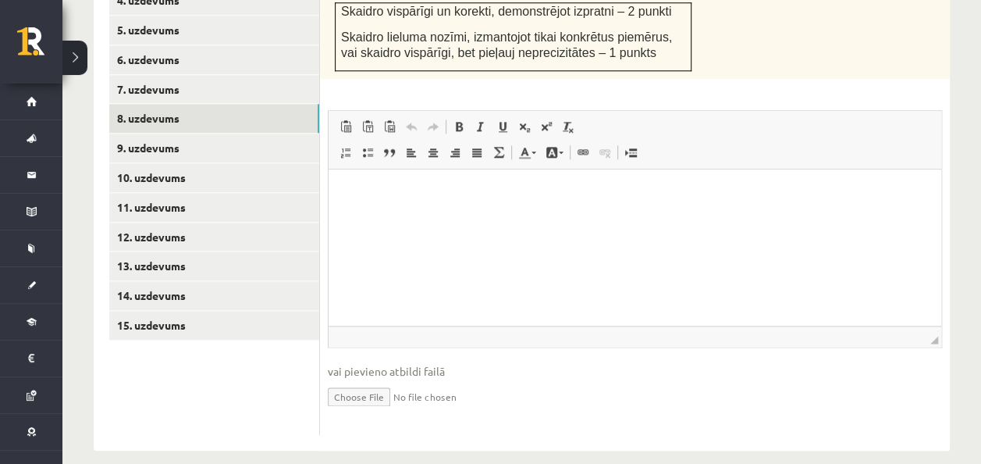
click at [648, 37] on p "Skaidro lieluma nozīmi, izmantojot tikai konkrētus piemērus, vai skaidro vispār…" at bounding box center [513, 45] width 344 height 32
click at [532, 44] on td "Skaidro vispārīgi un korekti, demonstrējot izpratni – 2 punkti Skaidro lieluma …" at bounding box center [514, 37] width 356 height 68
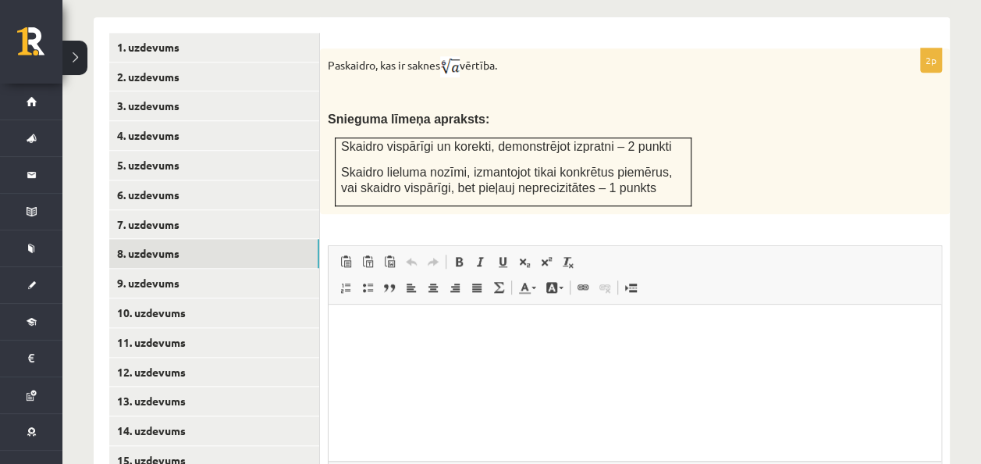
scroll to position [677, 0]
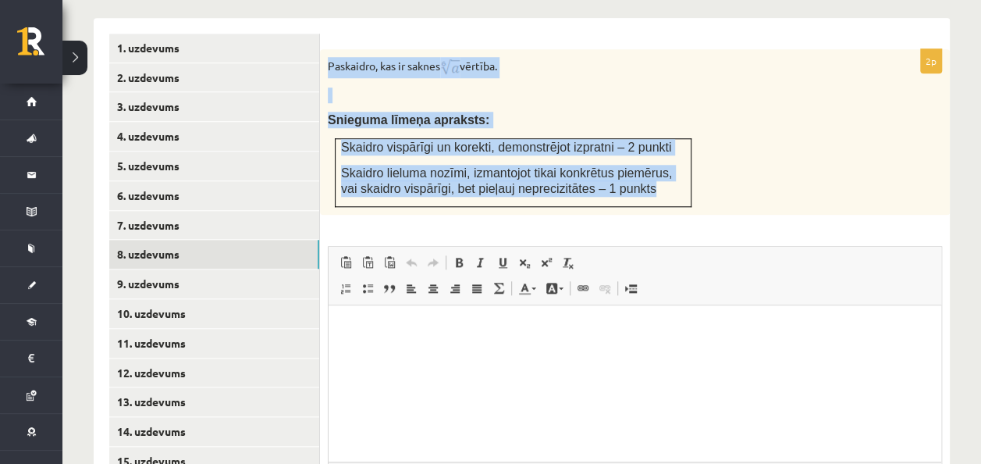
drag, startPoint x: 322, startPoint y: 50, endPoint x: 639, endPoint y: 183, distance: 344.4
click at [639, 183] on div "Paskaidro, kas ir saknes vērtība. Snieguma līmeņa apraksts: Skaidro vispārīgi u…" at bounding box center [635, 132] width 630 height 166
copy div "Paskaidro, kas ir saknes vērtība. Snieguma līmeņa apraksts: Skaidro vispārīgi u…"
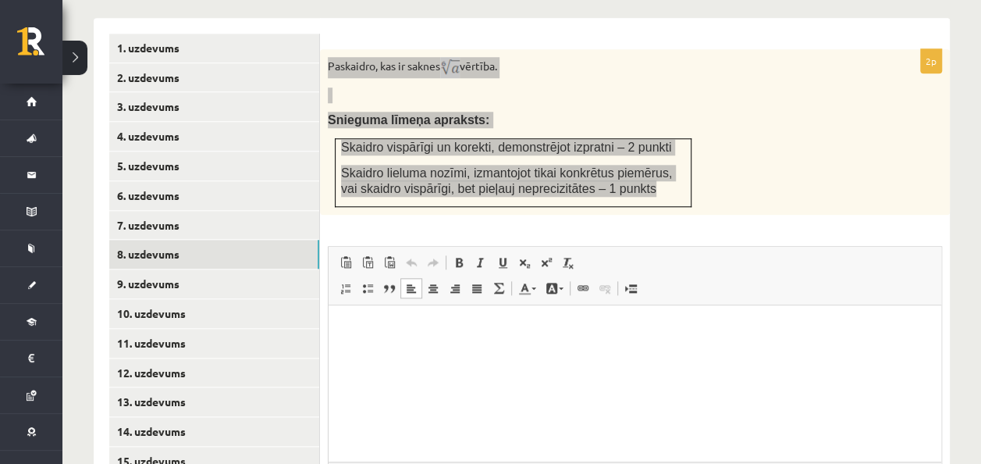
click at [479, 352] on html at bounding box center [635, 328] width 613 height 48
click at [416, 331] on p "**********" at bounding box center [635, 328] width 582 height 16
drag, startPoint x: 516, startPoint y: 333, endPoint x: 466, endPoint y: 324, distance: 50.8
click at [466, 324] on p "**********" at bounding box center [635, 328] width 582 height 16
click at [458, 256] on span at bounding box center [459, 262] width 12 height 12
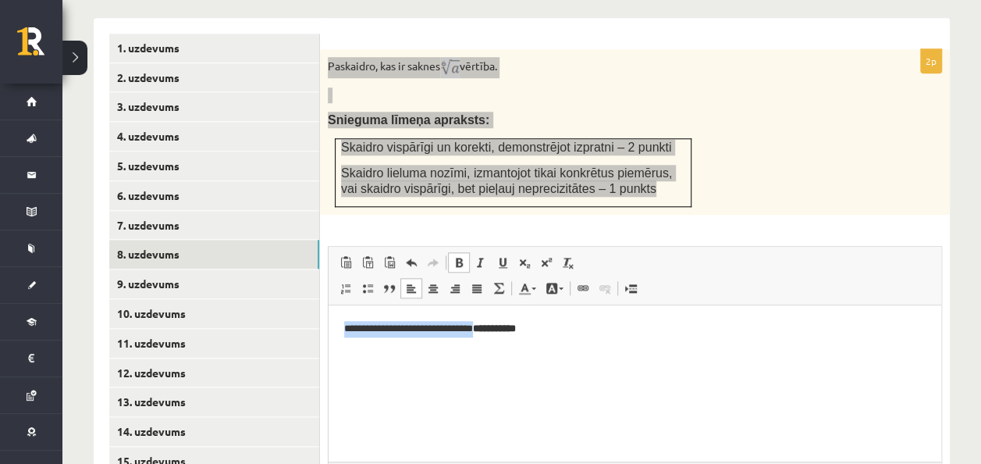
click at [458, 256] on span at bounding box center [459, 262] width 12 height 12
click at [525, 327] on p "**********" at bounding box center [635, 328] width 582 height 16
drag, startPoint x: 519, startPoint y: 329, endPoint x: 472, endPoint y: 326, distance: 47.8
click at [472, 326] on p "**********" at bounding box center [635, 328] width 582 height 16
click at [456, 256] on span at bounding box center [459, 262] width 12 height 12
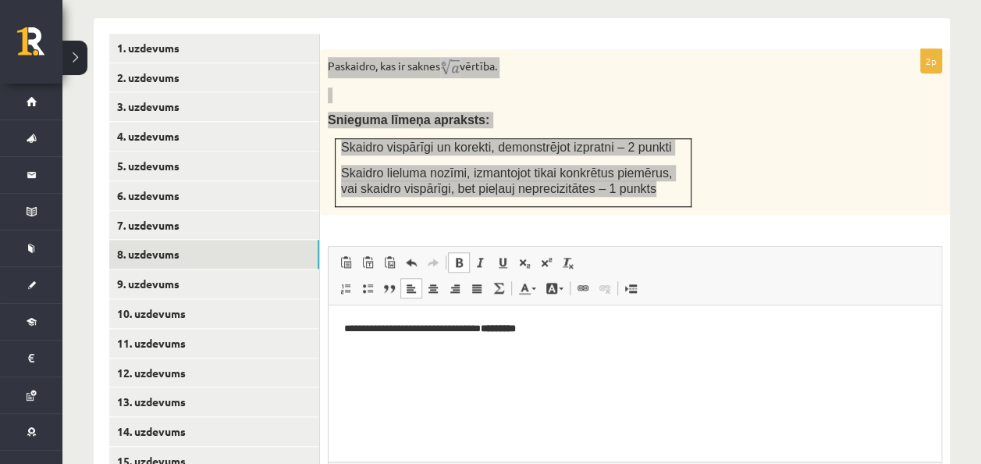
click at [558, 351] on html "**********" at bounding box center [635, 328] width 613 height 48
click at [537, 339] on html "**********" at bounding box center [635, 328] width 613 height 48
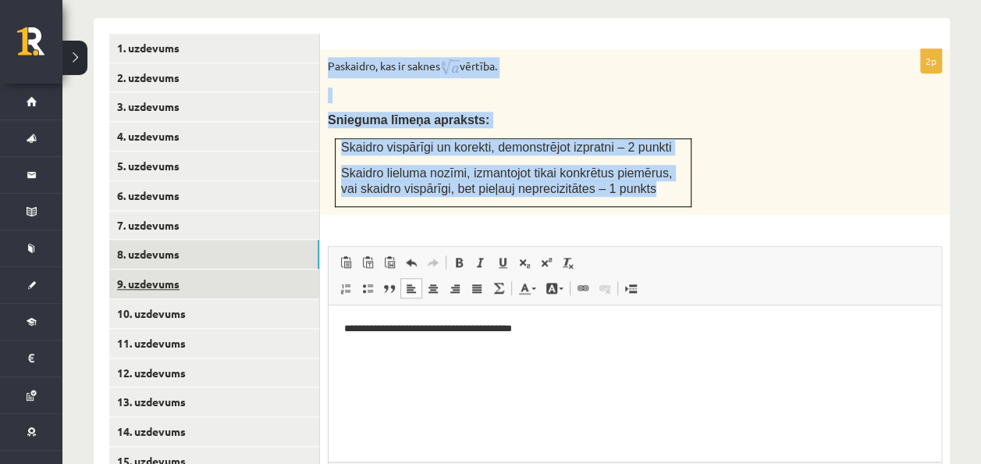
click at [197, 272] on link "9. uzdevums" at bounding box center [214, 283] width 210 height 29
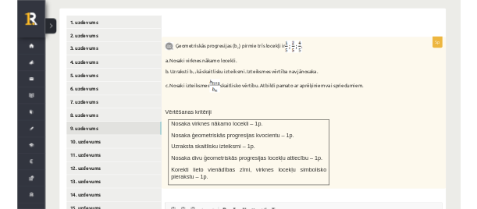
scroll to position [0, 0]
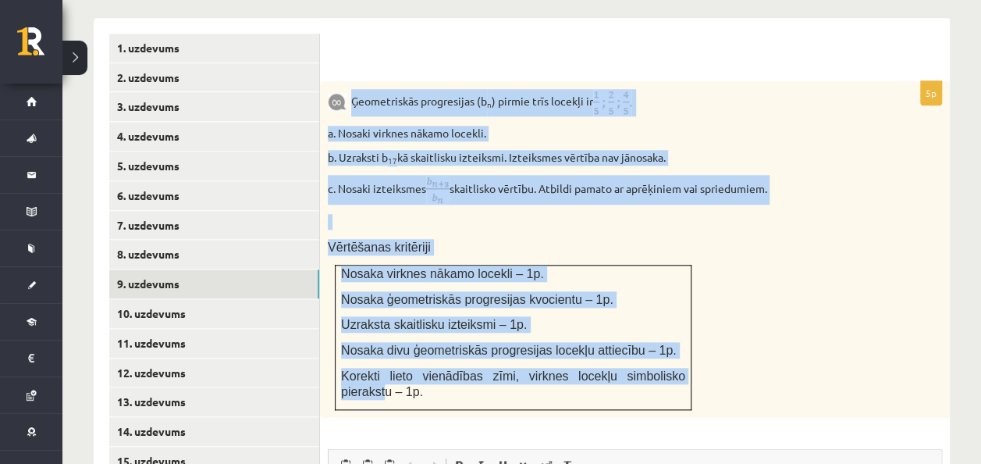
drag, startPoint x: 353, startPoint y: 83, endPoint x: 668, endPoint y: 362, distance: 421.5
click at [668, 362] on div "Ģeometriskās progresijas (b n ) pirmie trīs locekļi ir a. Nosaki virknes nākamo…" at bounding box center [635, 249] width 630 height 337
copy div "Ģeometriskās progresijas (b n ) pirmie trīs locekļi ir a. Nosaki virknes nākamo…"
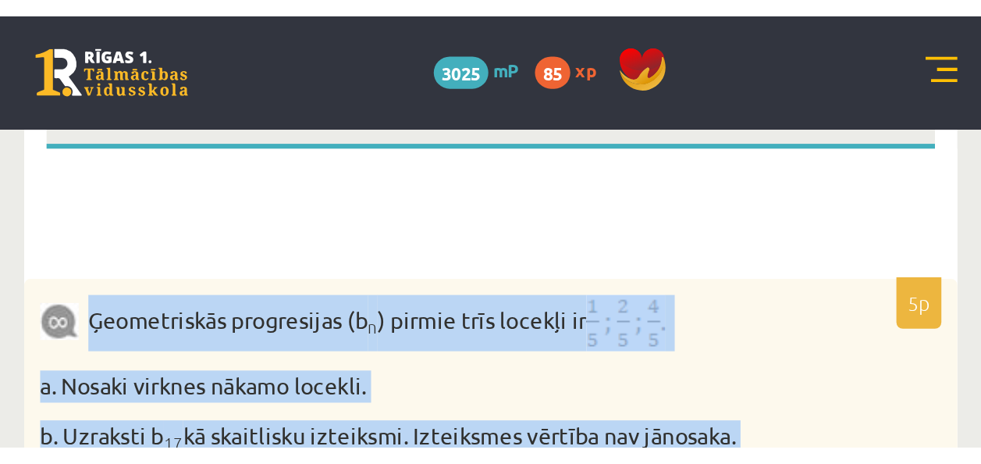
scroll to position [849, 0]
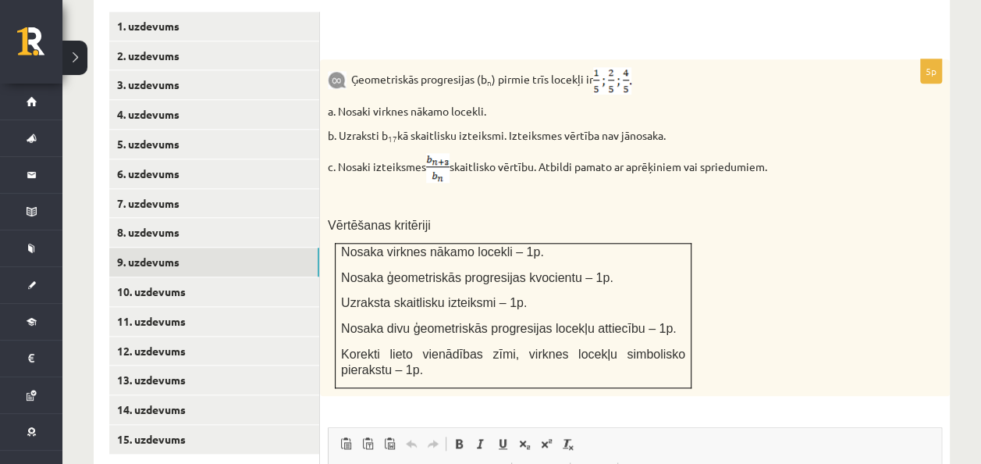
scroll to position [722, 0]
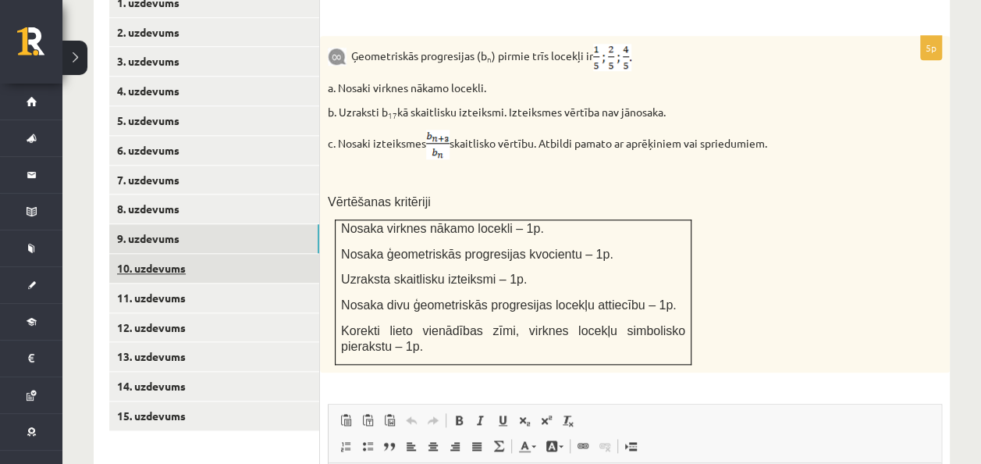
click at [229, 254] on link "10. uzdevums" at bounding box center [214, 268] width 210 height 29
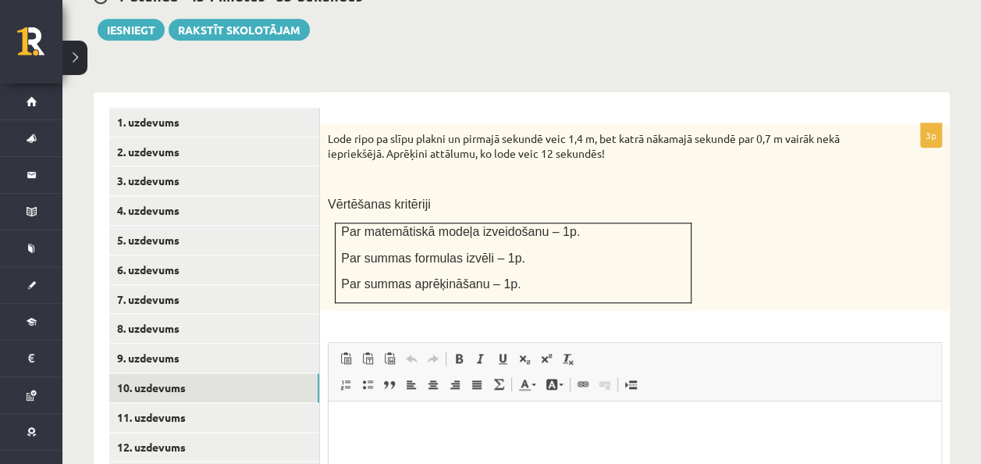
scroll to position [0, 0]
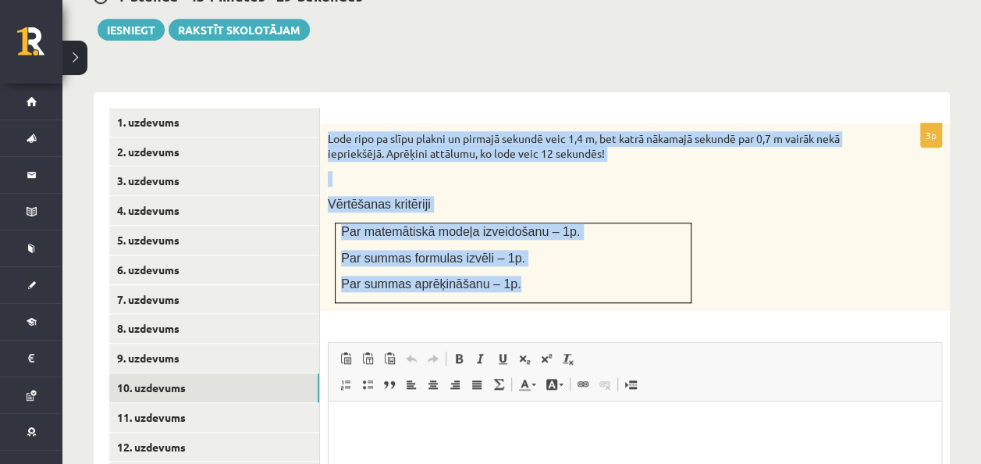
drag, startPoint x: 322, startPoint y: 121, endPoint x: 536, endPoint y: 295, distance: 276.4
click at [536, 295] on div "3p Lode ripo pa slīpu plakni un pirmajā sekundē veic 1,4 m, bet katrā nākamajā …" at bounding box center [635, 394] width 630 height 543
copy div "Lode ripo pa slīpu plakni un pirmajā sekundē veic 1,4 m, bet katrā nākamajā sek…"
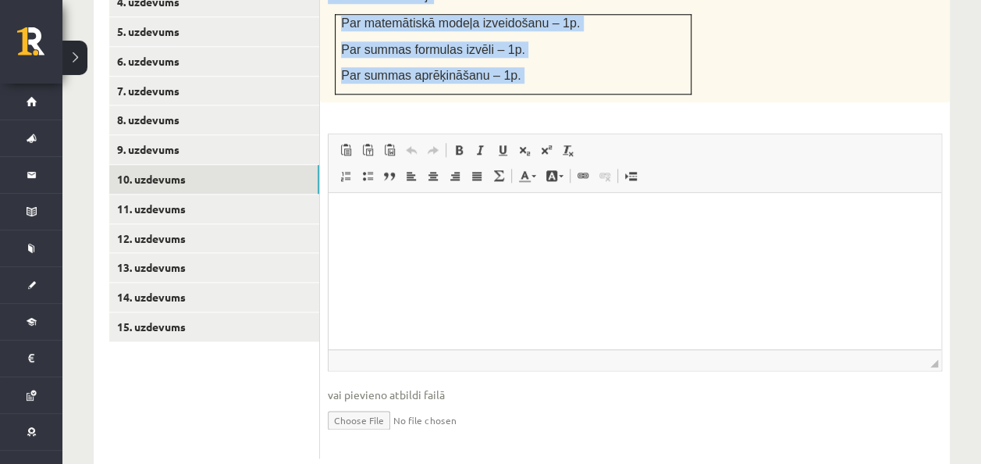
scroll to position [826, 0]
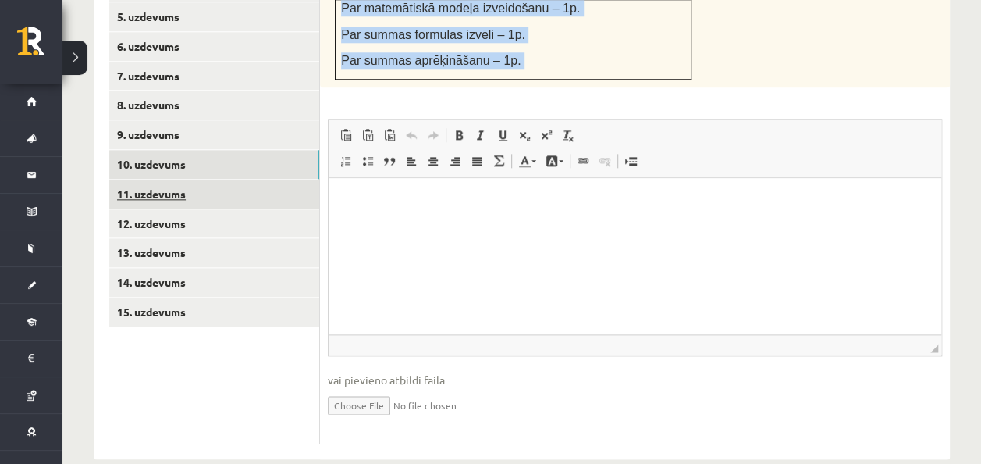
click at [248, 183] on link "11. uzdevums" at bounding box center [214, 194] width 210 height 29
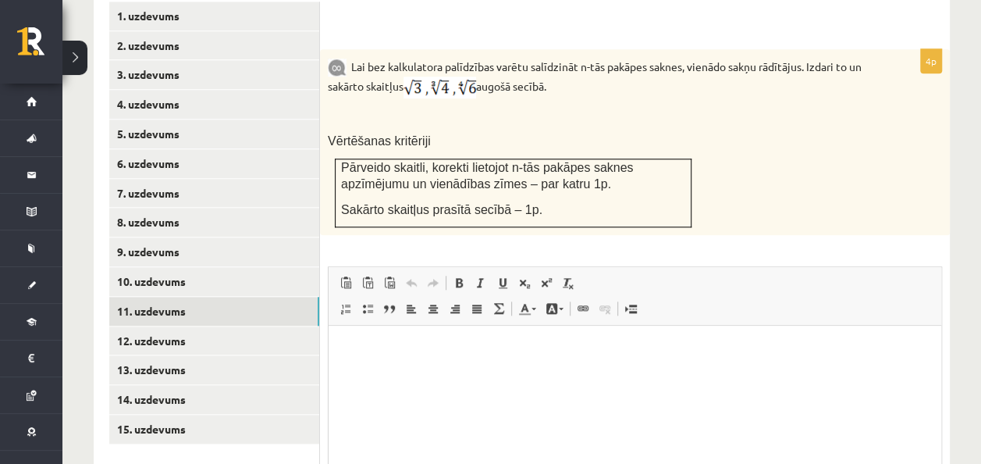
scroll to position [0, 0]
click at [265, 336] on link "12. uzdevums" at bounding box center [214, 341] width 210 height 29
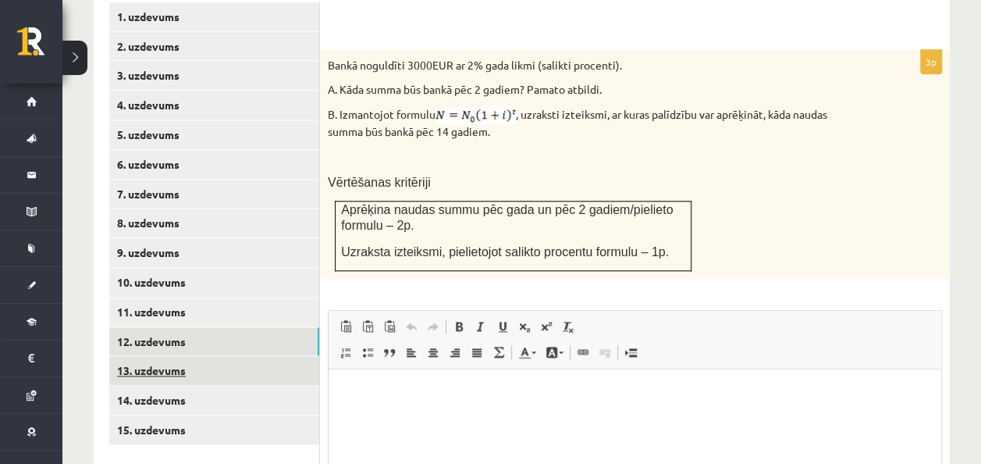
click at [262, 356] on link "13. uzdevums" at bounding box center [214, 370] width 210 height 29
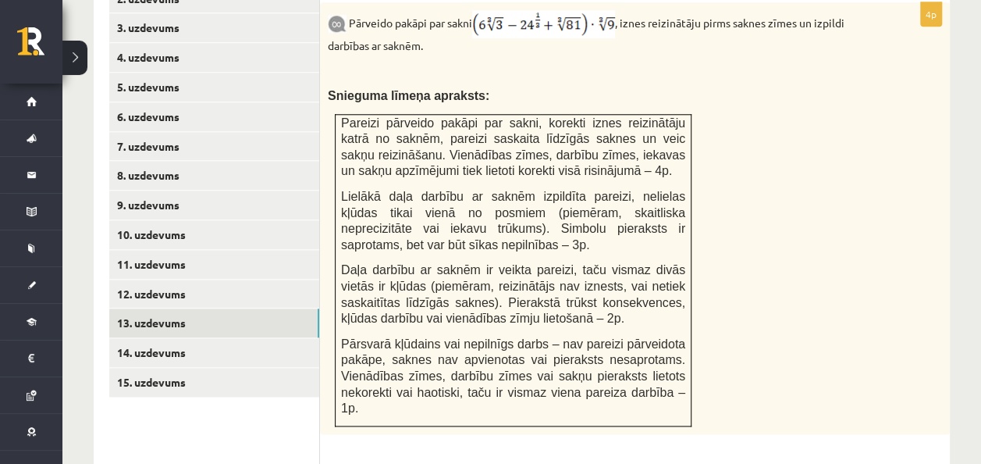
scroll to position [757, 0]
click at [192, 340] on link "14. uzdevums" at bounding box center [214, 351] width 210 height 29
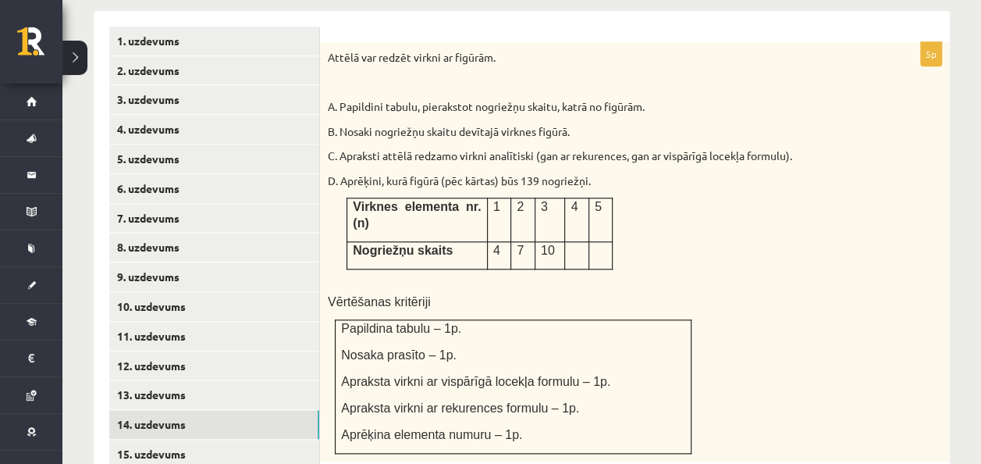
scroll to position [685, 0]
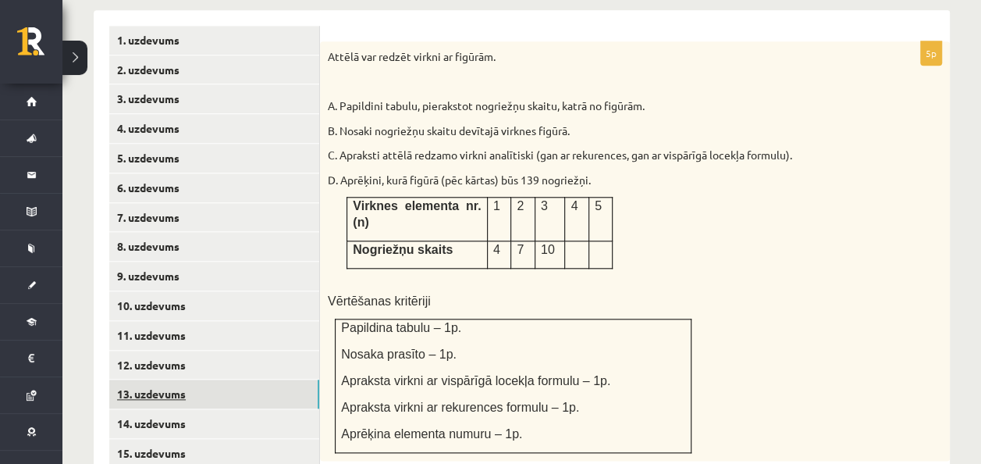
click at [169, 384] on link "13. uzdevums" at bounding box center [214, 393] width 210 height 29
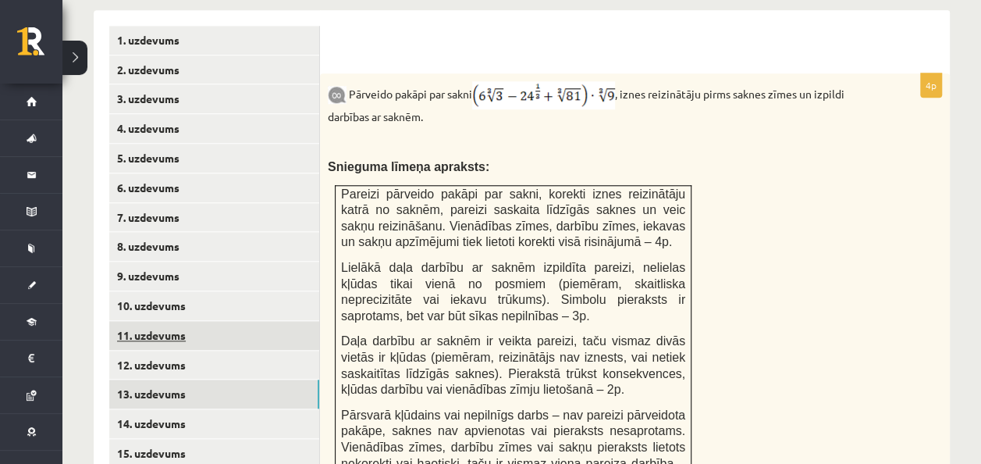
scroll to position [0, 0]
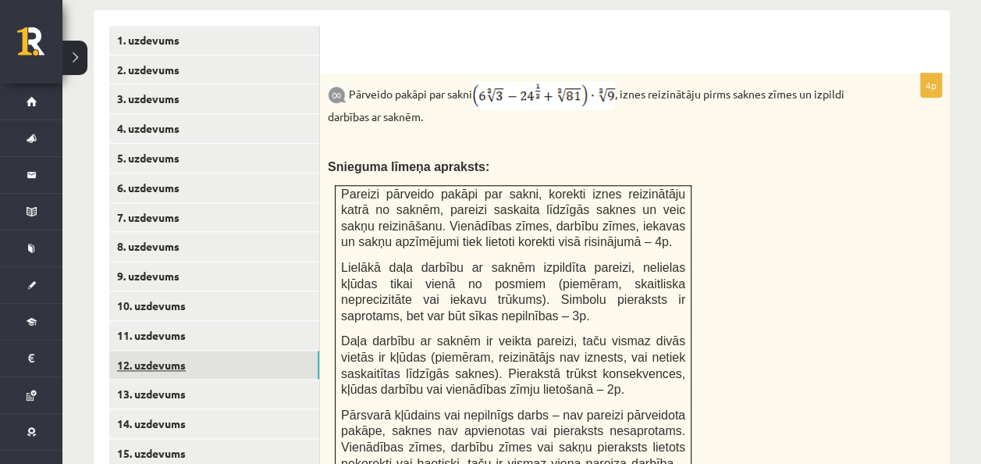
click at [215, 351] on link "12. uzdevums" at bounding box center [214, 365] width 210 height 29
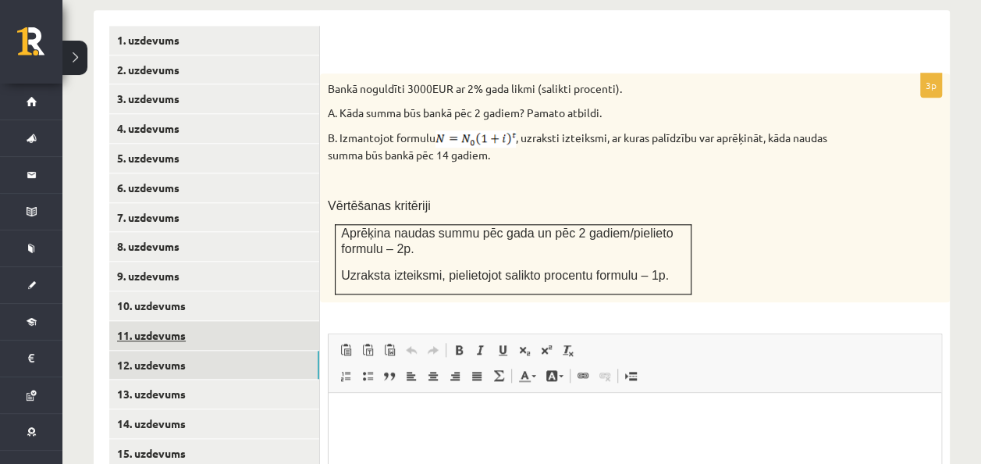
scroll to position [761, 0]
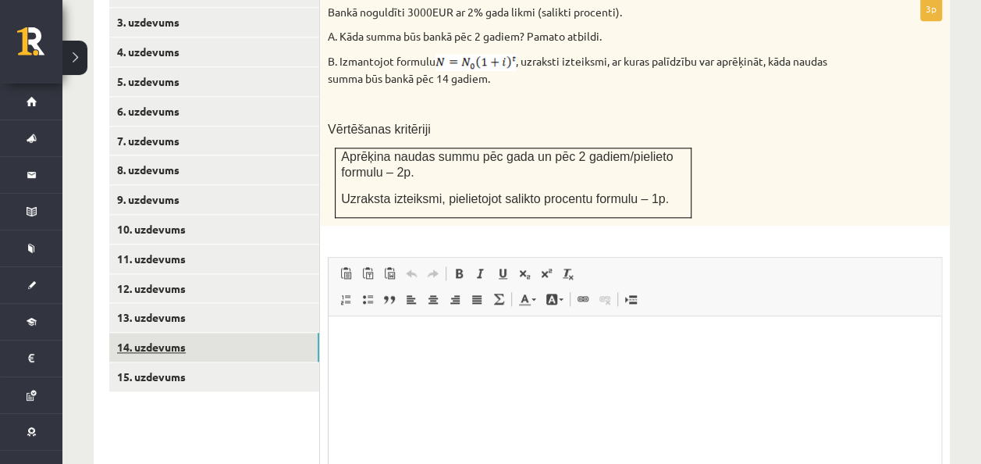
click at [192, 333] on link "14. uzdevums" at bounding box center [214, 347] width 210 height 29
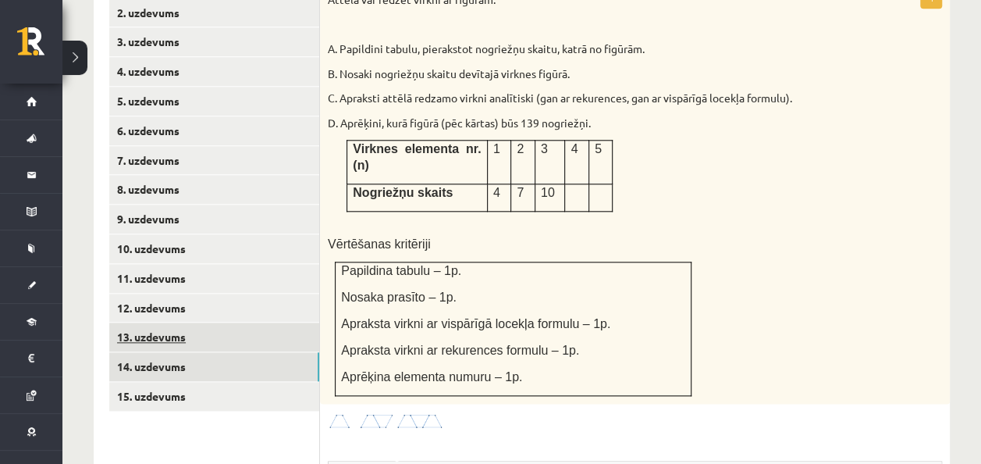
scroll to position [741, 0]
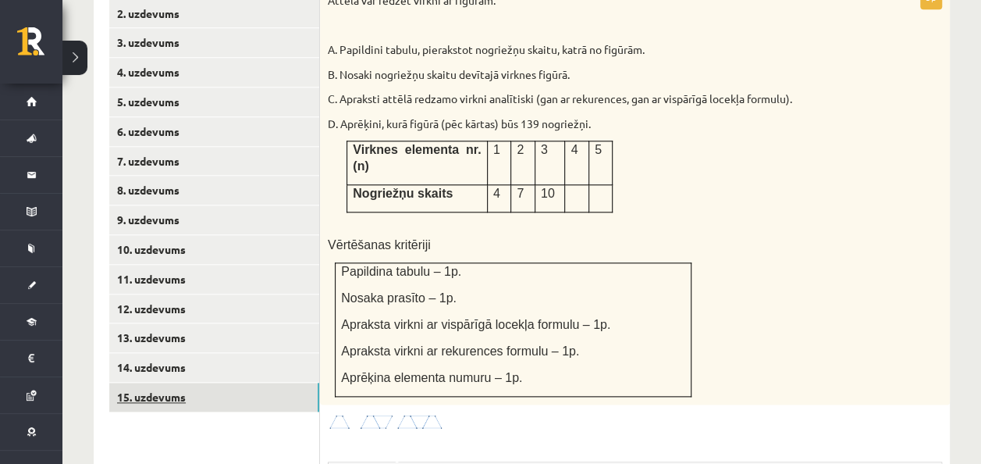
click at [280, 383] on link "15. uzdevums" at bounding box center [214, 397] width 210 height 29
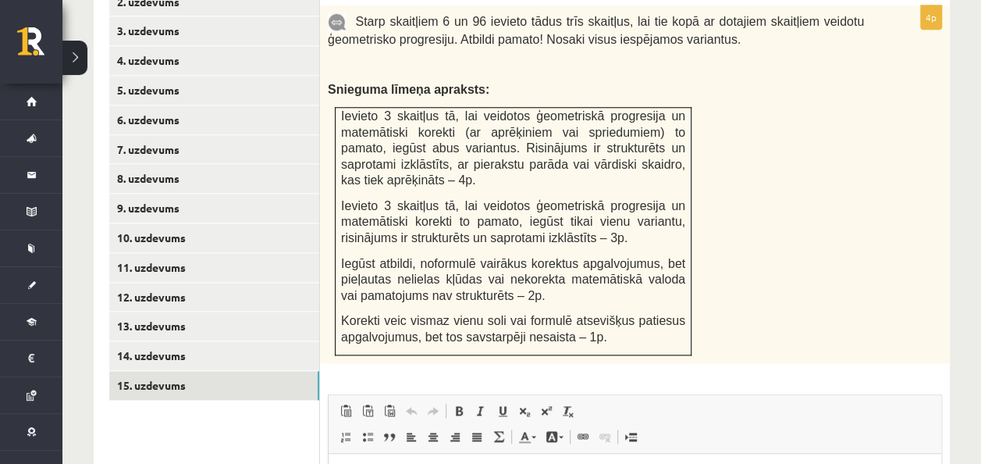
scroll to position [695, 0]
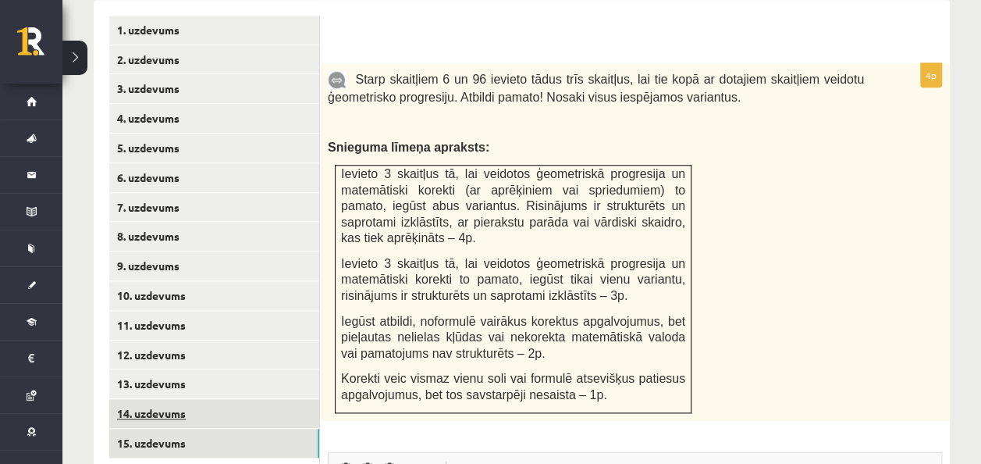
drag, startPoint x: 480, startPoint y: 124, endPoint x: 276, endPoint y: 386, distance: 332.2
click at [276, 386] on div "**********" at bounding box center [522, 396] width 857 height 792
click at [302, 399] on link "14. uzdevums" at bounding box center [214, 413] width 210 height 29
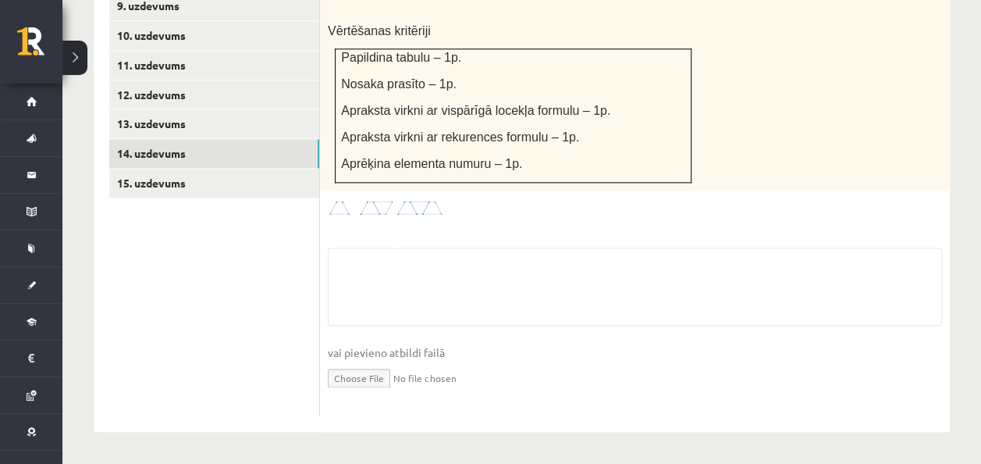
scroll to position [923, 0]
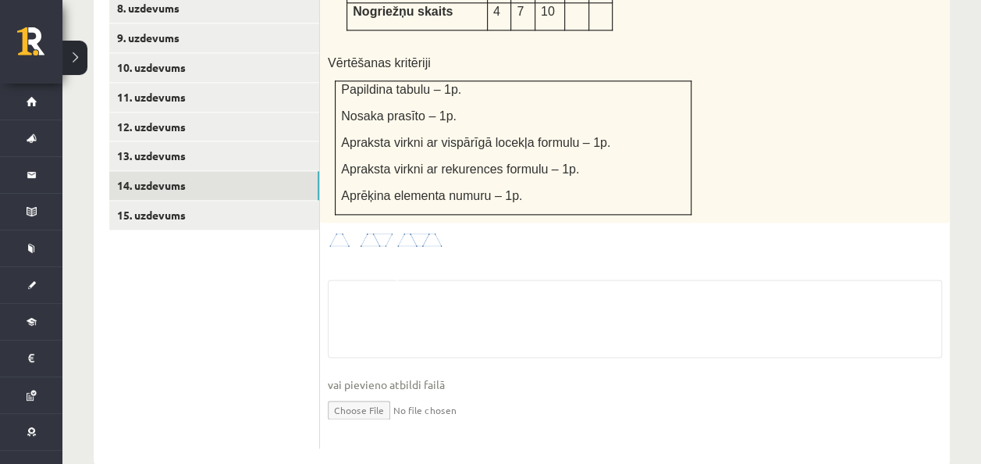
click at [356, 393] on input "file" at bounding box center [635, 409] width 614 height 32
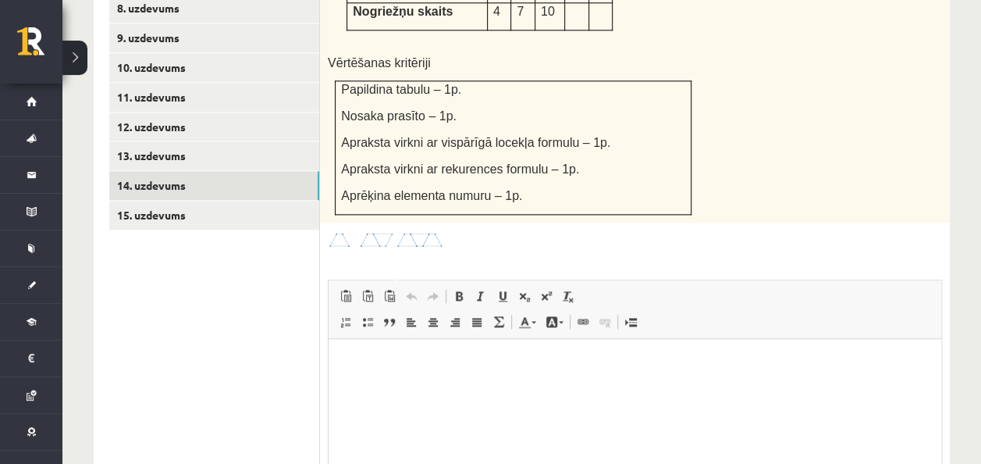
scroll to position [0, 0]
type input "**********"
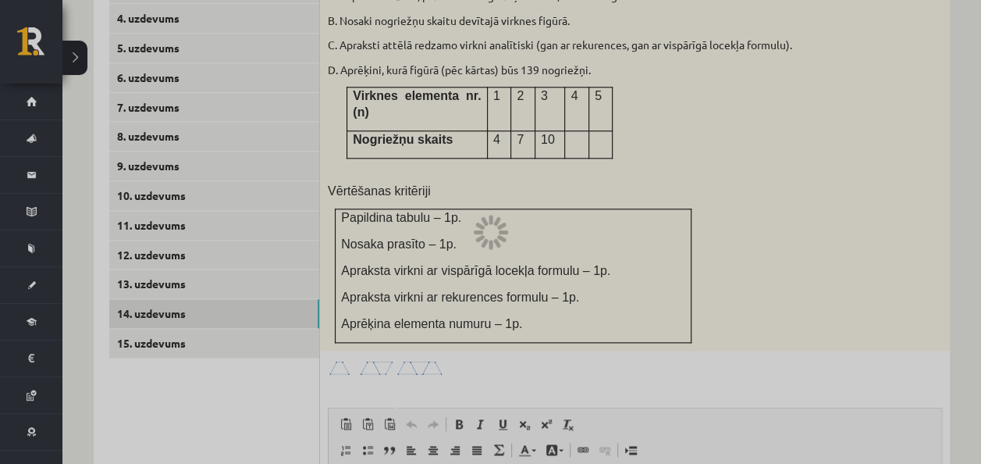
scroll to position [793, 0]
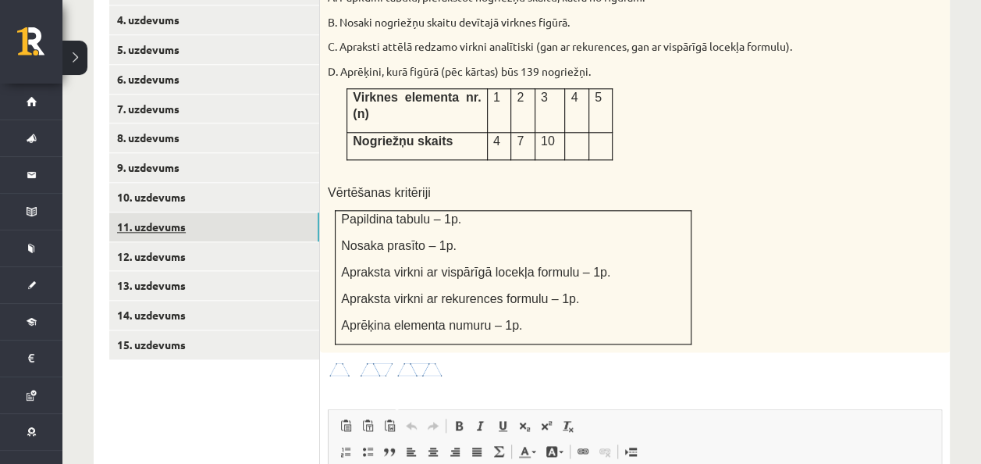
click at [186, 212] on link "11. uzdevums" at bounding box center [214, 226] width 210 height 29
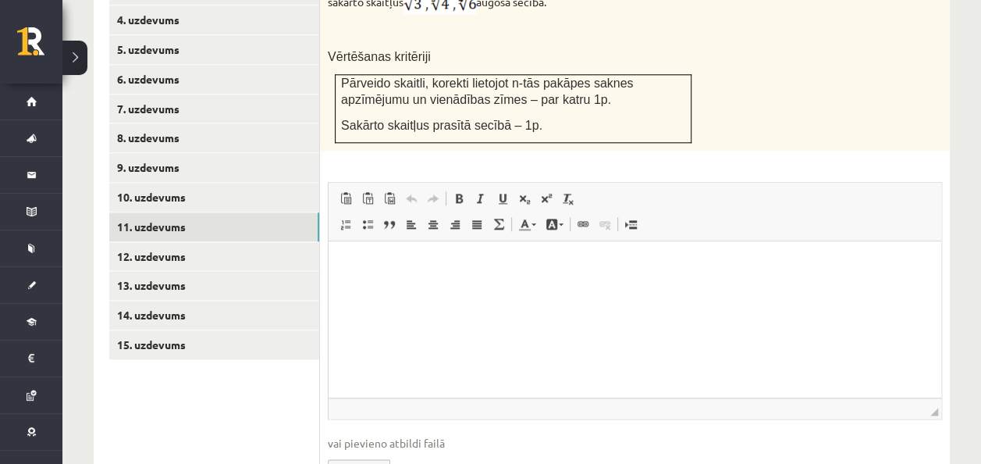
scroll to position [865, 0]
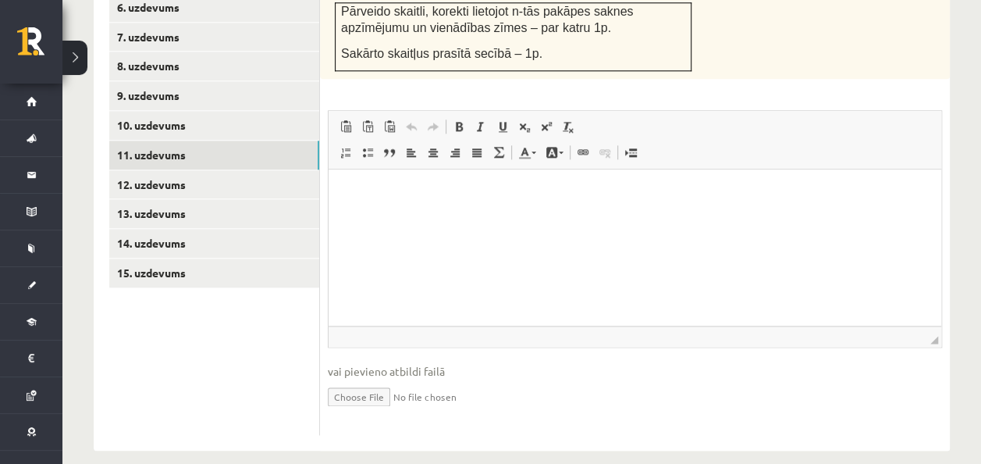
click at [344, 379] on input "file" at bounding box center [635, 395] width 614 height 32
type input "**********"
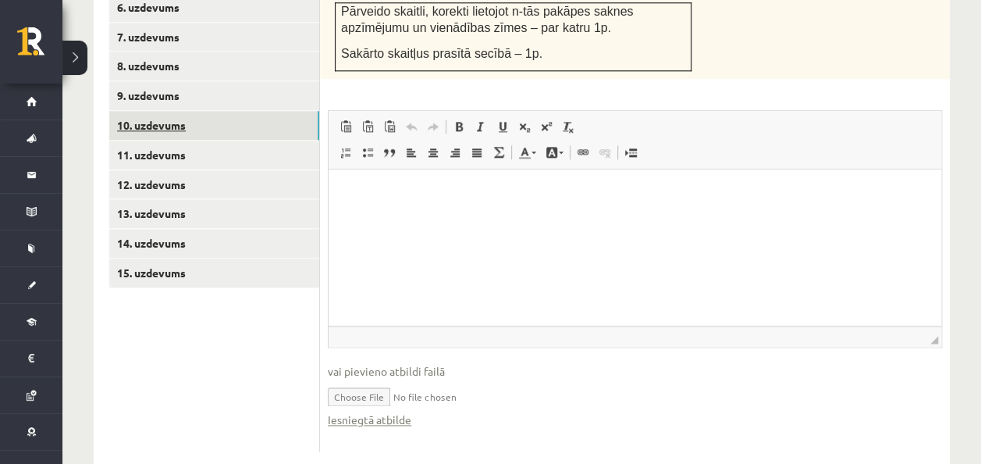
click at [187, 111] on link "10. uzdevums" at bounding box center [214, 125] width 210 height 29
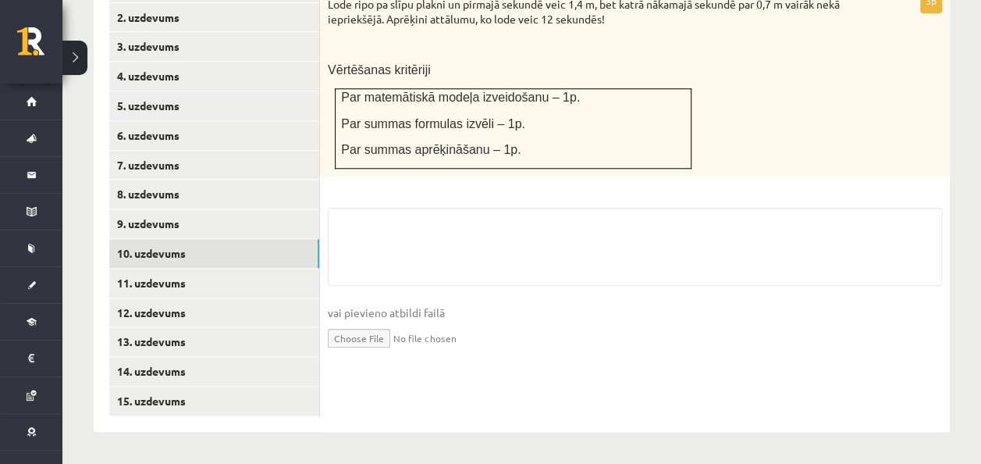
scroll to position [720, 0]
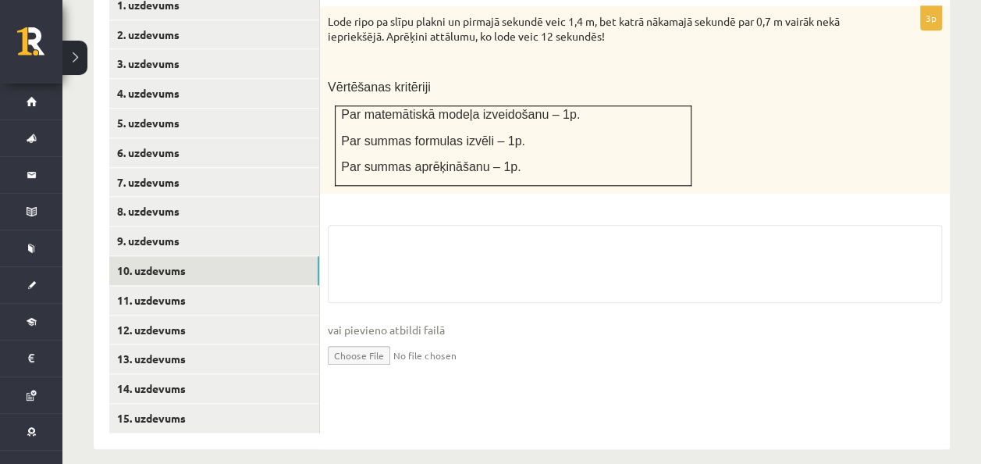
click at [365, 338] on input "file" at bounding box center [635, 354] width 614 height 32
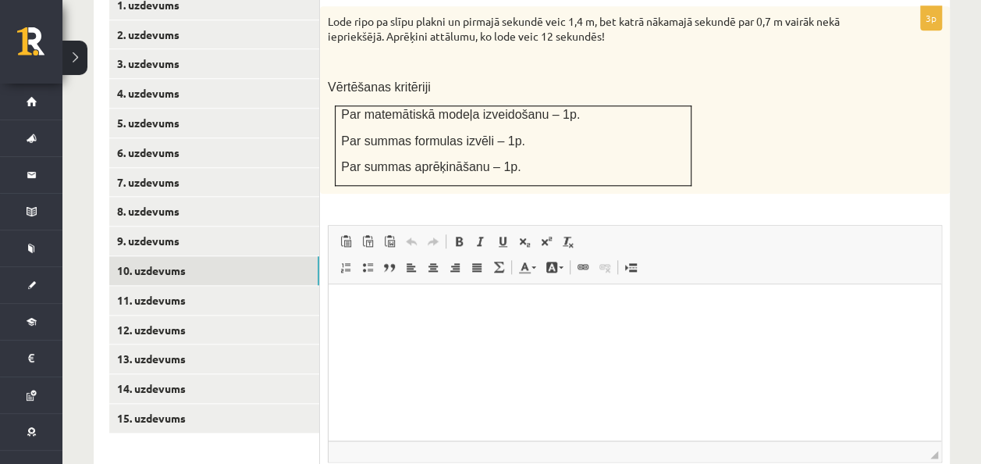
scroll to position [0, 0]
type input "**********"
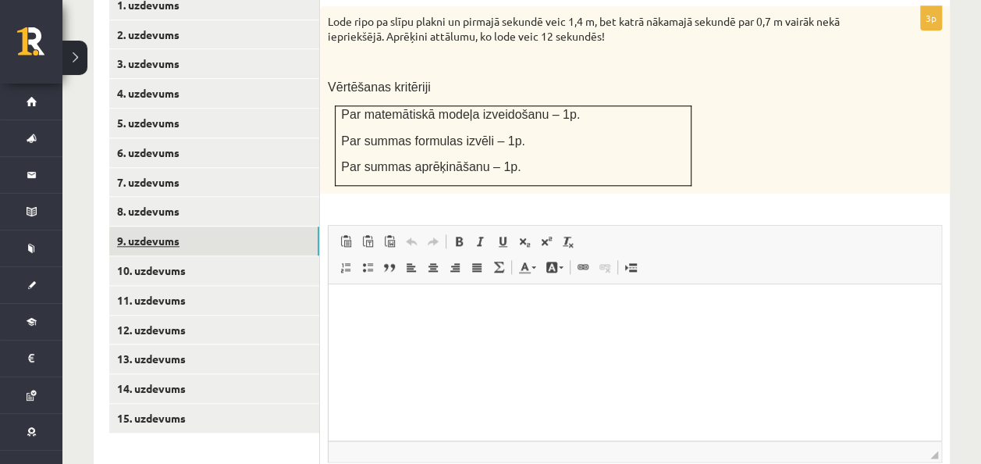
click at [165, 226] on link "9. uzdevums" at bounding box center [214, 240] width 210 height 29
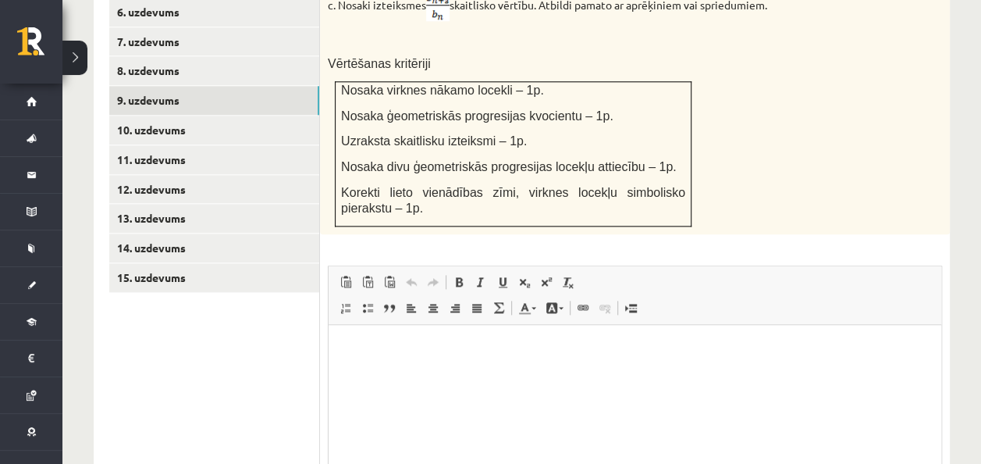
scroll to position [1016, 0]
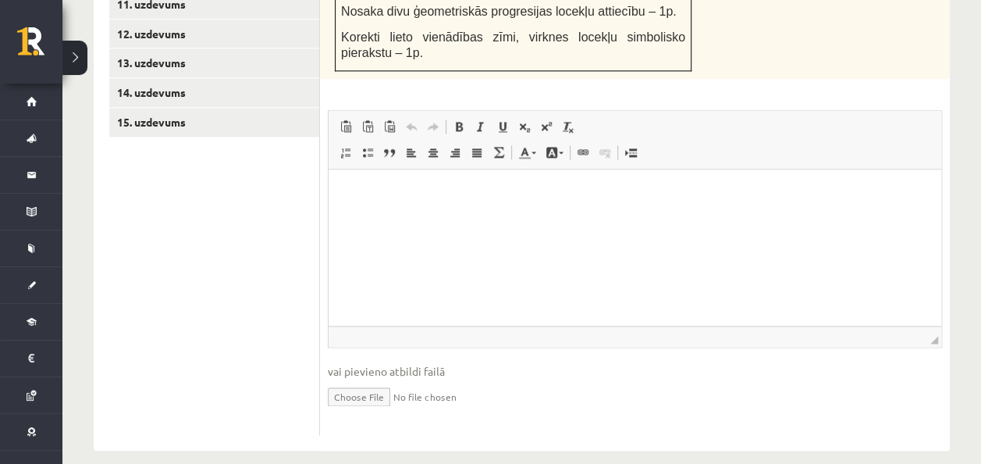
click at [345, 379] on input "file" at bounding box center [635, 395] width 614 height 32
type input "**********"
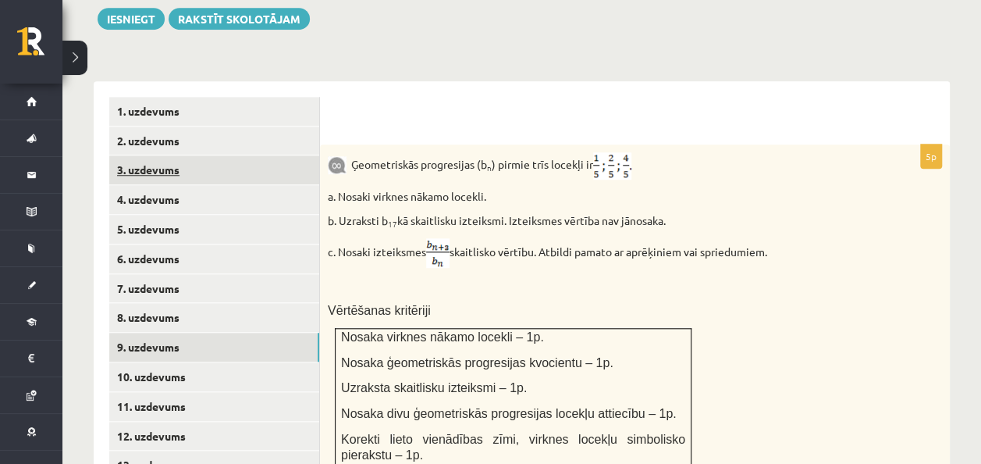
scroll to position [436, 0]
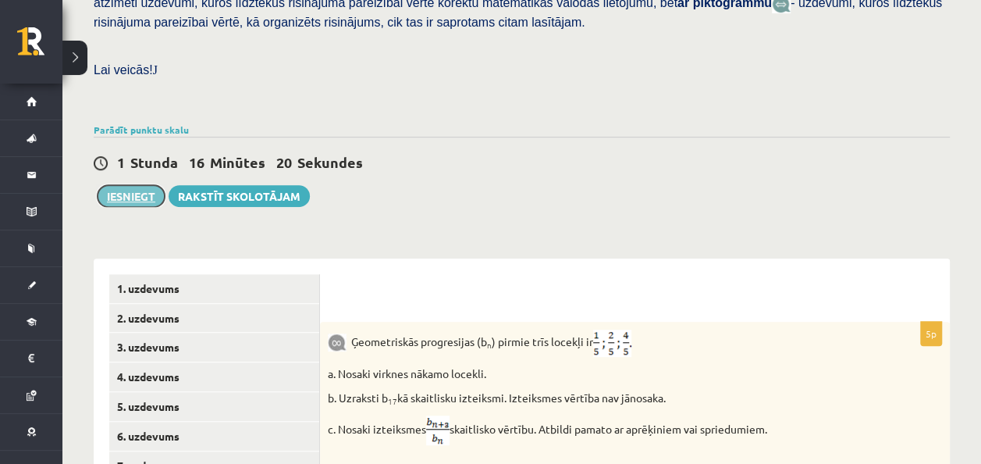
click at [155, 185] on button "Iesniegt" at bounding box center [131, 196] width 67 height 22
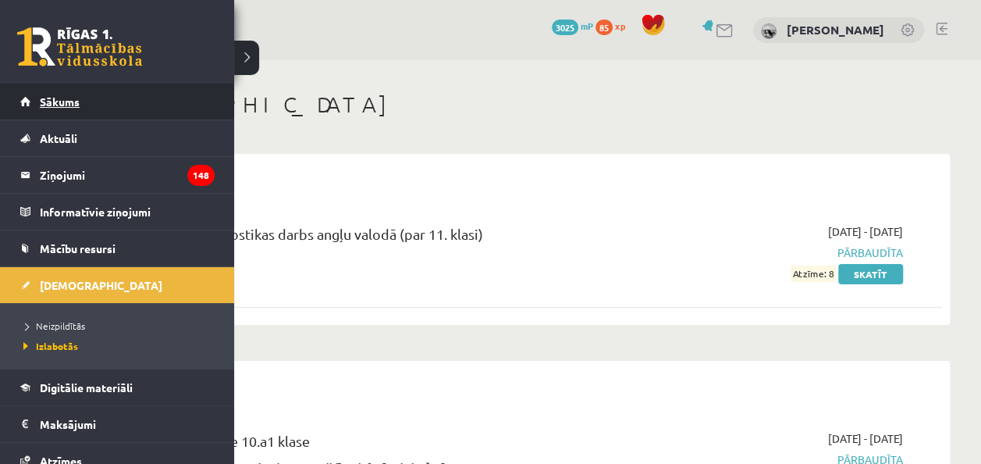
click at [41, 117] on link "Sākums" at bounding box center [117, 102] width 194 height 36
